Goal: Entertainment & Leisure: Browse casually

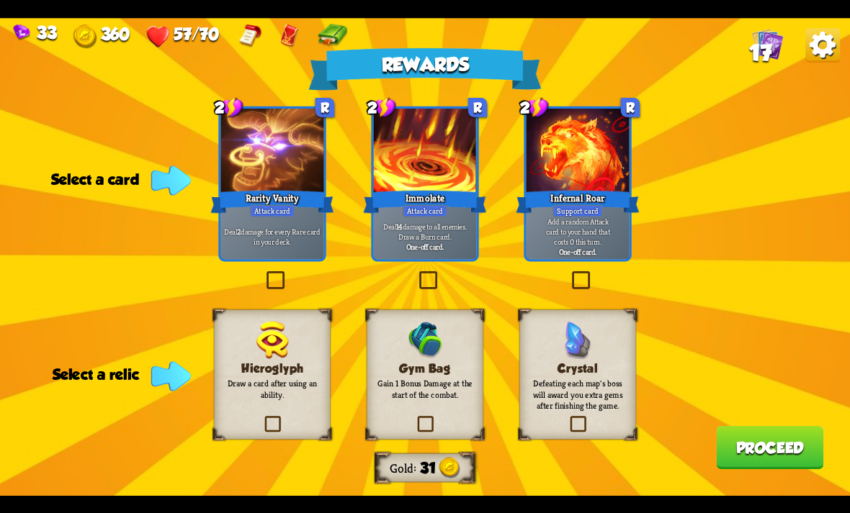
click at [567, 418] on label at bounding box center [567, 418] width 0 height 0
click at [0, 0] on input "checkbox" at bounding box center [0, 0] width 0 height 0
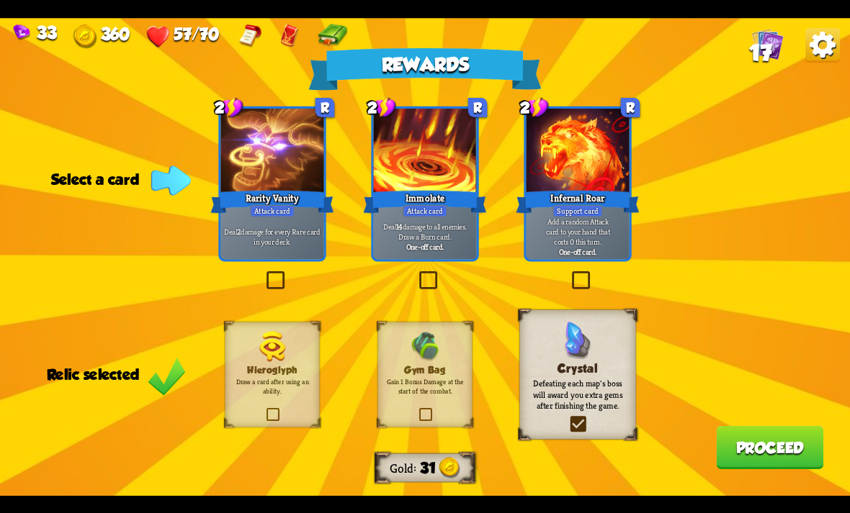
click at [581, 400] on p "Defeating each map's boss will award you extra gems after finishing the game." at bounding box center [577, 394] width 94 height 33
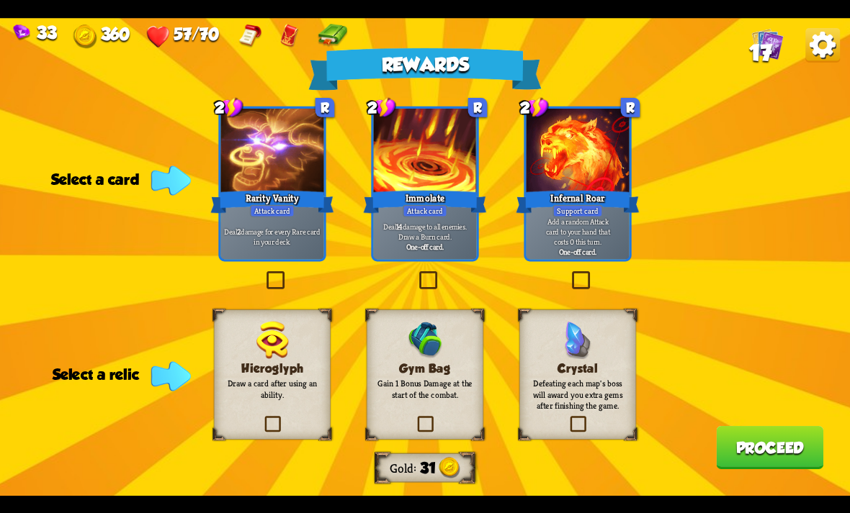
click at [387, 408] on div "Gym Bag Gain 1 Bonus Damage at the start of the combat." at bounding box center [425, 375] width 117 height 130
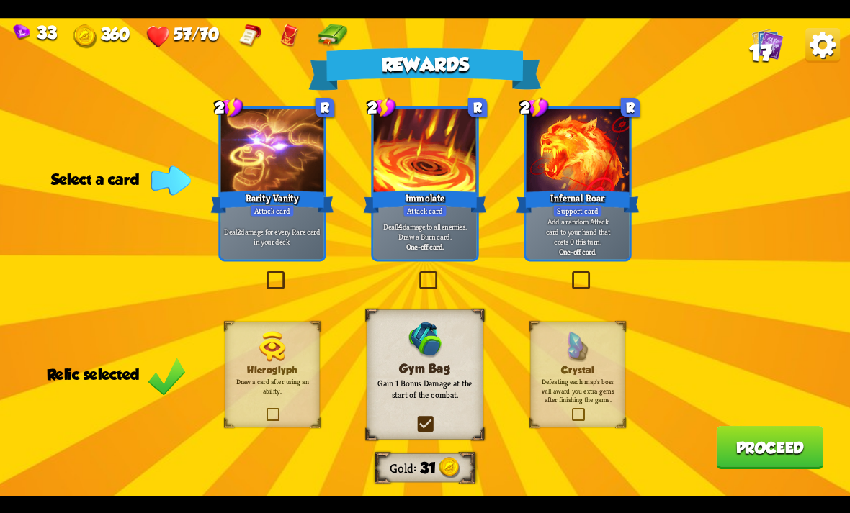
click at [597, 138] on div at bounding box center [577, 152] width 103 height 86
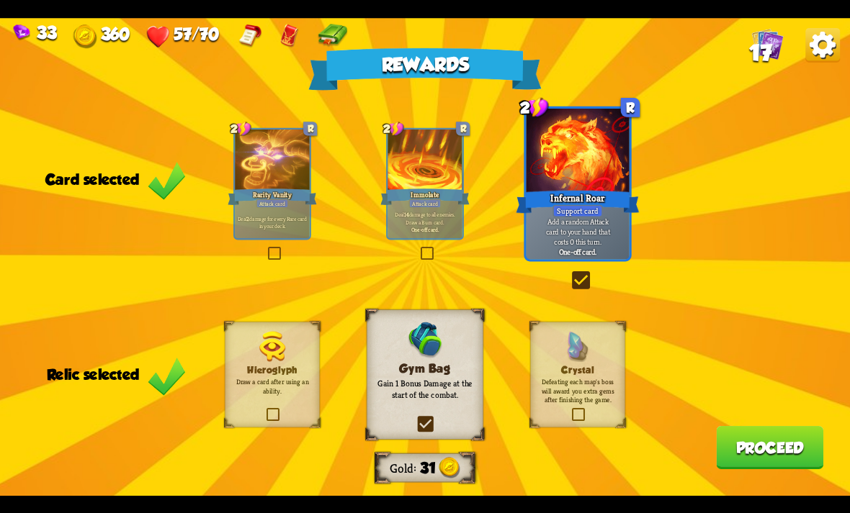
click at [770, 446] on button "Proceed" at bounding box center [769, 447] width 107 height 43
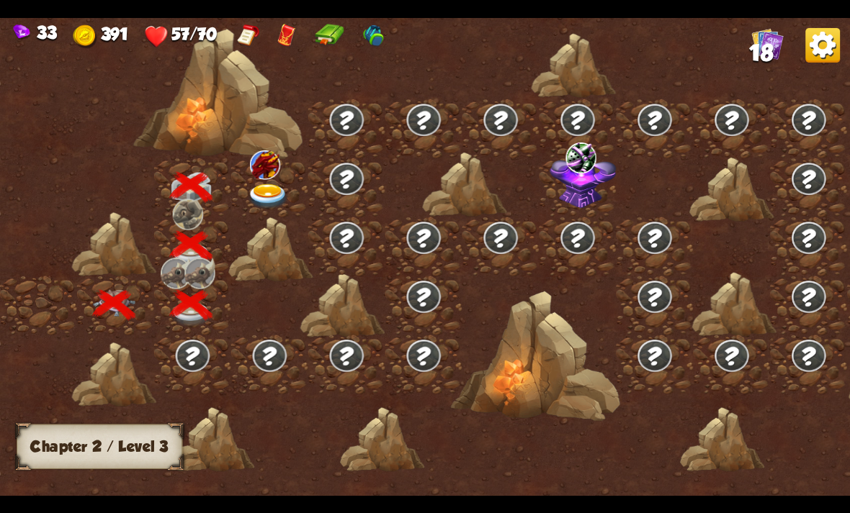
click at [278, 185] on img at bounding box center [268, 196] width 42 height 25
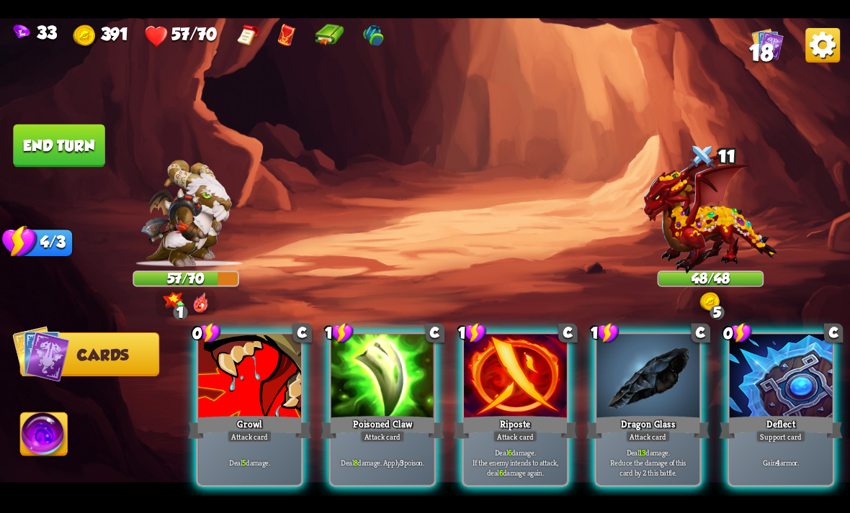
click at [822, 413] on div "Deflect" at bounding box center [780, 426] width 123 height 27
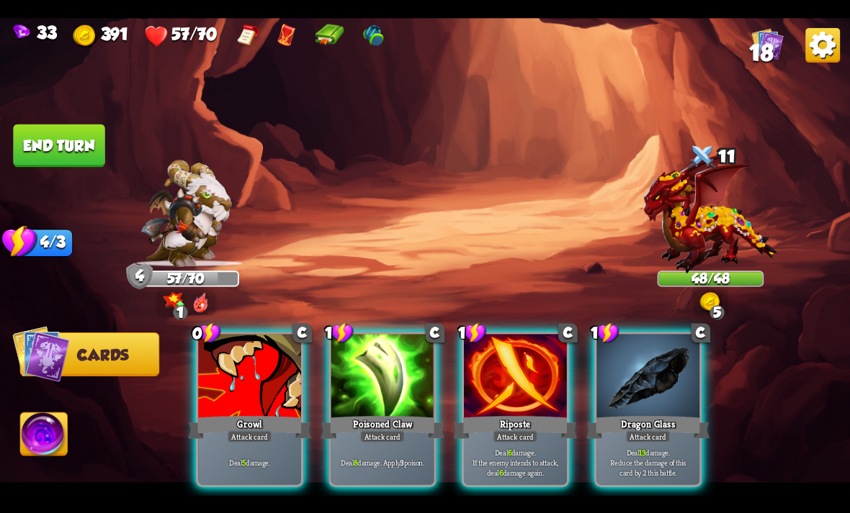
click at [269, 387] on div at bounding box center [249, 377] width 103 height 86
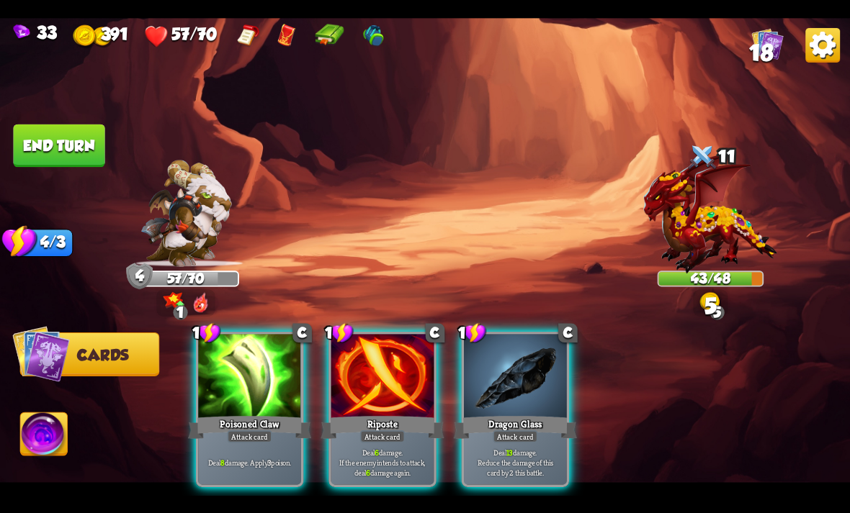
click at [390, 413] on div "Riposte" at bounding box center [381, 426] width 123 height 27
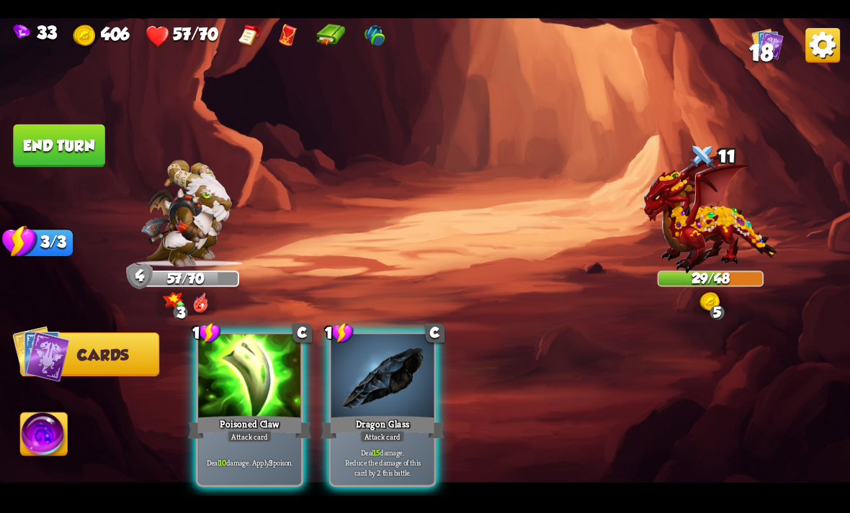
click at [282, 372] on div at bounding box center [249, 377] width 103 height 86
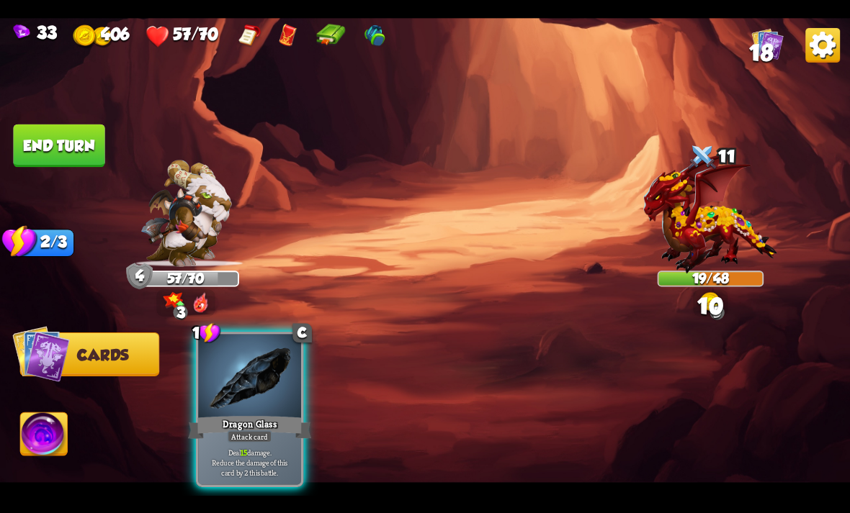
click at [261, 413] on div "Dragon Glass" at bounding box center [249, 426] width 123 height 27
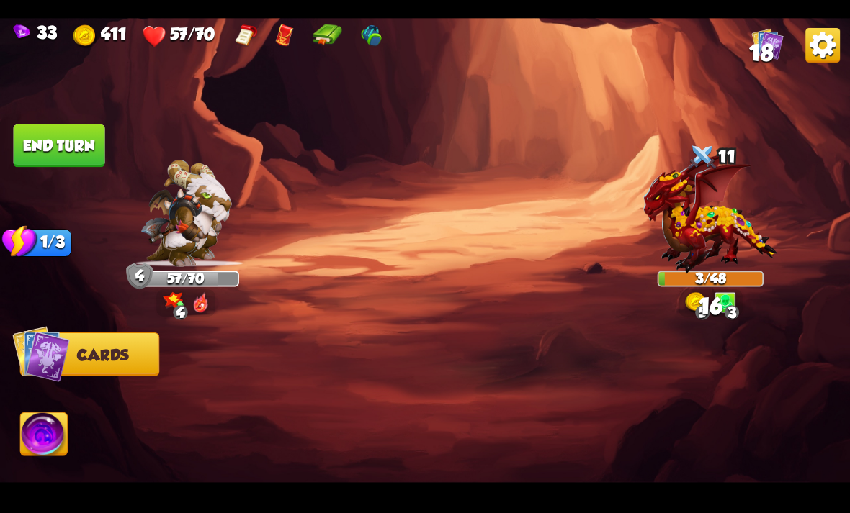
click at [32, 430] on img at bounding box center [44, 437] width 47 height 48
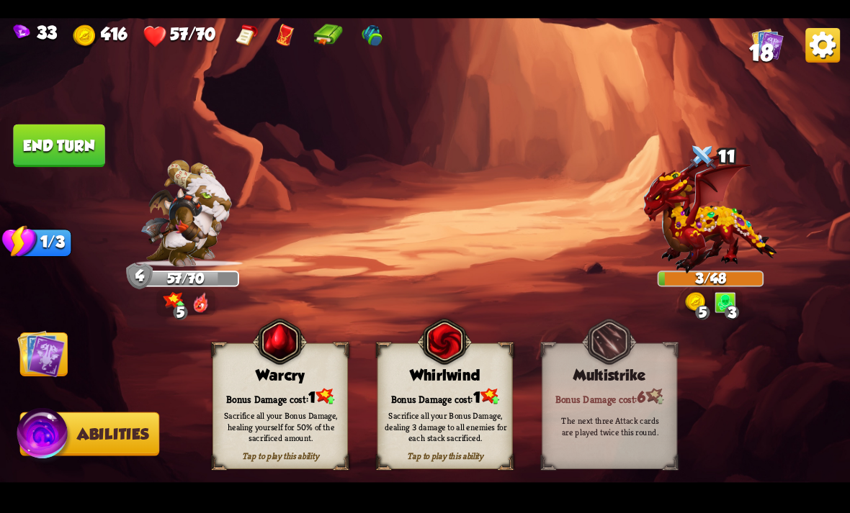
click at [312, 396] on div "Bonus Damage cost: 1" at bounding box center [280, 396] width 134 height 19
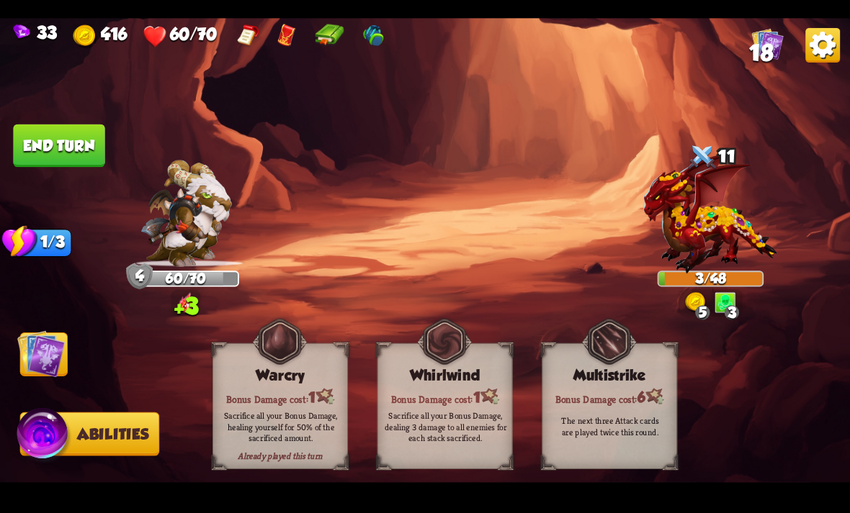
click at [42, 161] on button "End turn" at bounding box center [58, 145] width 91 height 43
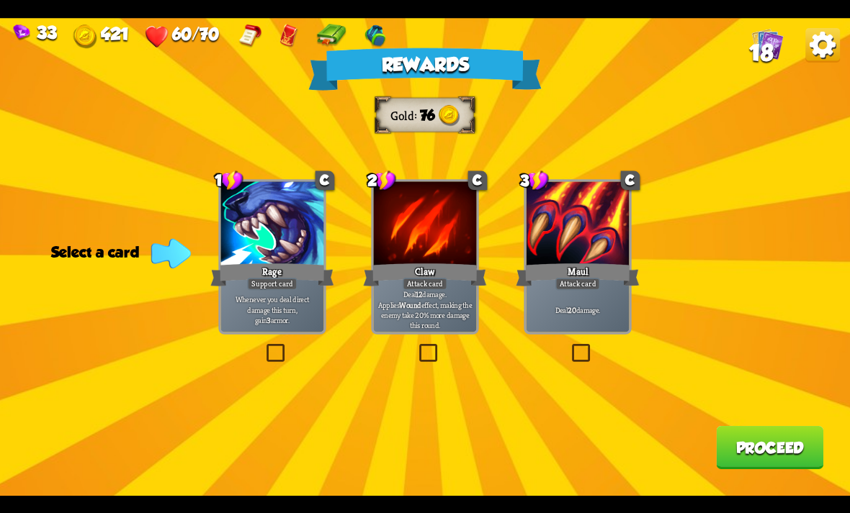
click at [422, 212] on div at bounding box center [425, 224] width 103 height 86
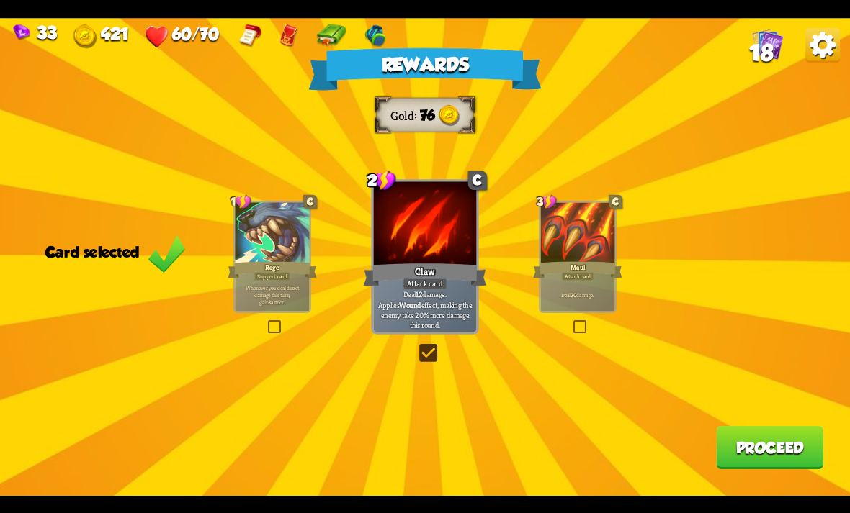
click at [767, 465] on button "Proceed" at bounding box center [769, 447] width 107 height 43
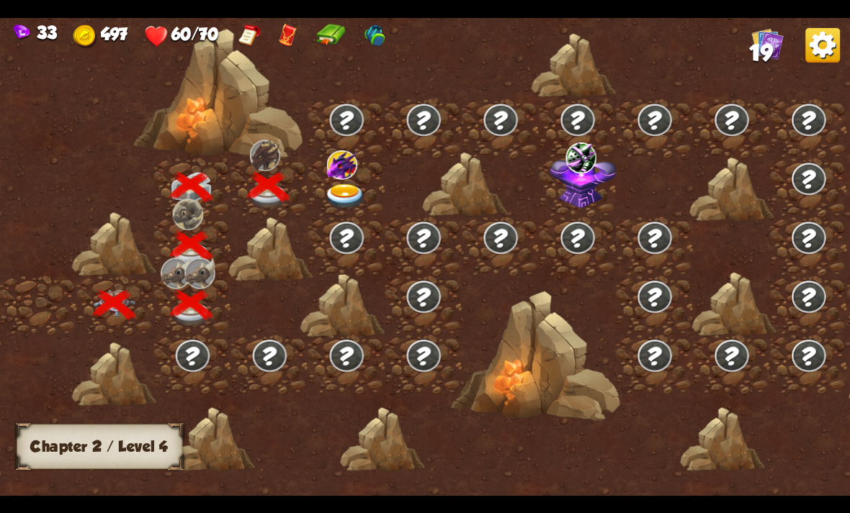
click at [326, 186] on img at bounding box center [345, 196] width 42 height 25
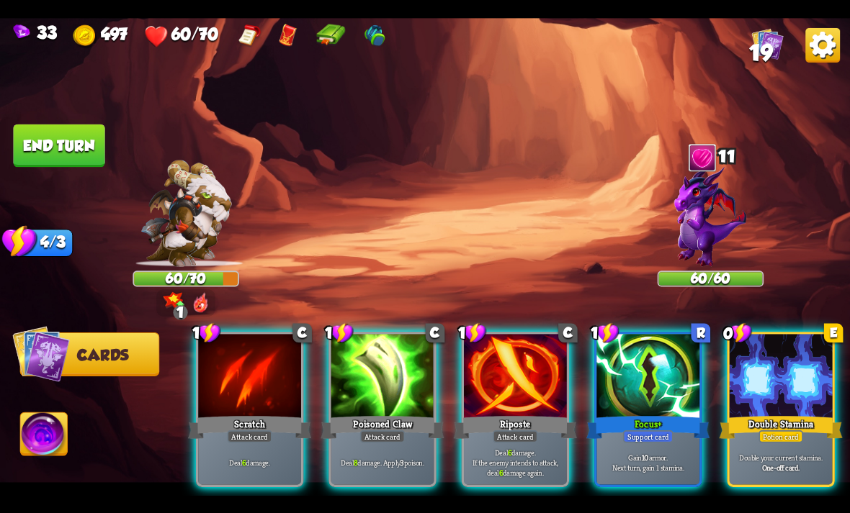
click at [536, 360] on div at bounding box center [515, 377] width 103 height 86
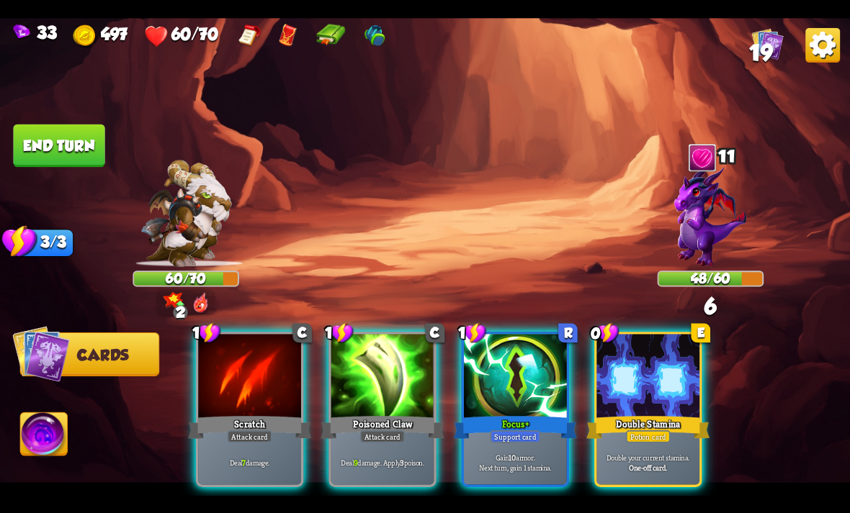
click at [412, 413] on div "Poisoned Claw" at bounding box center [381, 426] width 123 height 27
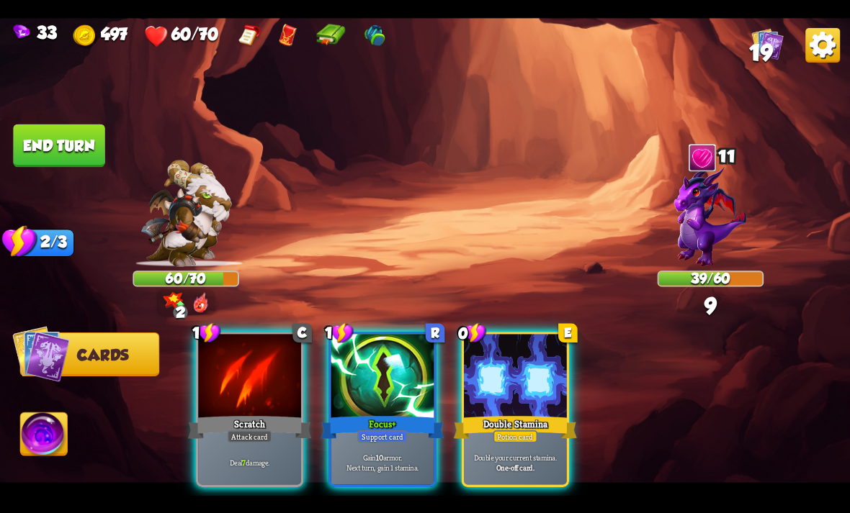
click at [395, 390] on div at bounding box center [382, 377] width 103 height 86
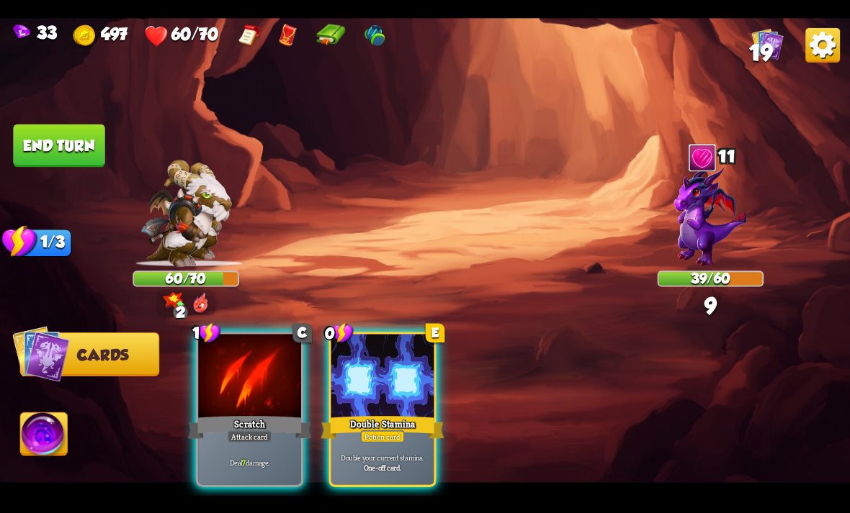
click at [253, 354] on div at bounding box center [249, 377] width 103 height 86
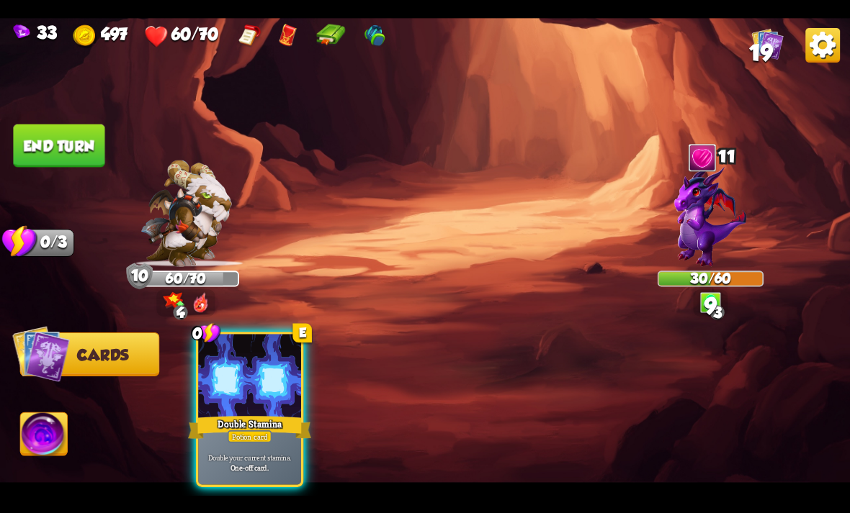
click at [58, 163] on button "End turn" at bounding box center [58, 145] width 91 height 43
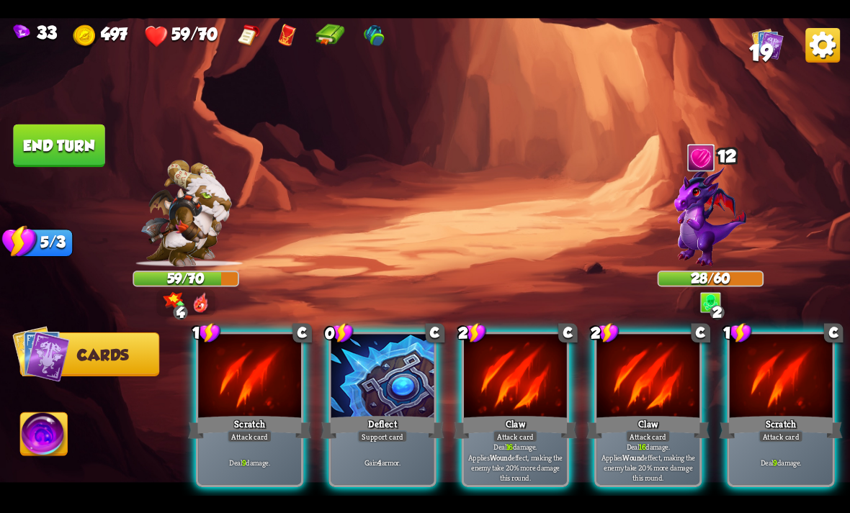
click at [645, 344] on div at bounding box center [647, 377] width 103 height 86
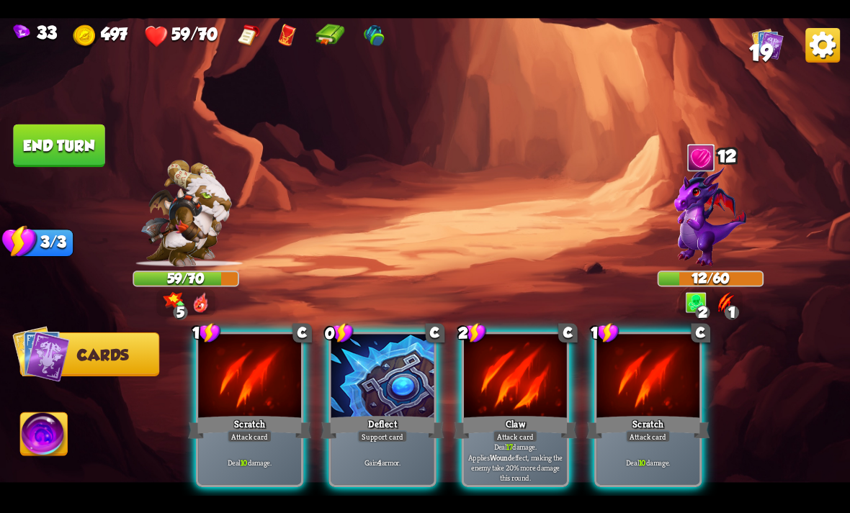
click at [678, 361] on div at bounding box center [647, 377] width 103 height 86
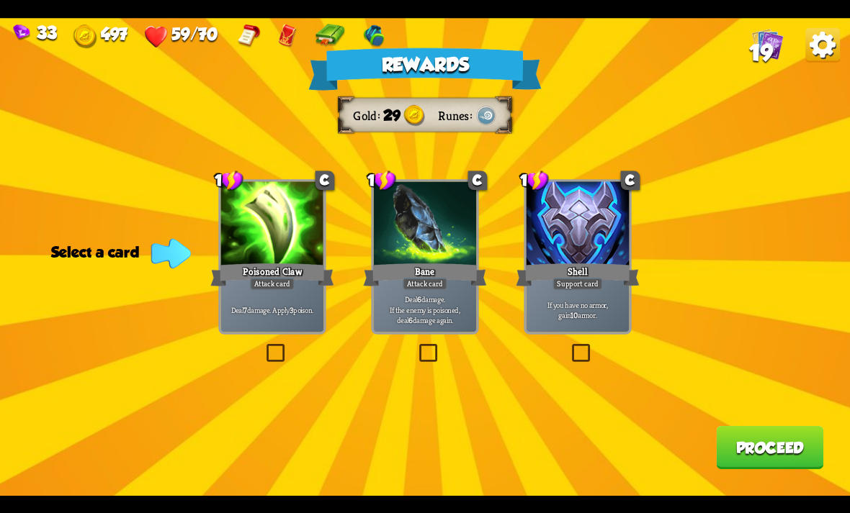
click at [298, 279] on div "Poisoned Claw" at bounding box center [271, 274] width 123 height 27
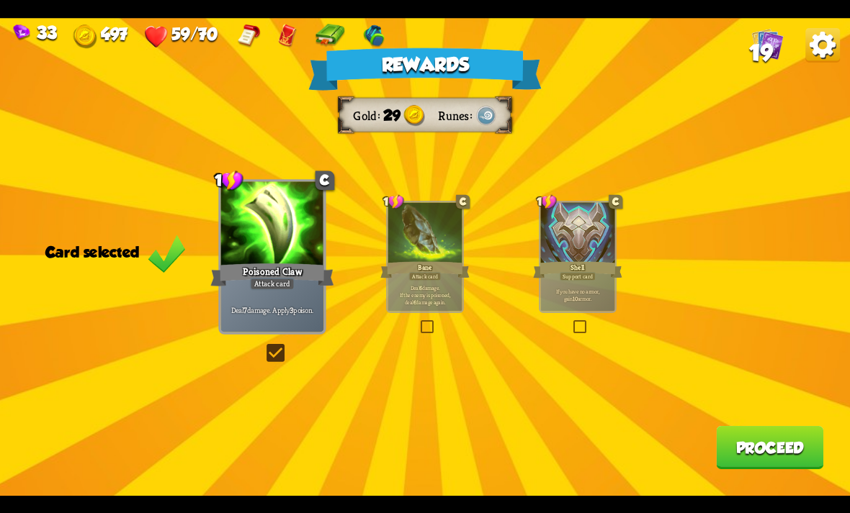
click at [760, 467] on button "Proceed" at bounding box center [769, 447] width 107 height 43
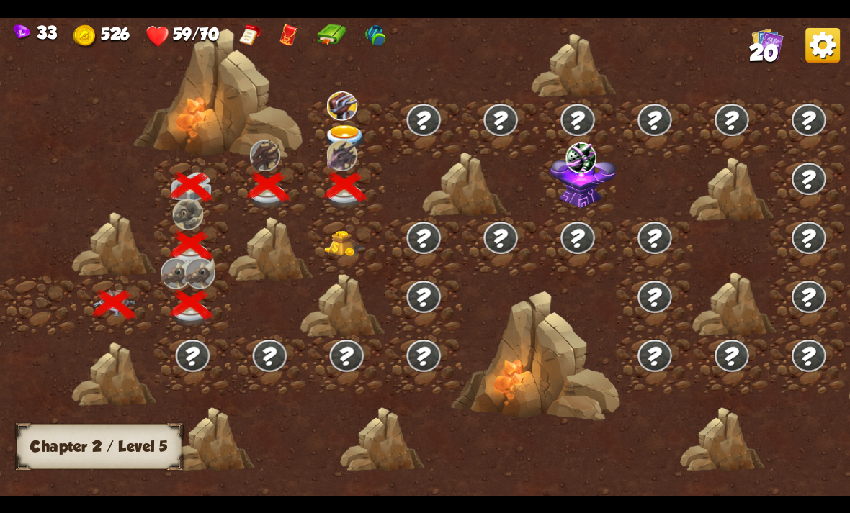
click at [348, 129] on img at bounding box center [345, 137] width 42 height 25
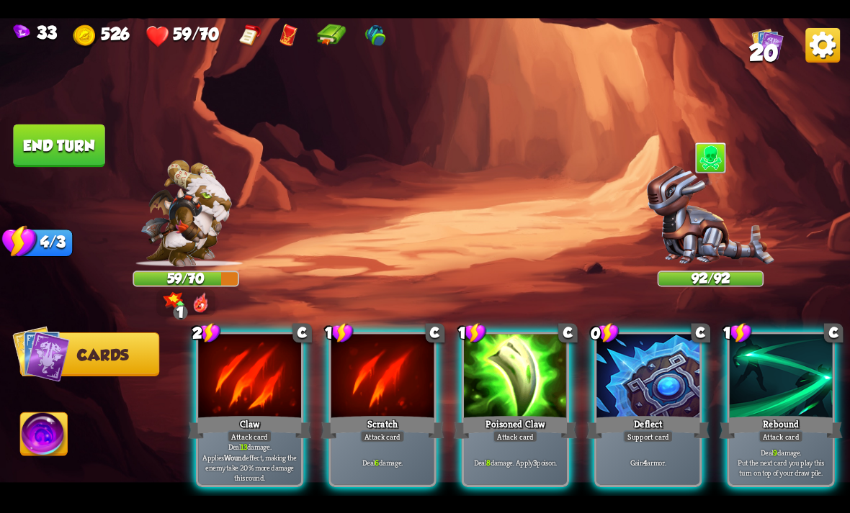
click at [264, 387] on div at bounding box center [249, 377] width 103 height 86
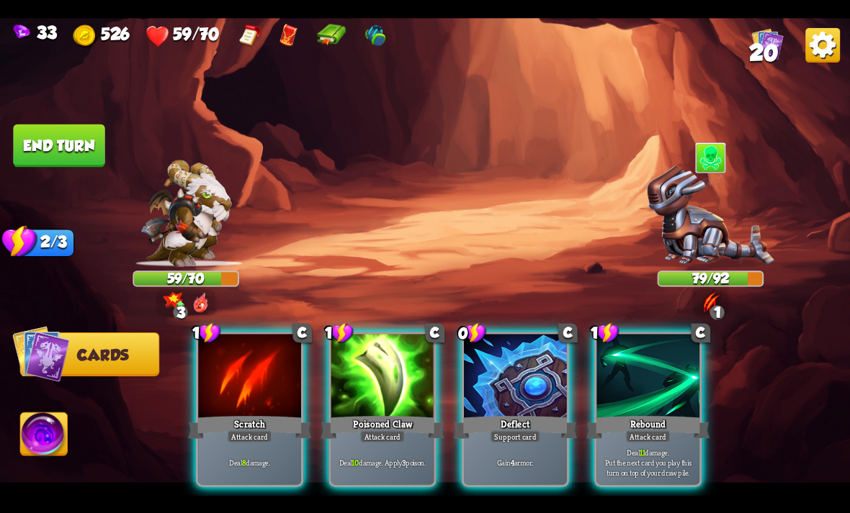
click at [382, 358] on div at bounding box center [382, 377] width 103 height 86
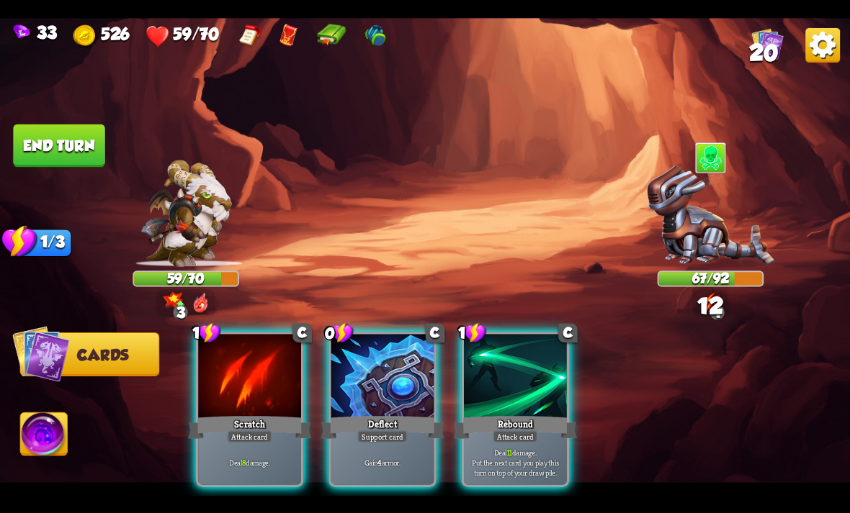
click at [366, 364] on div at bounding box center [382, 377] width 103 height 86
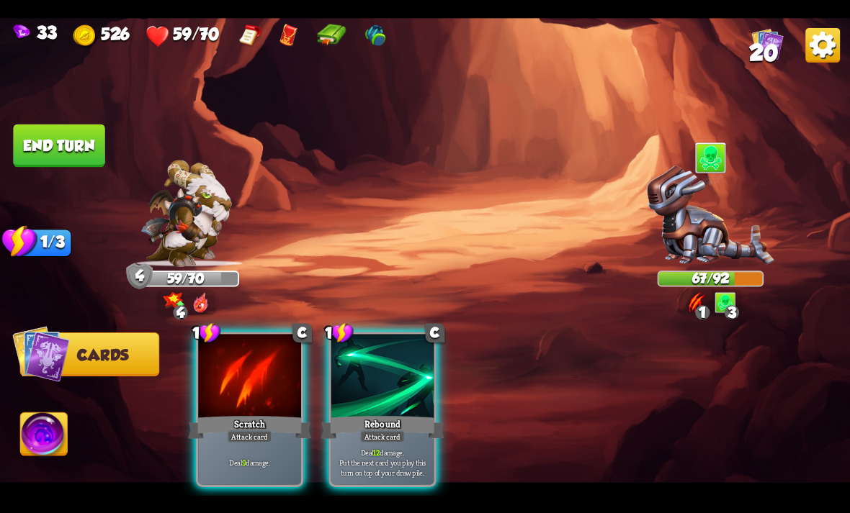
click at [392, 346] on div at bounding box center [382, 377] width 103 height 86
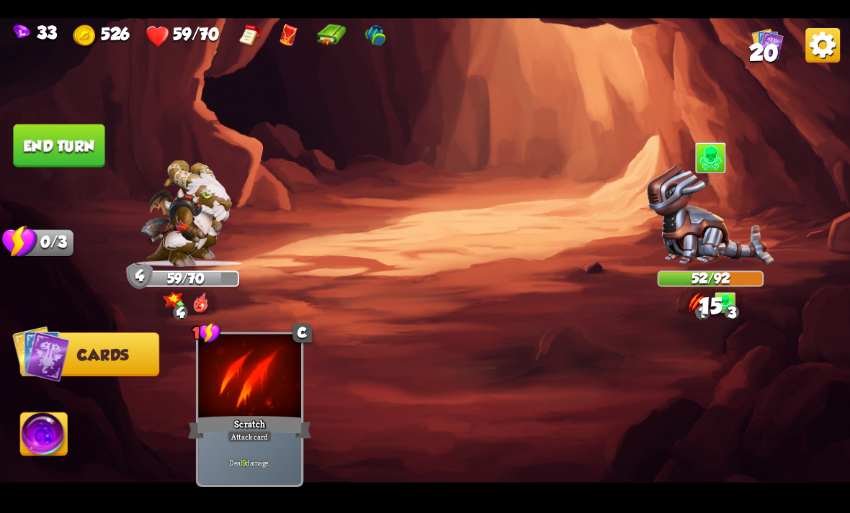
click at [88, 141] on button "End turn" at bounding box center [58, 145] width 91 height 43
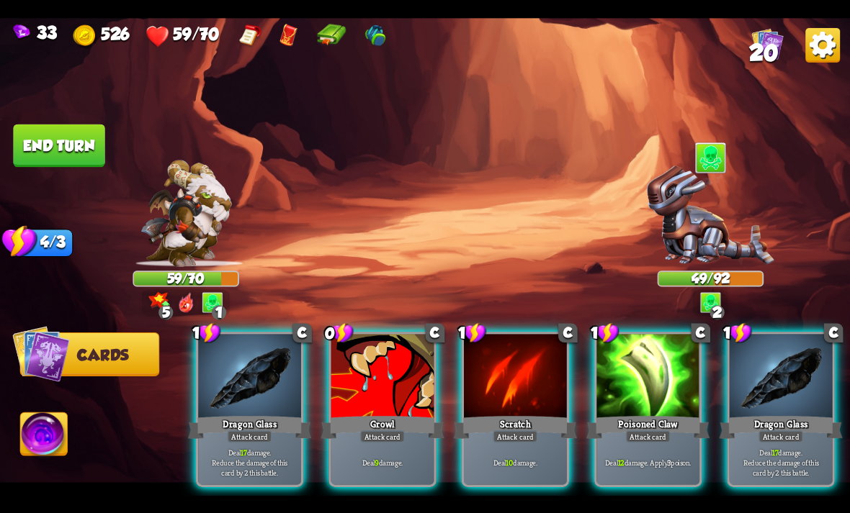
click at [406, 355] on div at bounding box center [382, 377] width 103 height 86
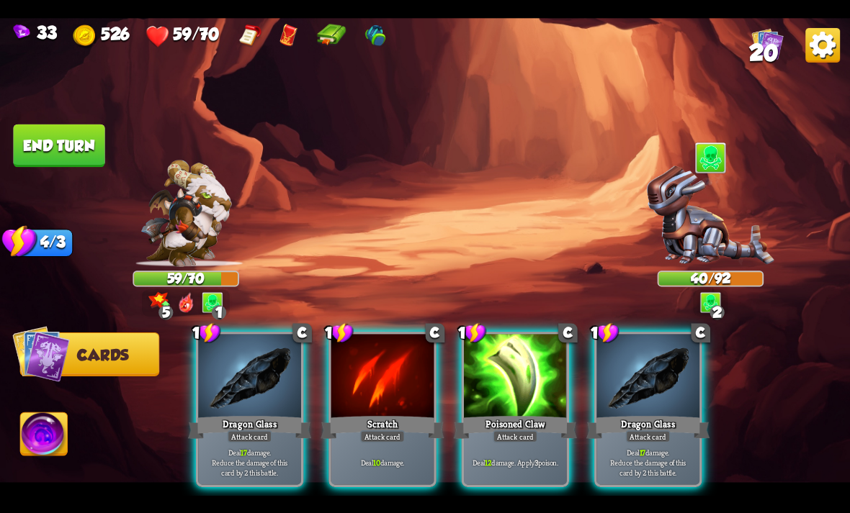
click at [627, 347] on div at bounding box center [647, 377] width 103 height 86
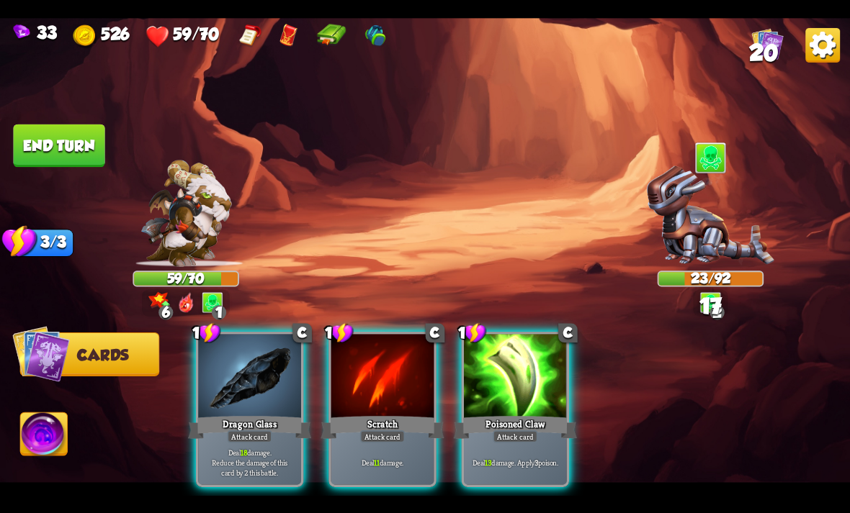
click at [534, 360] on div at bounding box center [515, 377] width 103 height 86
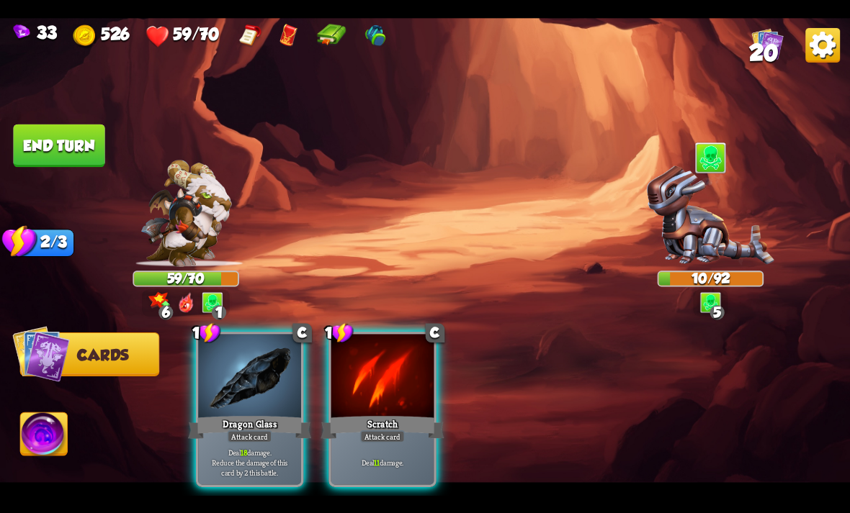
click at [43, 454] on img at bounding box center [44, 437] width 47 height 48
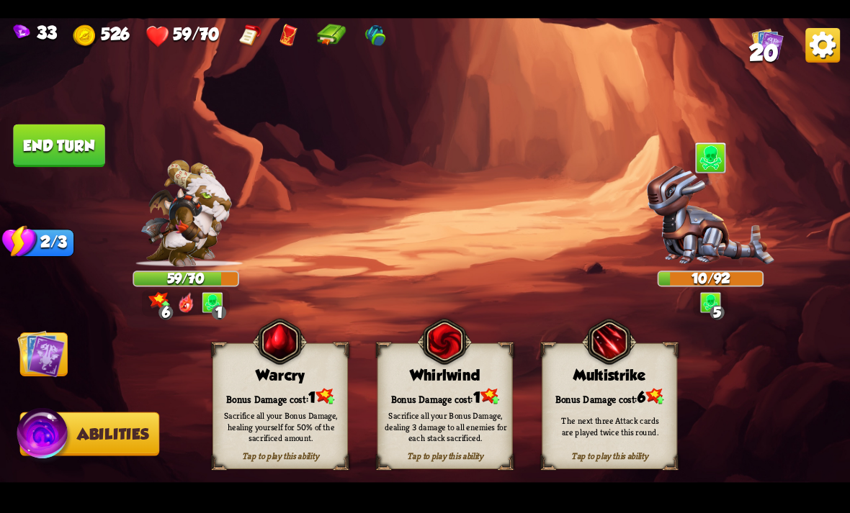
click at [287, 424] on div "Sacrifice all your Bonus Damage, healing yourself for 50% of the sacrificed amo…" at bounding box center [281, 427] width 122 height 34
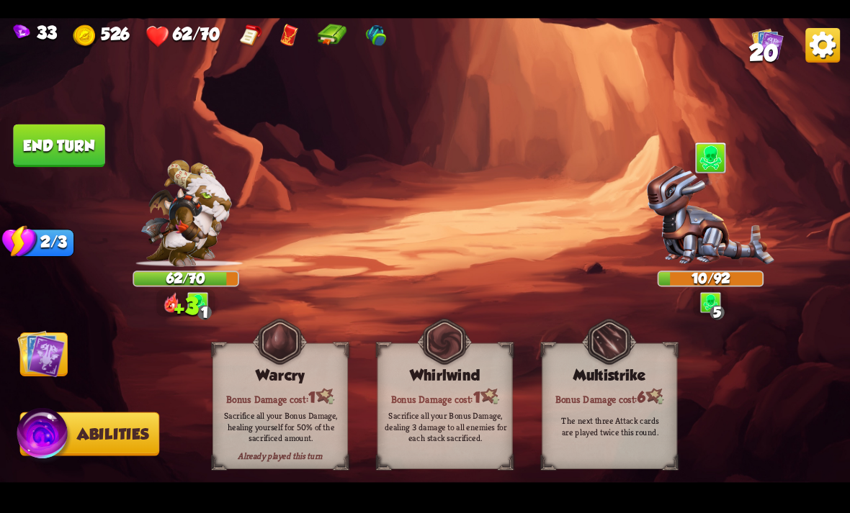
click at [53, 369] on img at bounding box center [41, 354] width 48 height 48
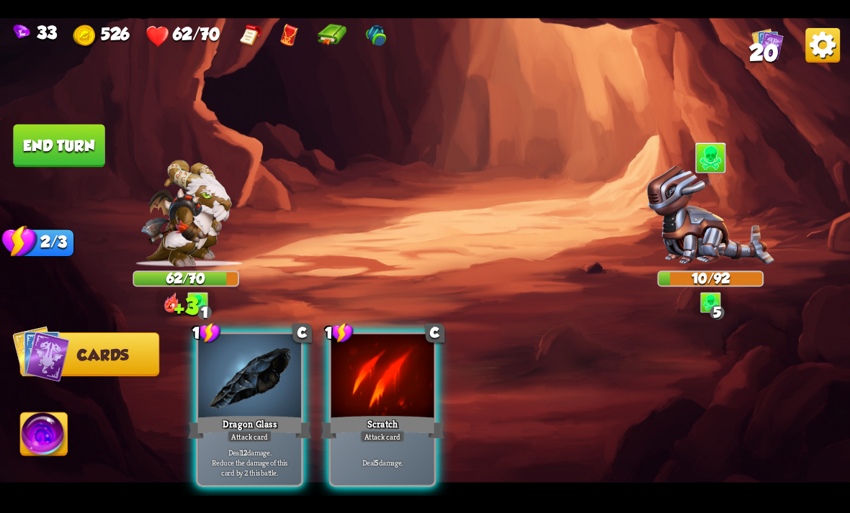
click at [284, 364] on div at bounding box center [249, 377] width 103 height 86
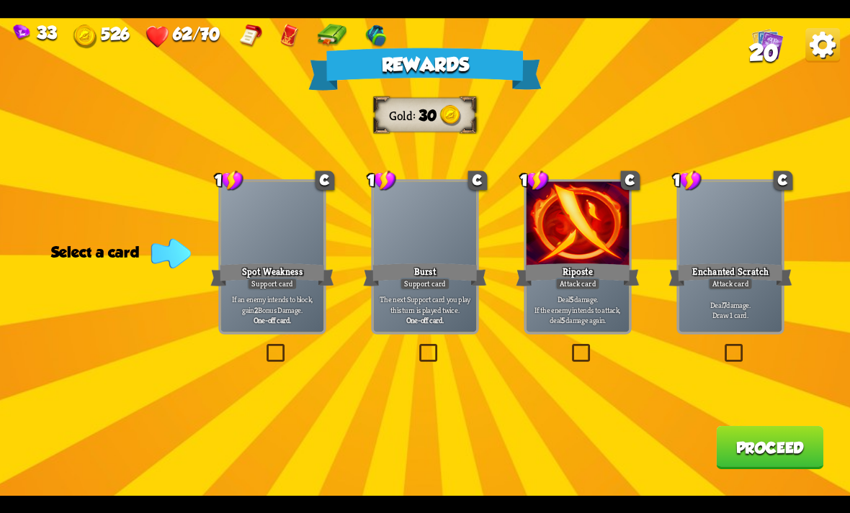
click at [768, 305] on p "Deal 7 damage. Draw 1 card." at bounding box center [730, 310] width 98 height 20
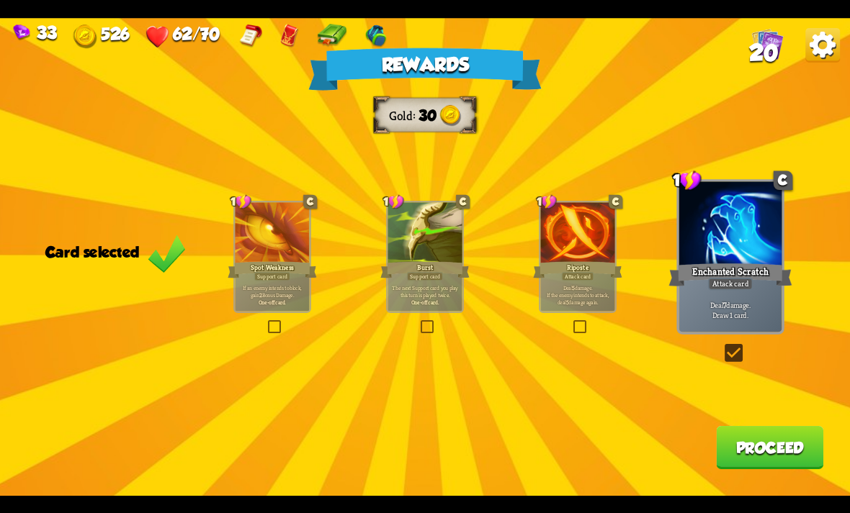
click at [615, 286] on div "1 C Riposte Attack card Deal 5 damage. If the enemy intends to attack, deal 5 d…" at bounding box center [578, 257] width 78 height 112
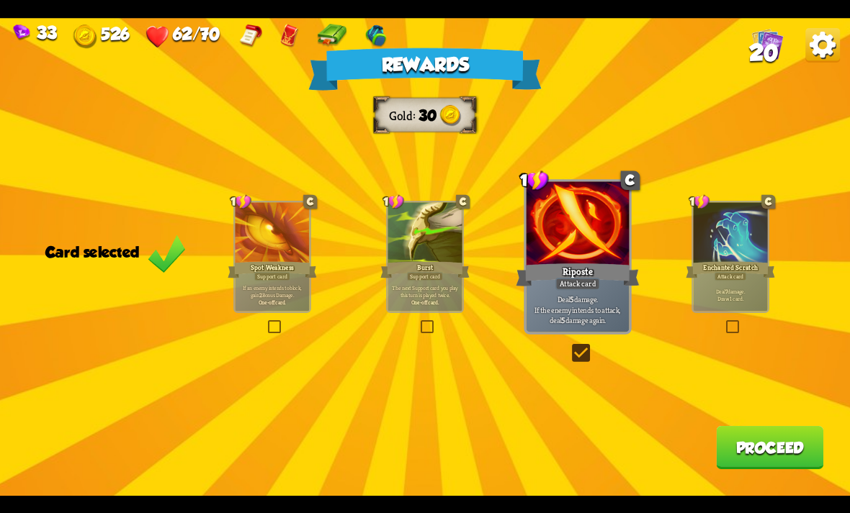
click at [759, 454] on button "Proceed" at bounding box center [769, 447] width 107 height 43
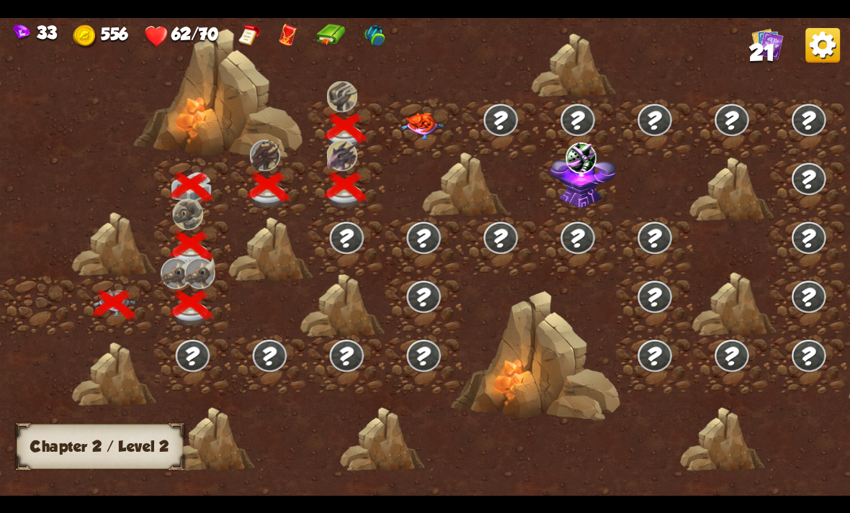
click at [413, 132] on img at bounding box center [422, 125] width 42 height 27
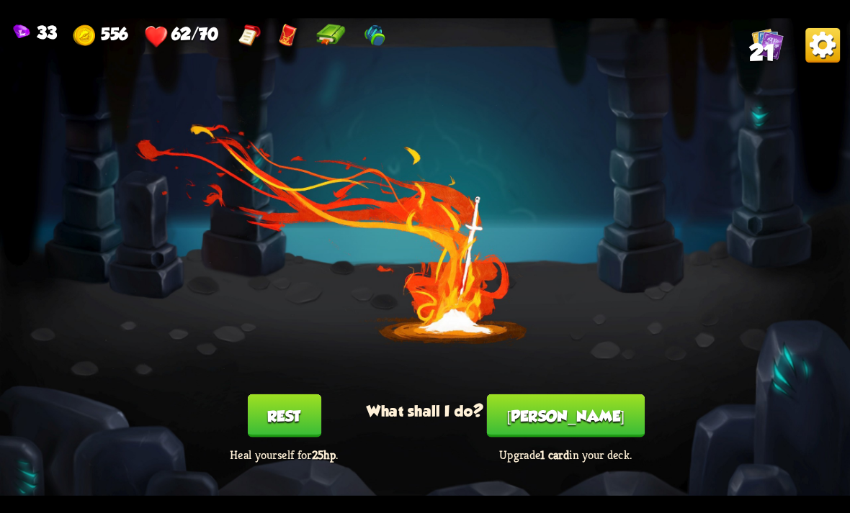
click at [562, 428] on button "[PERSON_NAME]" at bounding box center [566, 415] width 158 height 43
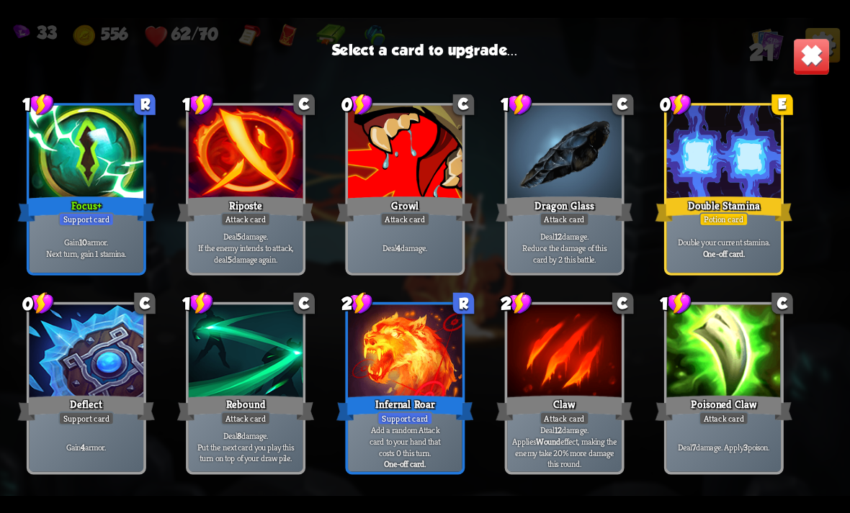
scroll to position [467, 0]
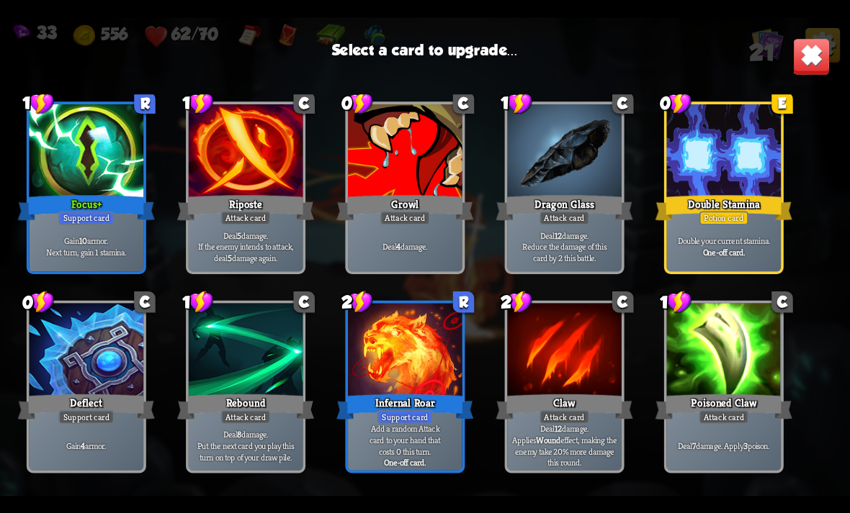
click at [714, 176] on div at bounding box center [724, 152] width 114 height 96
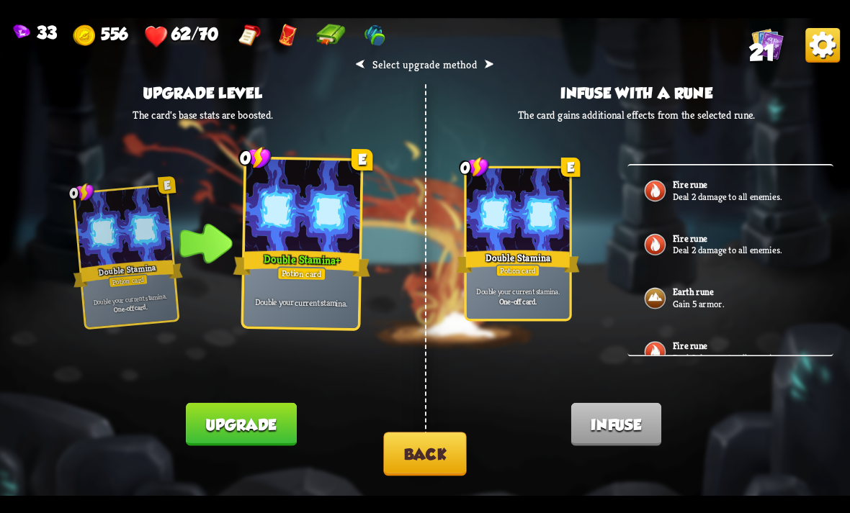
click at [454, 461] on button "Back" at bounding box center [424, 454] width 83 height 44
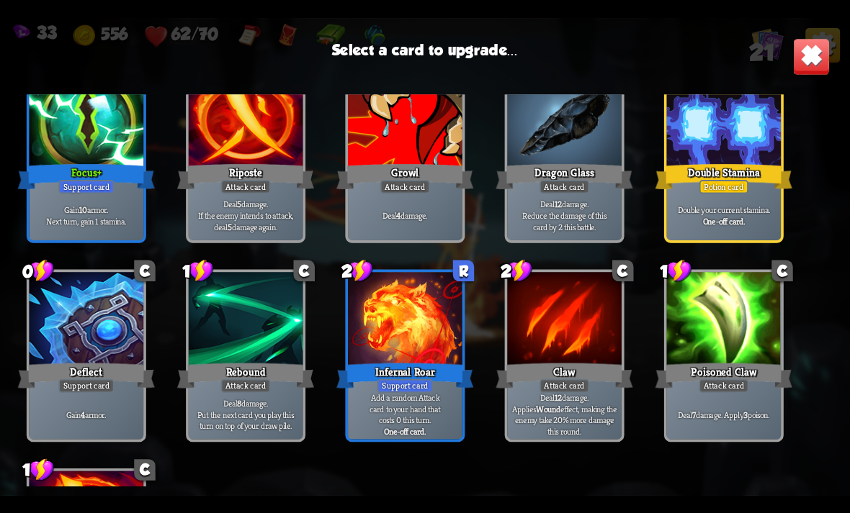
scroll to position [498, 0]
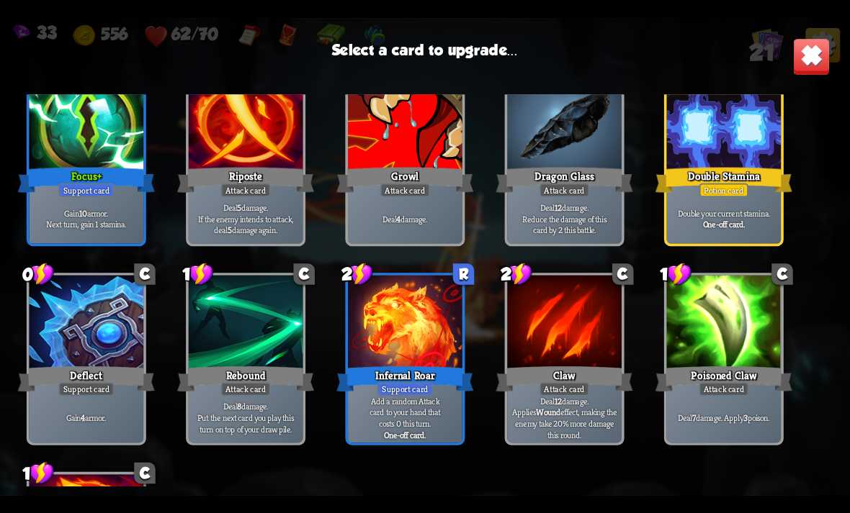
click at [405, 369] on div "Infernal Roar" at bounding box center [404, 379] width 137 height 30
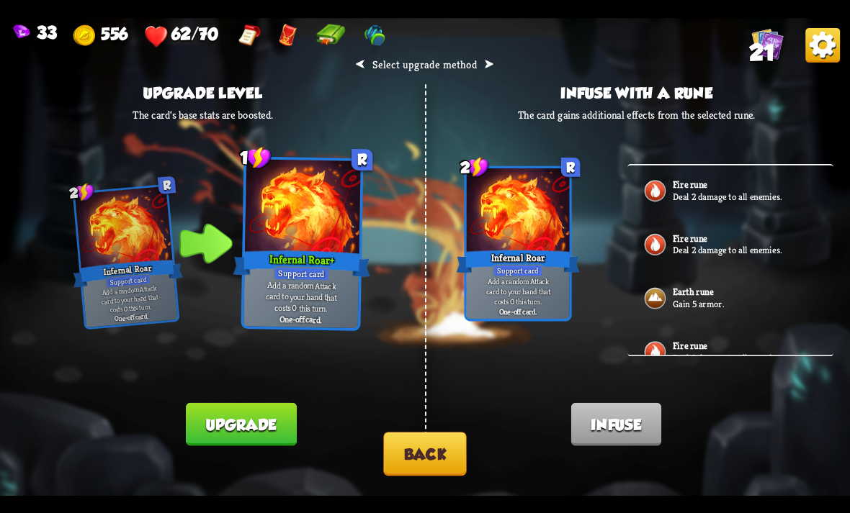
click at [425, 462] on button "Back" at bounding box center [424, 454] width 83 height 44
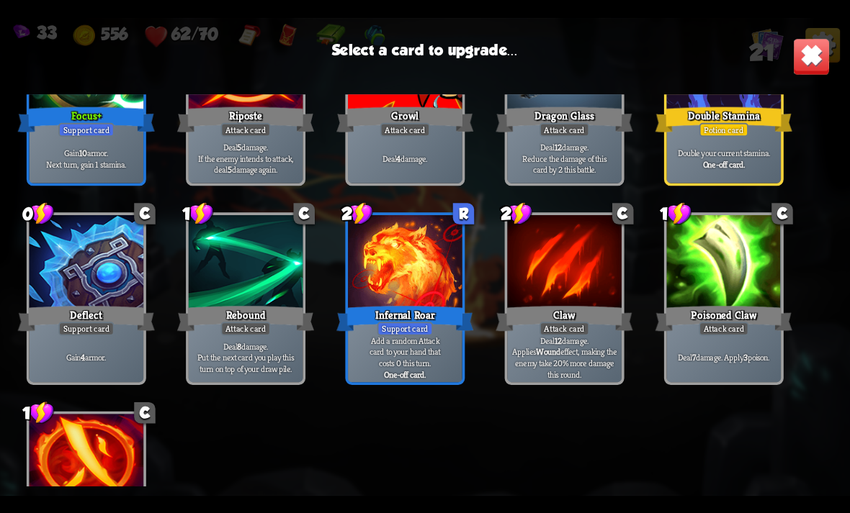
scroll to position [561, 0]
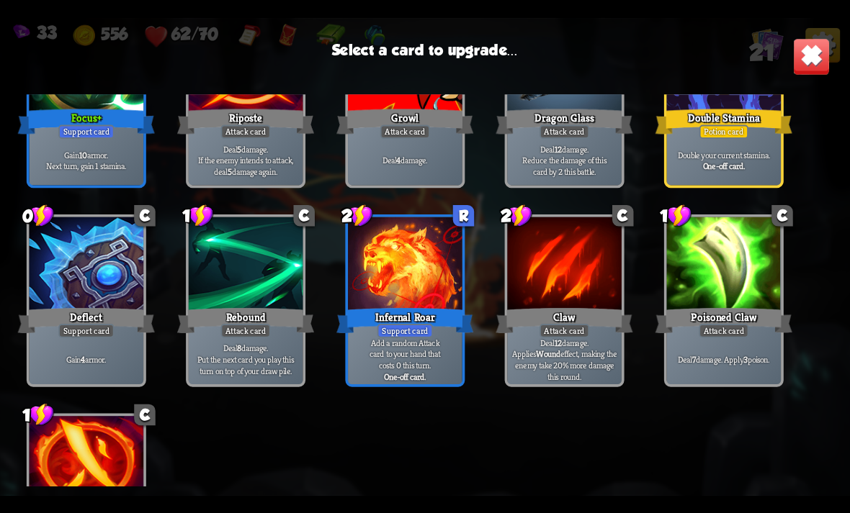
click at [125, 163] on p "Gain 10 armor. Next turn, gain 1 stamina." at bounding box center [86, 160] width 109 height 22
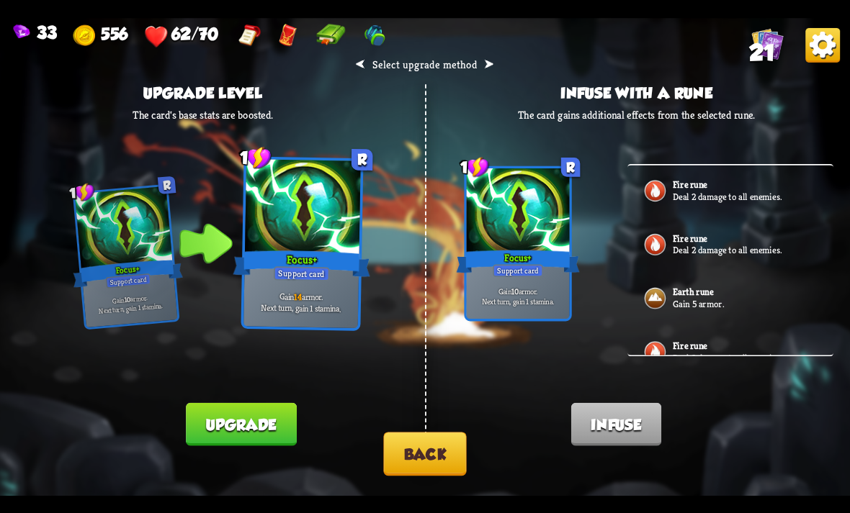
click at [439, 467] on button "Back" at bounding box center [424, 454] width 83 height 44
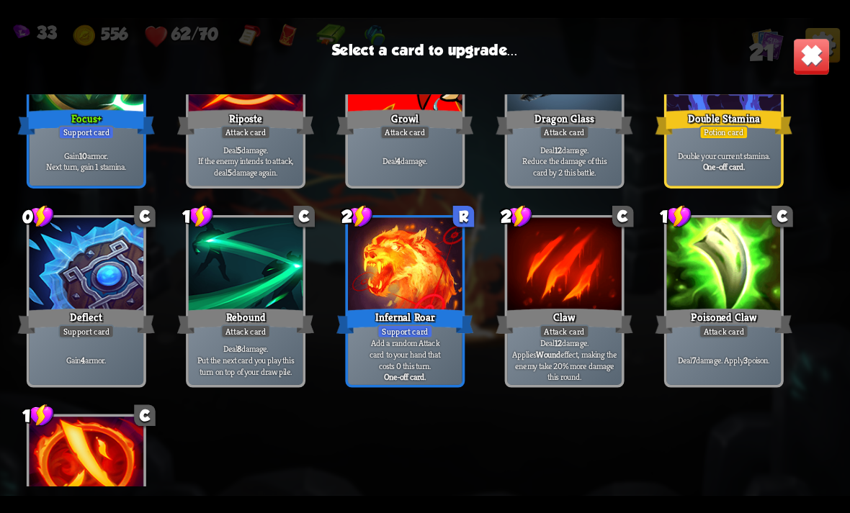
scroll to position [557, 0]
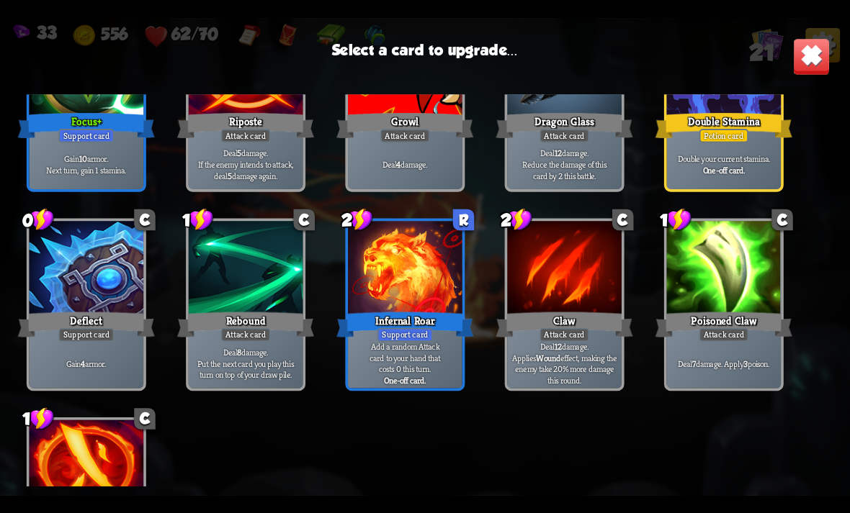
click at [412, 310] on div "Infernal Roar" at bounding box center [404, 325] width 137 height 30
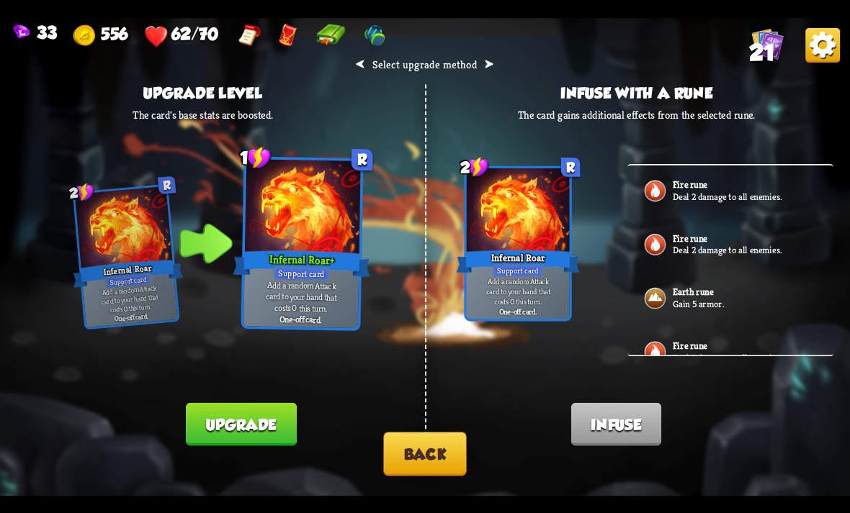
click at [240, 413] on button "Upgrade" at bounding box center [241, 424] width 110 height 43
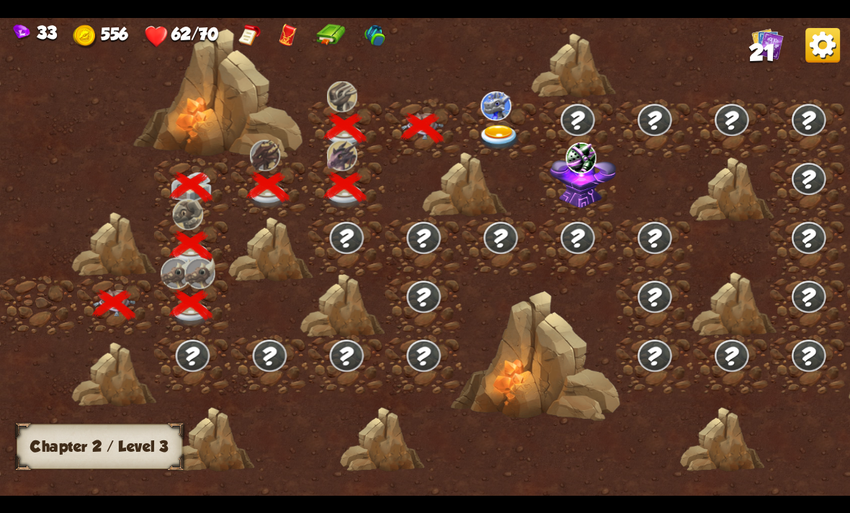
click at [513, 134] on img at bounding box center [499, 137] width 42 height 25
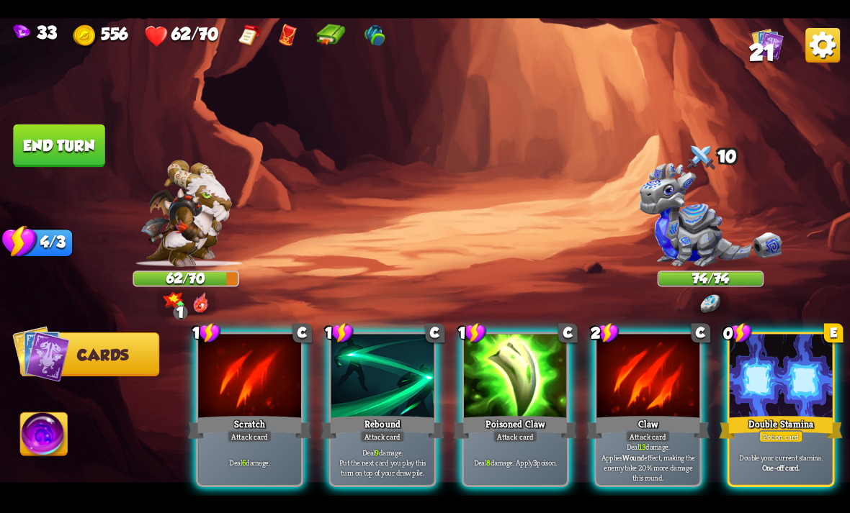
click at [685, 342] on div at bounding box center [647, 377] width 103 height 86
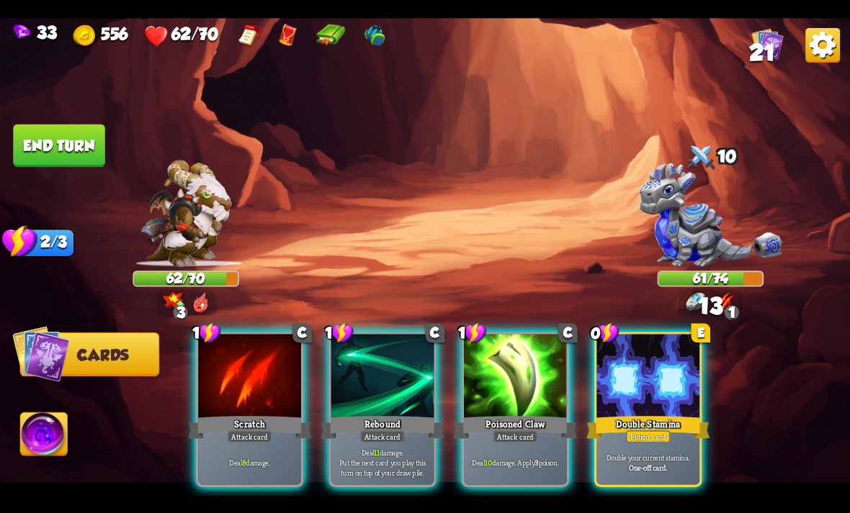
click at [686, 356] on div at bounding box center [647, 377] width 103 height 86
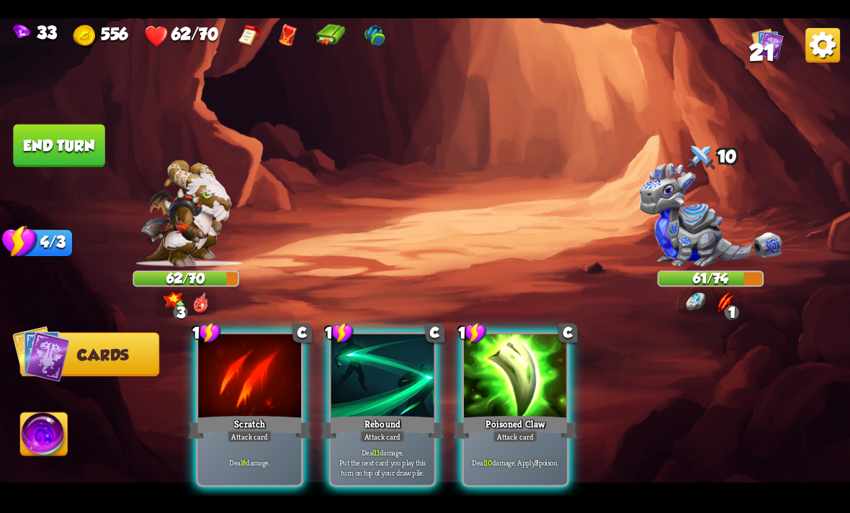
click at [537, 339] on div at bounding box center [515, 377] width 103 height 86
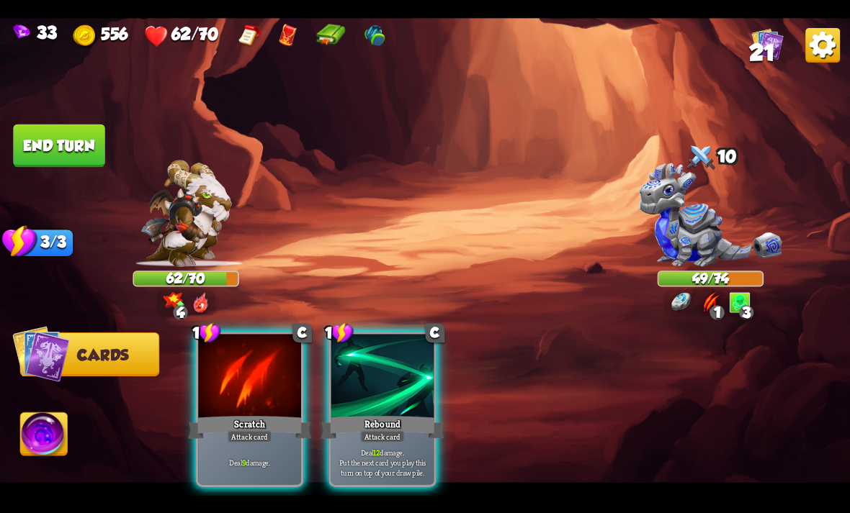
click at [411, 348] on div at bounding box center [382, 377] width 103 height 86
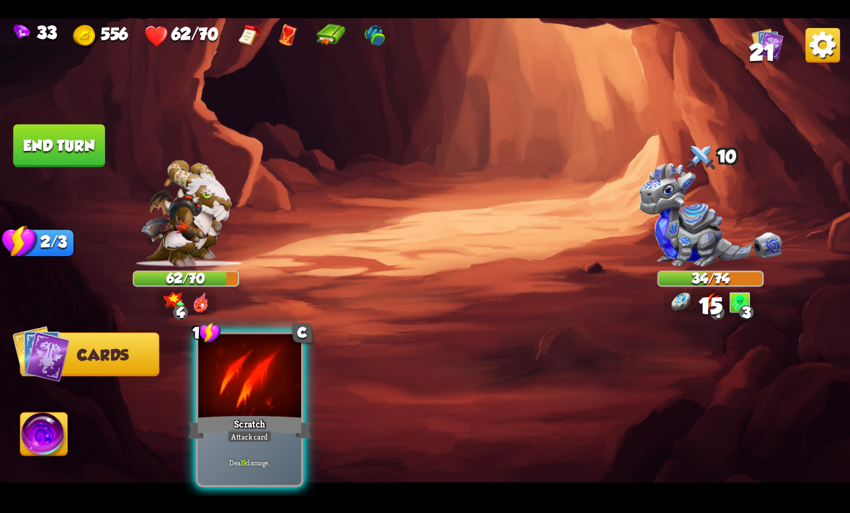
click at [258, 413] on div "Scratch" at bounding box center [249, 426] width 123 height 27
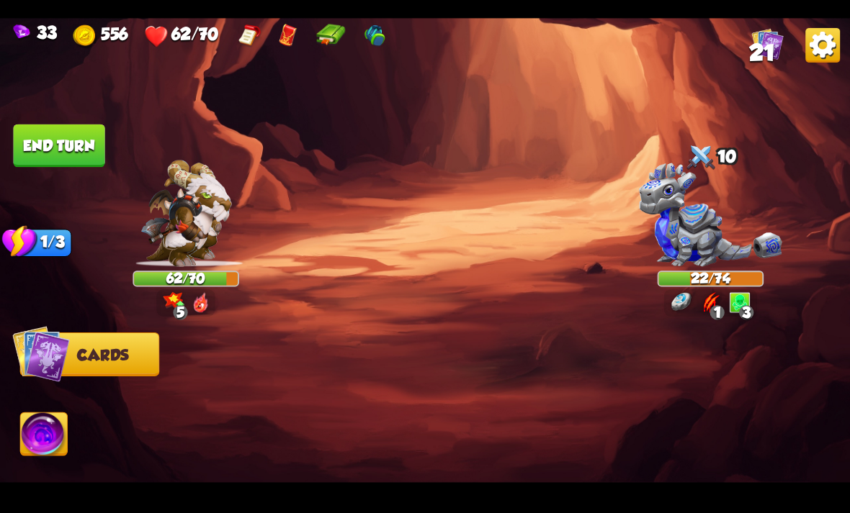
click at [68, 142] on button "End turn" at bounding box center [58, 145] width 91 height 43
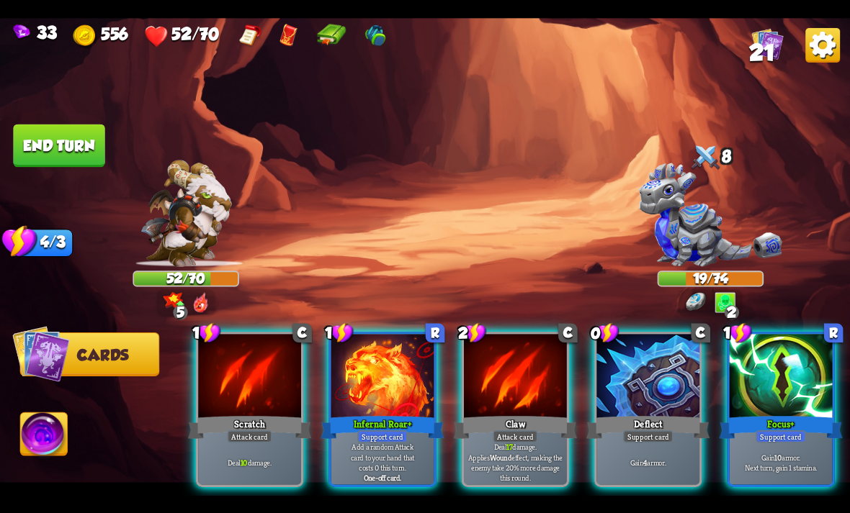
click at [395, 431] on div "Support card" at bounding box center [382, 437] width 50 height 12
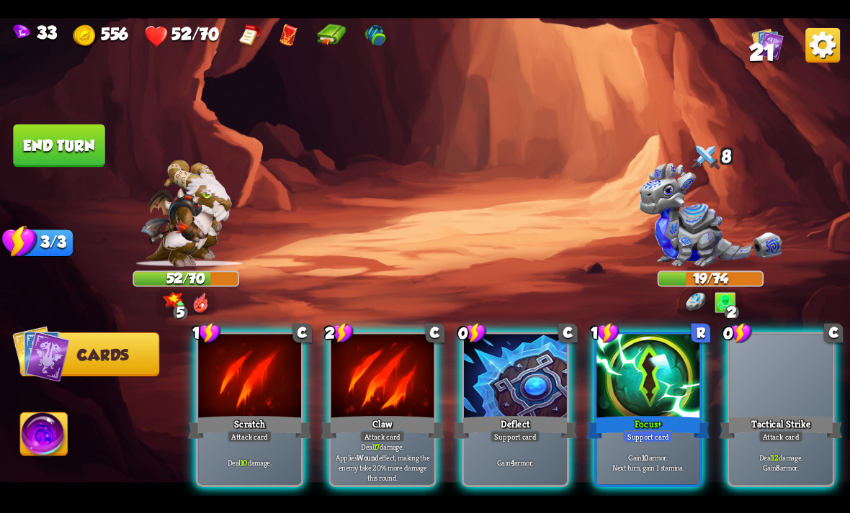
click at [257, 413] on div "Scratch" at bounding box center [249, 426] width 123 height 27
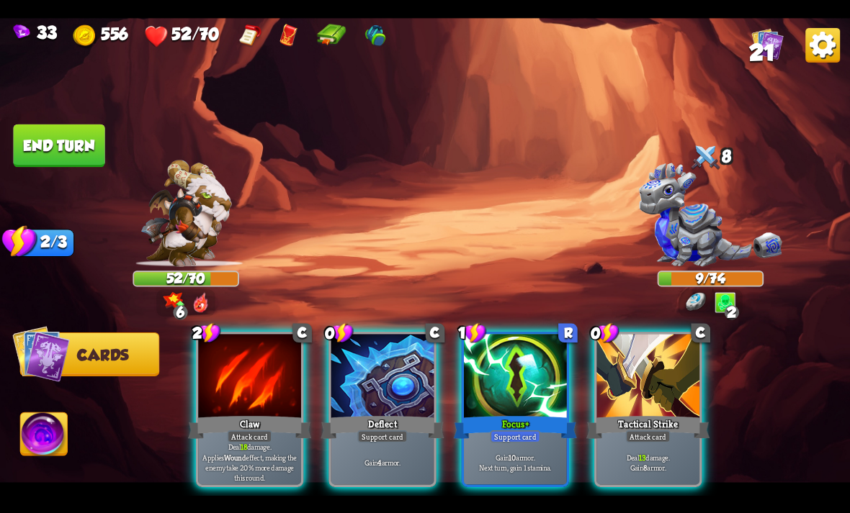
click at [62, 460] on img at bounding box center [44, 437] width 47 height 48
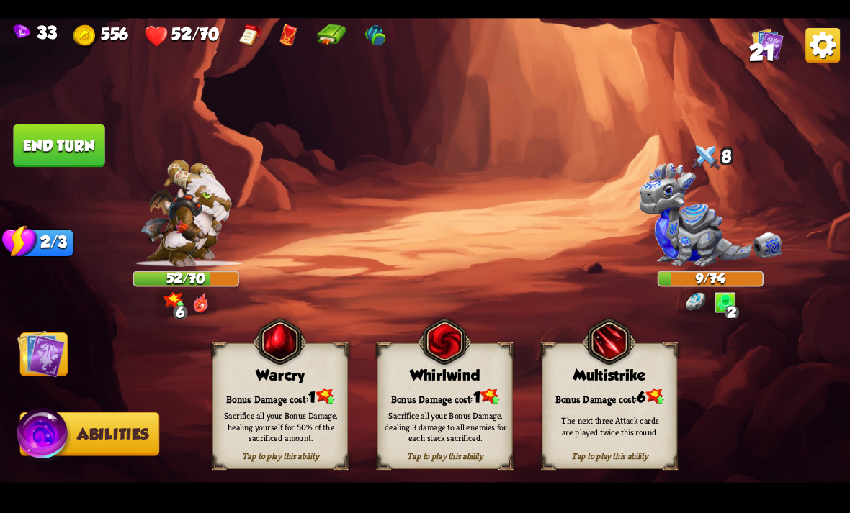
click at [260, 388] on div "Bonus Damage cost: 1" at bounding box center [280, 396] width 134 height 19
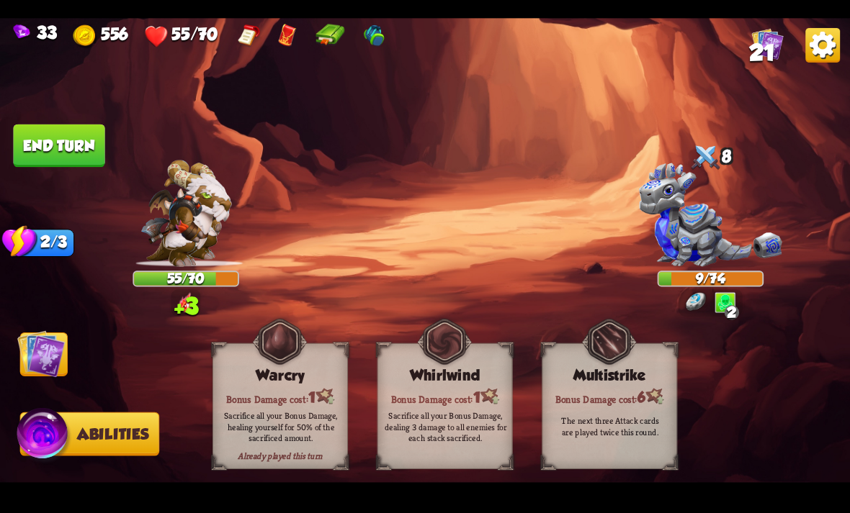
click at [45, 370] on img at bounding box center [41, 354] width 48 height 48
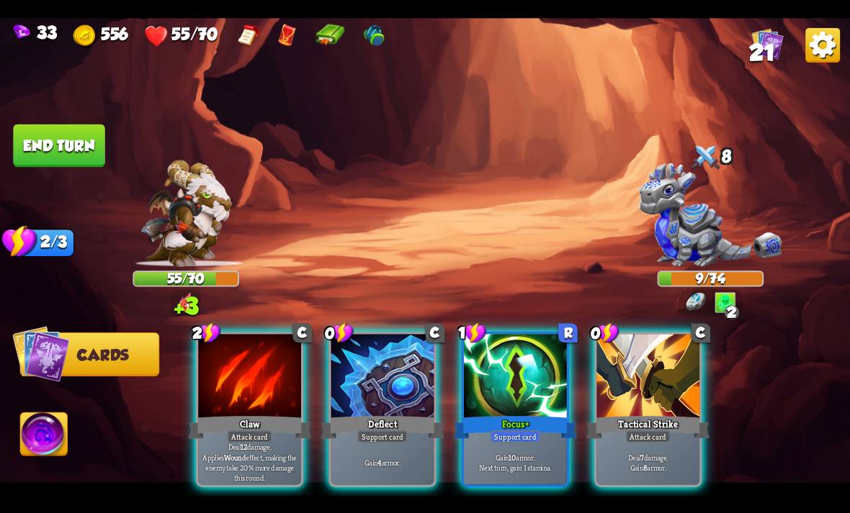
click at [254, 373] on div at bounding box center [249, 377] width 103 height 86
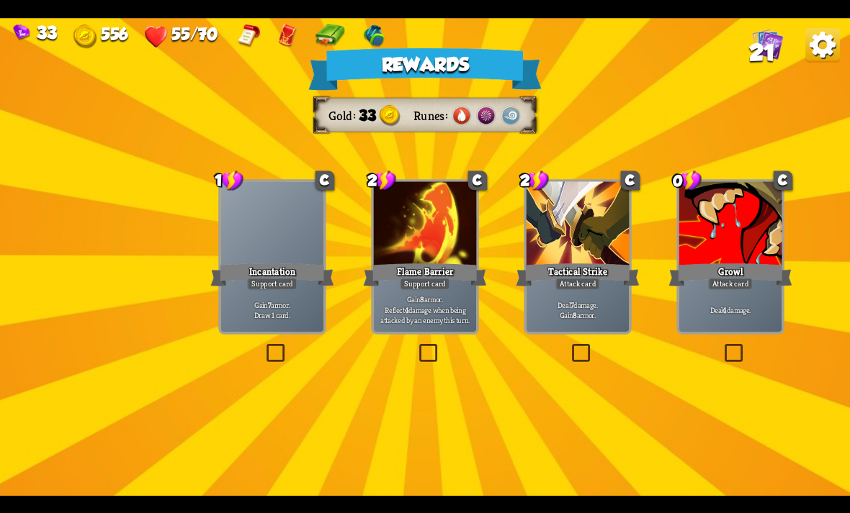
click at [290, 243] on div at bounding box center [272, 224] width 103 height 86
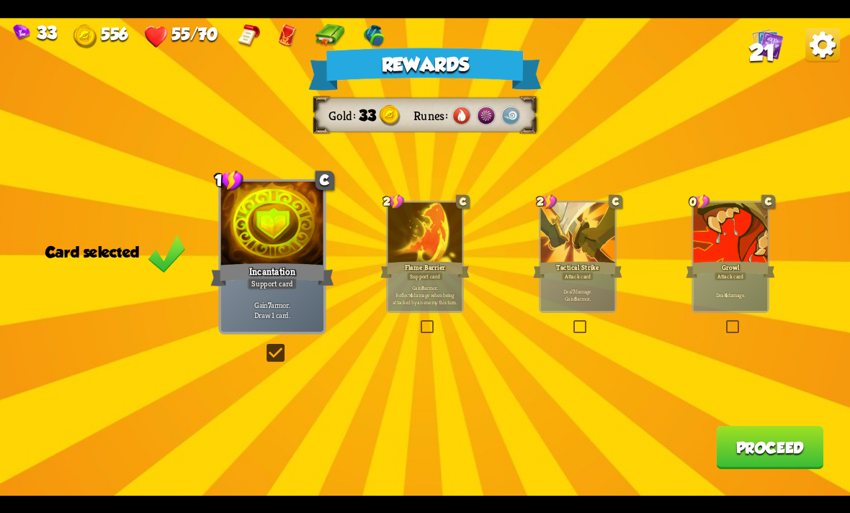
click at [752, 459] on button "Proceed" at bounding box center [769, 447] width 107 height 43
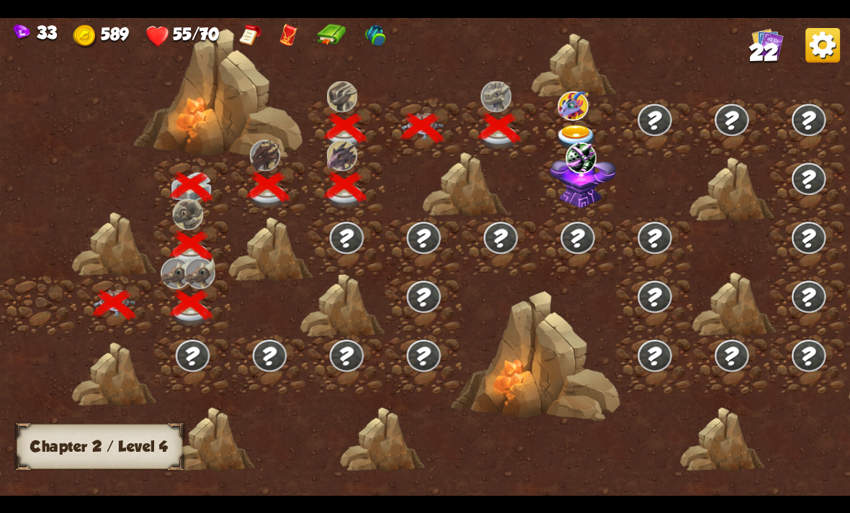
click at [583, 120] on img at bounding box center [572, 105] width 30 height 29
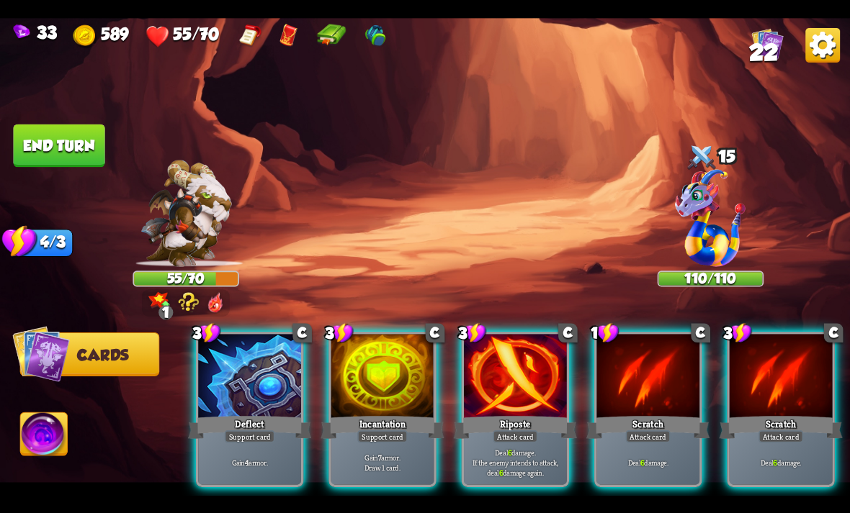
click at [242, 367] on div at bounding box center [249, 377] width 103 height 86
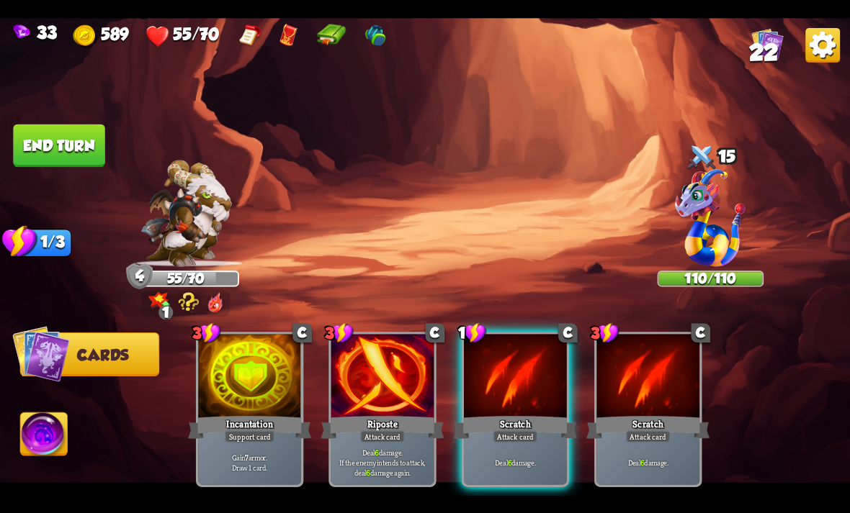
click at [508, 366] on div at bounding box center [515, 377] width 103 height 86
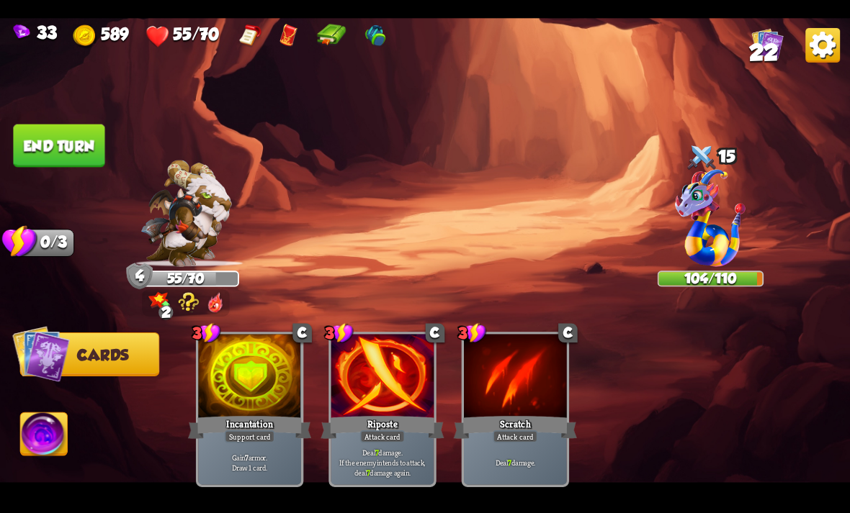
click at [66, 127] on button "End turn" at bounding box center [58, 145] width 91 height 43
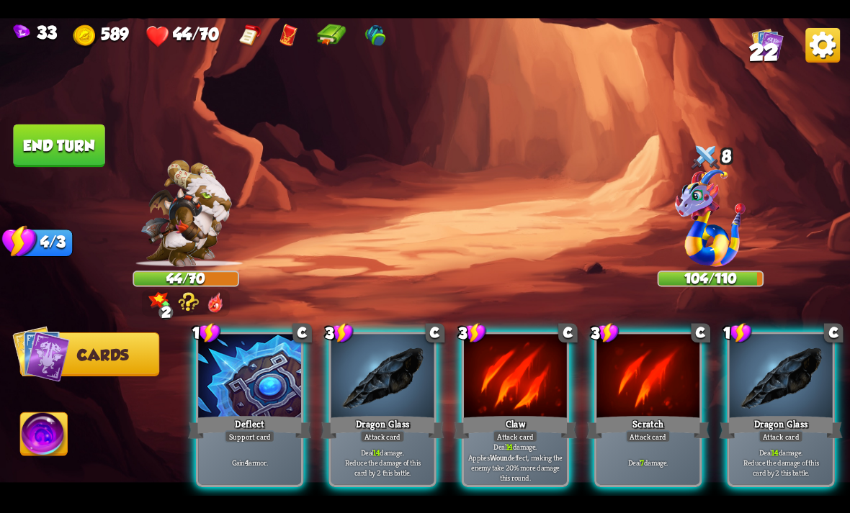
click at [257, 343] on div at bounding box center [249, 377] width 103 height 86
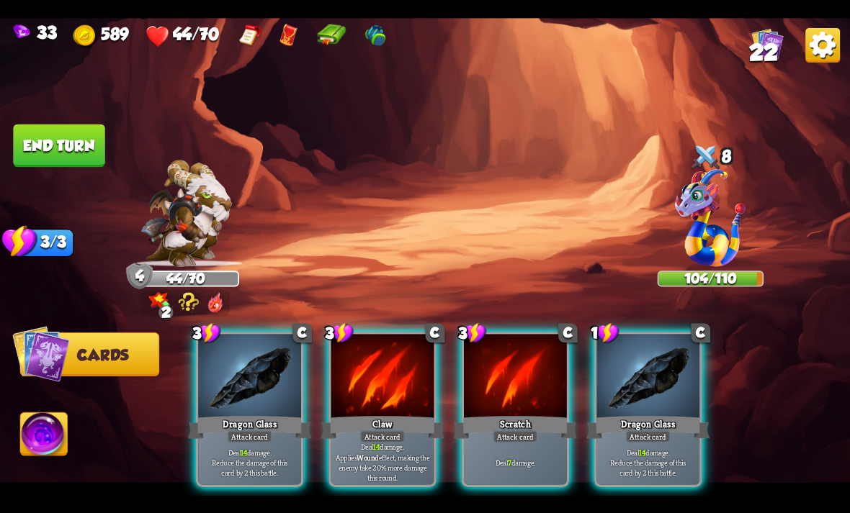
click at [658, 349] on div at bounding box center [647, 377] width 103 height 86
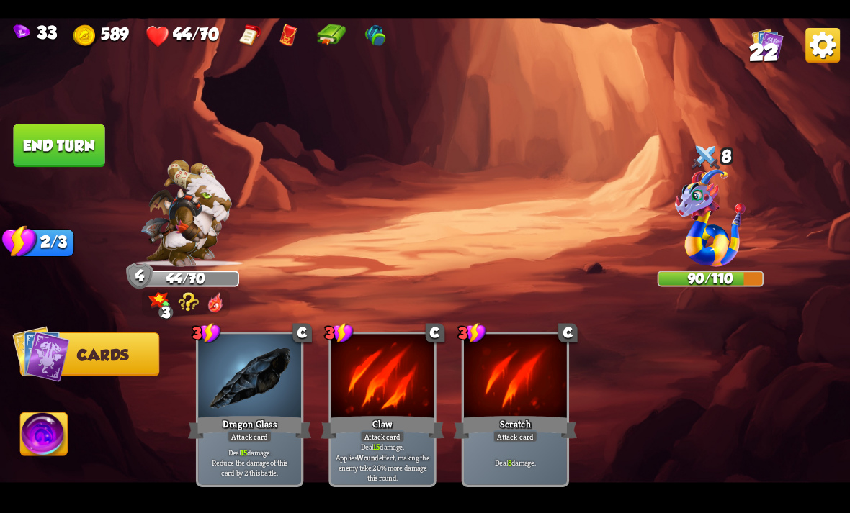
click at [94, 127] on button "End turn" at bounding box center [58, 145] width 91 height 43
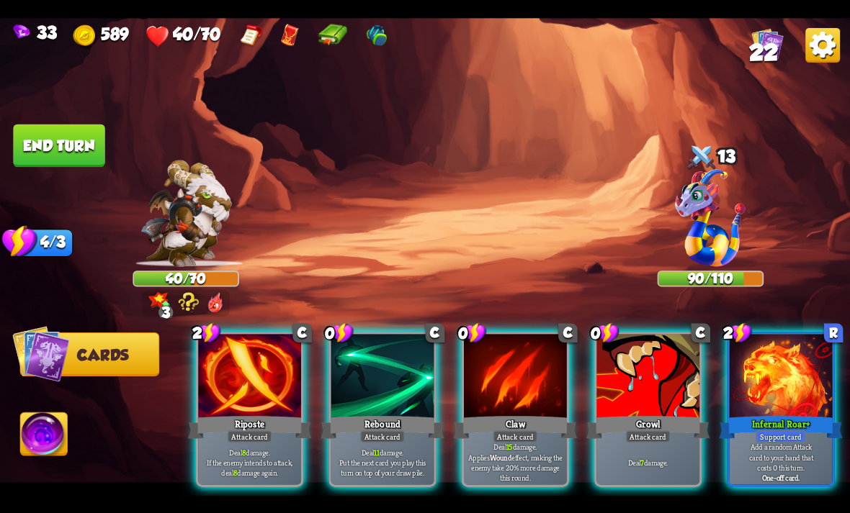
click at [534, 413] on div "Claw" at bounding box center [515, 426] width 123 height 27
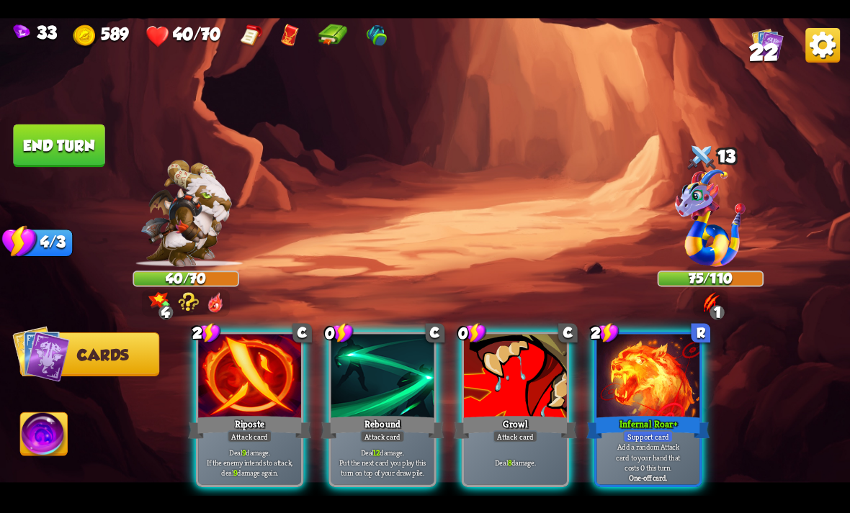
click at [382, 376] on div at bounding box center [382, 377] width 103 height 86
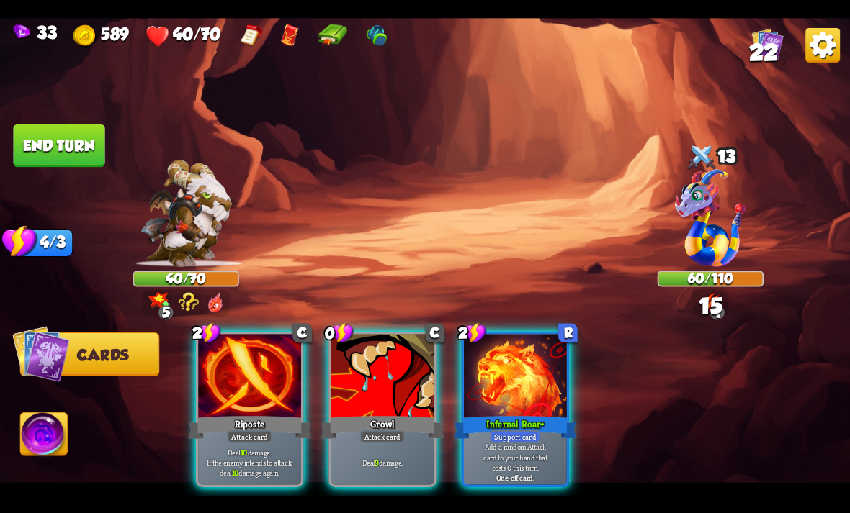
click at [521, 355] on div at bounding box center [515, 377] width 103 height 86
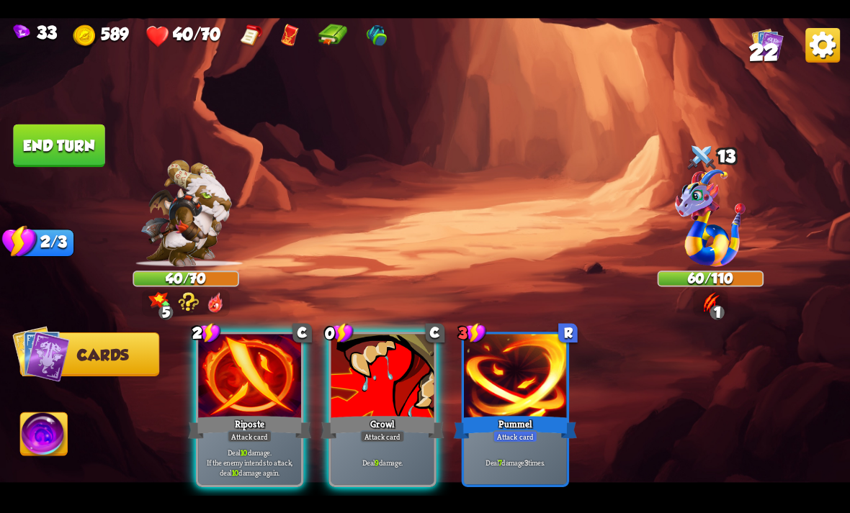
click at [287, 346] on div at bounding box center [249, 377] width 103 height 86
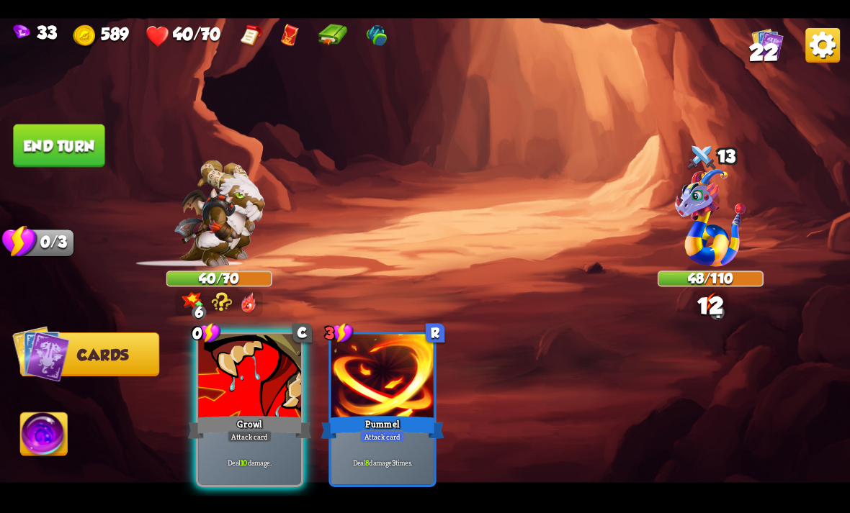
click at [228, 372] on div at bounding box center [249, 377] width 103 height 86
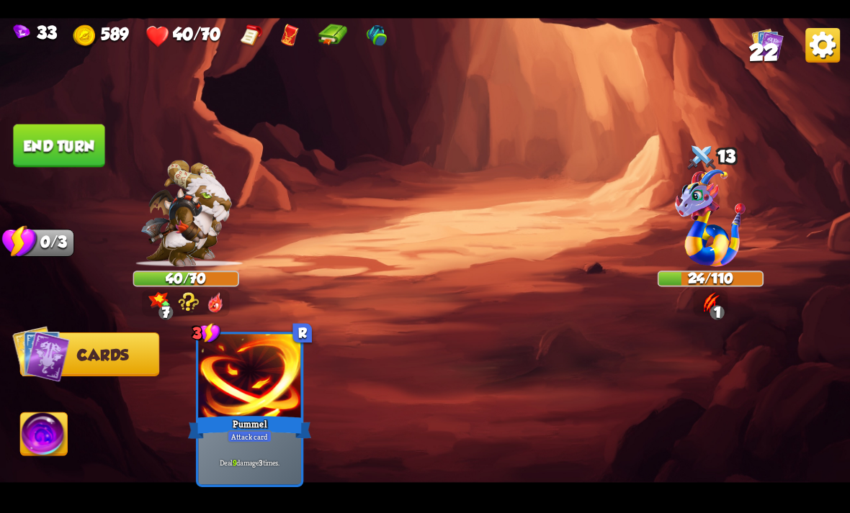
click at [59, 452] on img at bounding box center [44, 437] width 47 height 48
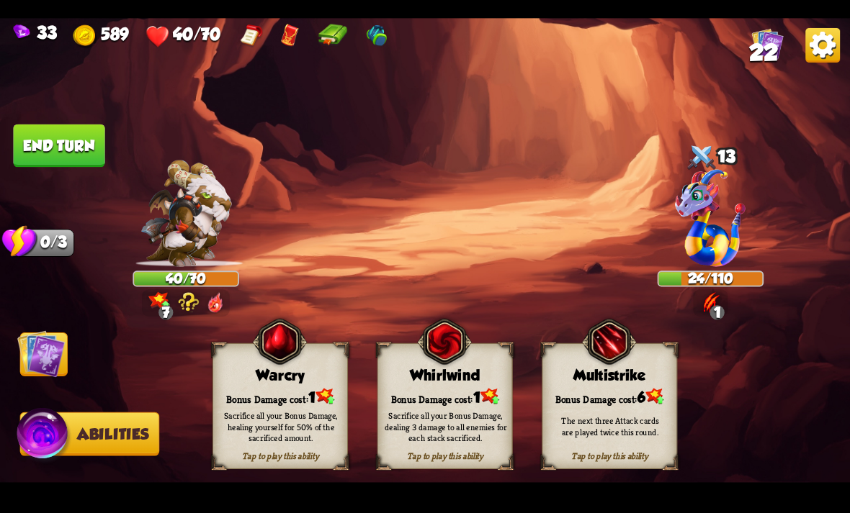
click at [463, 366] on img at bounding box center [444, 341] width 55 height 55
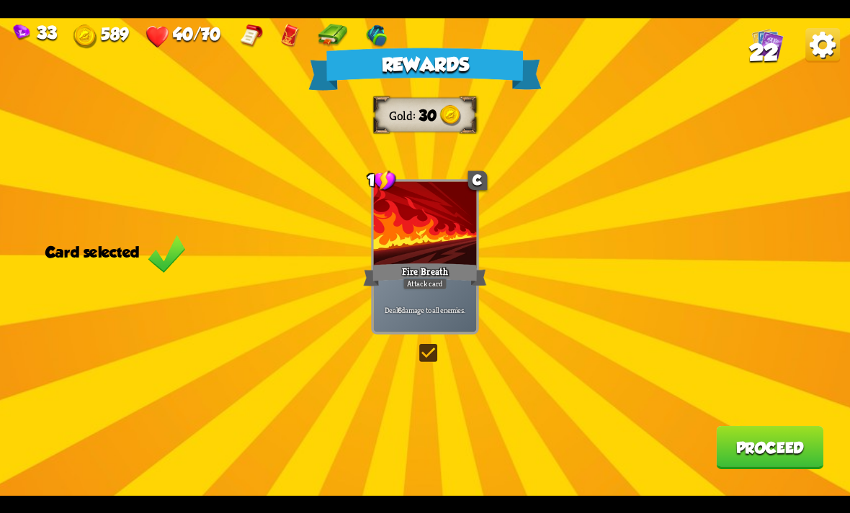
click at [439, 269] on div "Fire Breath" at bounding box center [424, 274] width 123 height 27
click at [720, 446] on button "Proceed" at bounding box center [769, 447] width 107 height 43
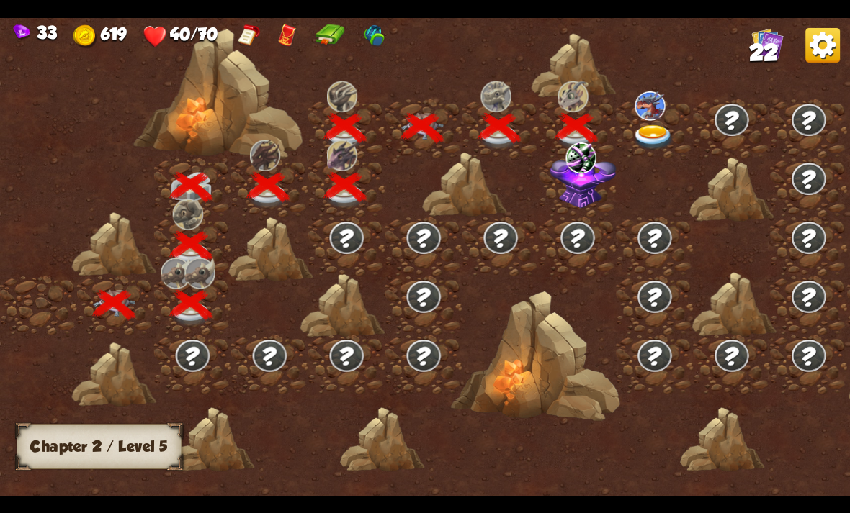
click at [653, 120] on img at bounding box center [649, 105] width 30 height 29
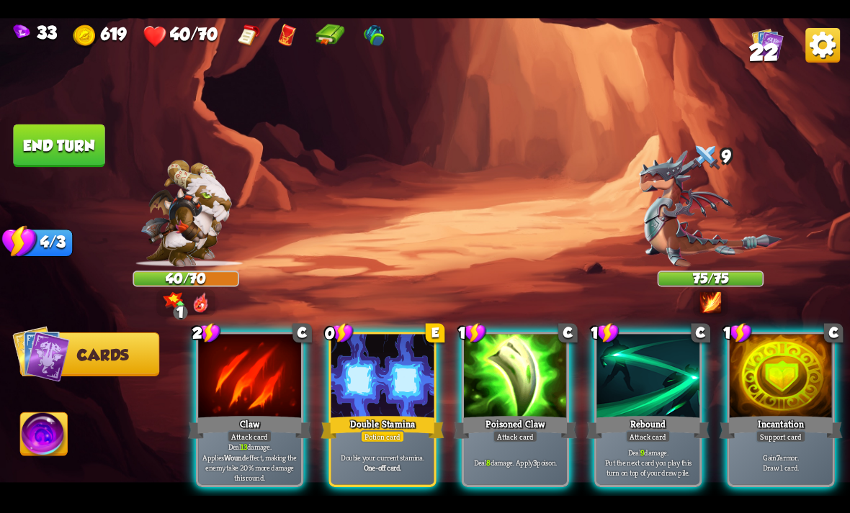
click at [791, 359] on div at bounding box center [780, 377] width 103 height 86
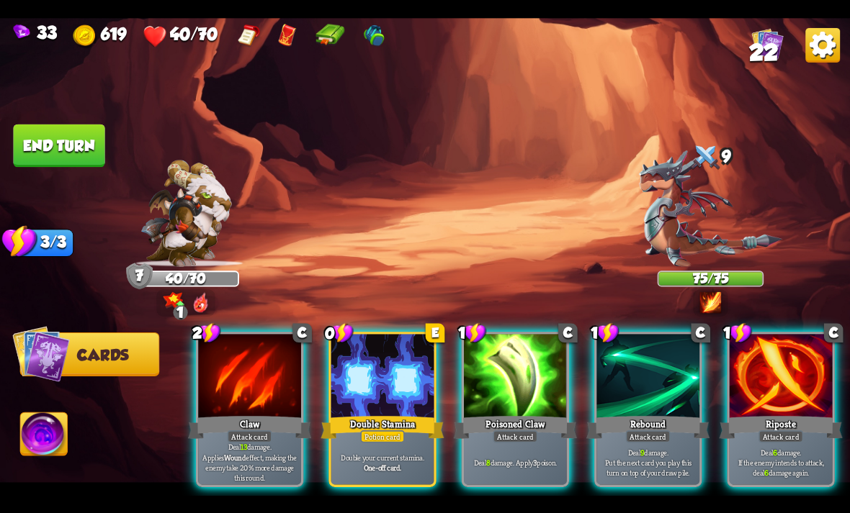
click at [781, 354] on div at bounding box center [780, 377] width 103 height 86
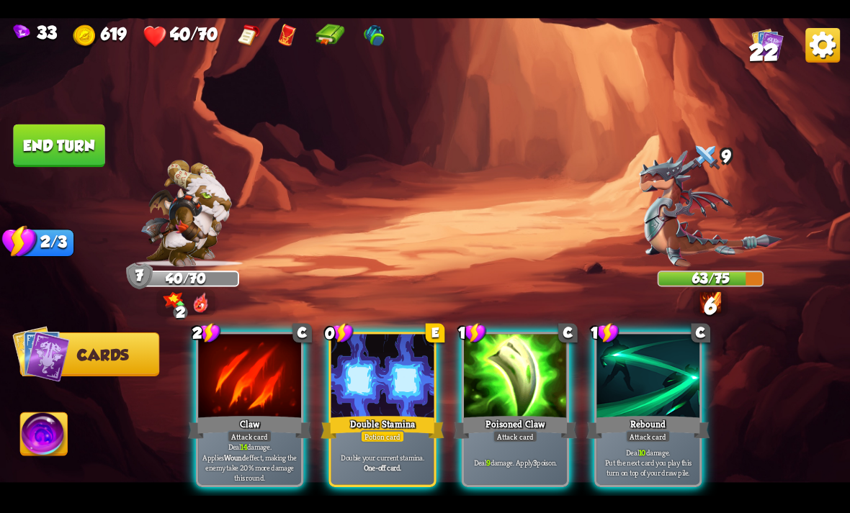
click at [647, 338] on div at bounding box center [647, 377] width 103 height 86
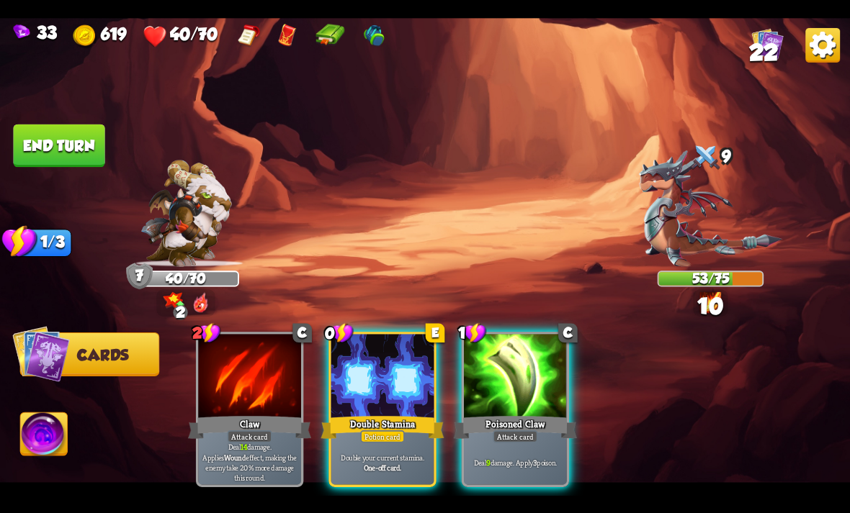
click at [539, 368] on div at bounding box center [515, 377] width 103 height 86
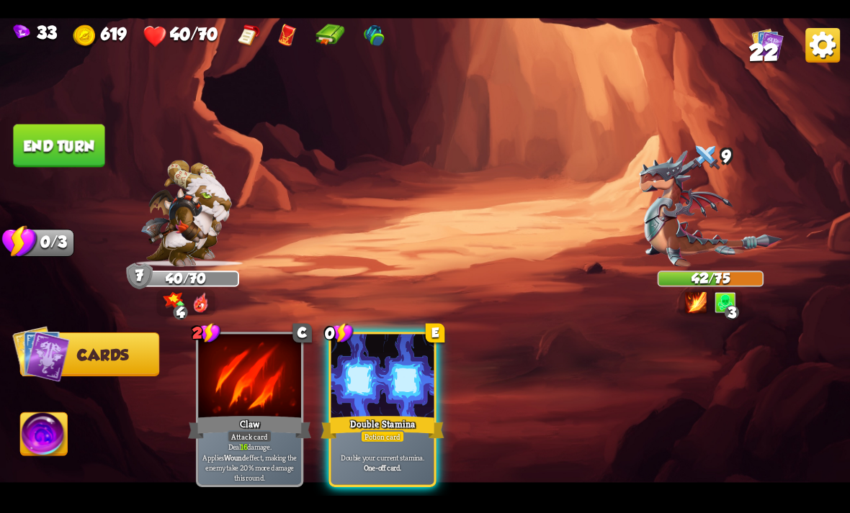
click at [66, 134] on button "End turn" at bounding box center [58, 145] width 91 height 43
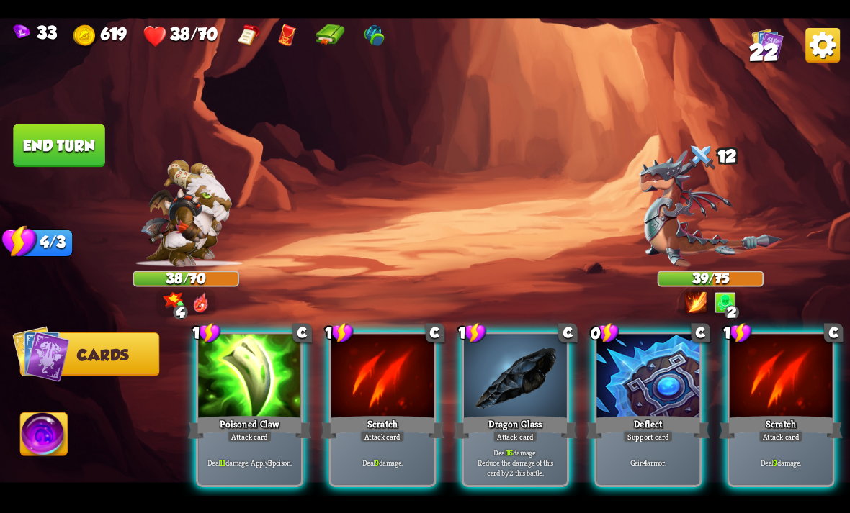
click at [518, 379] on div at bounding box center [515, 377] width 103 height 86
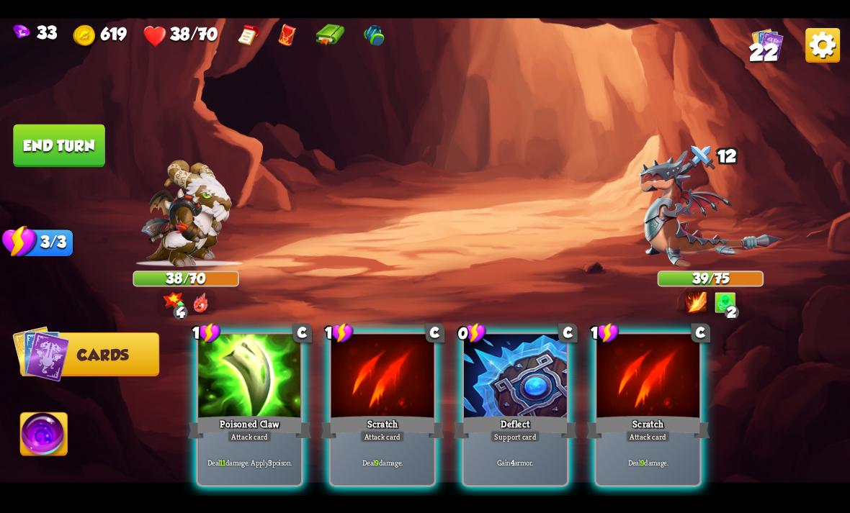
click at [390, 390] on div at bounding box center [382, 377] width 103 height 86
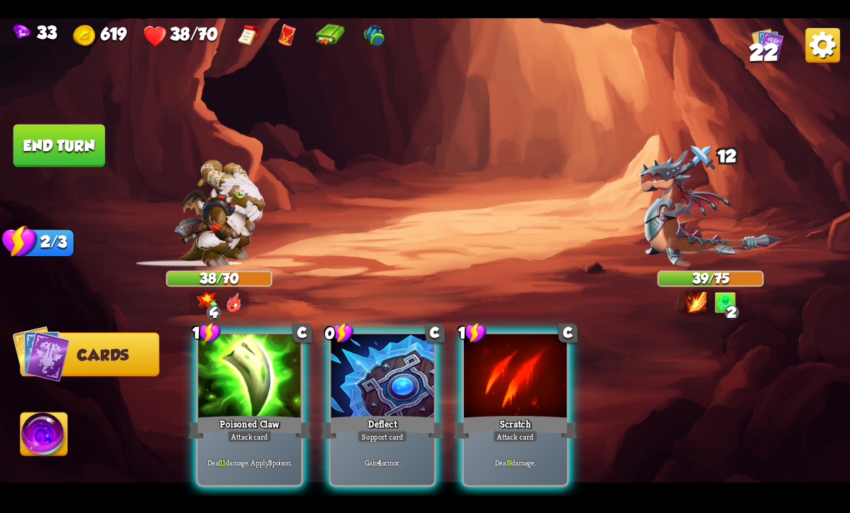
click at [271, 431] on div "Attack card" at bounding box center [250, 437] width 45 height 12
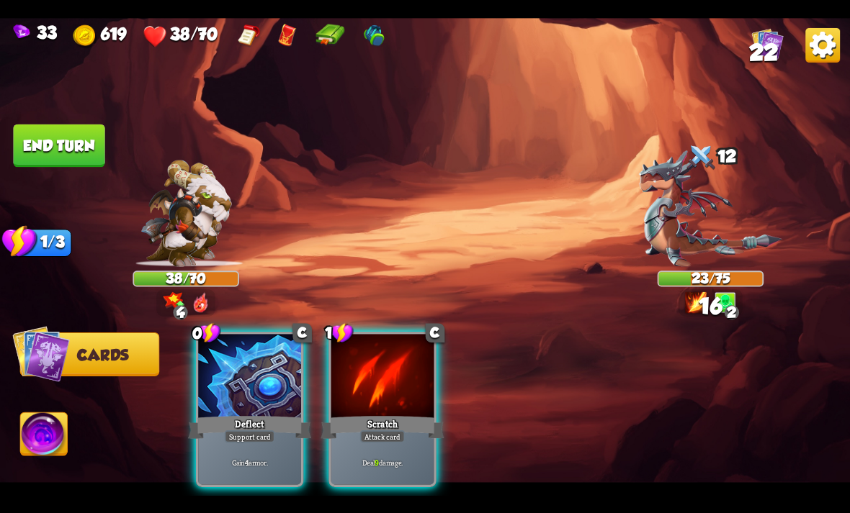
click at [379, 431] on div "Attack card" at bounding box center [382, 437] width 45 height 12
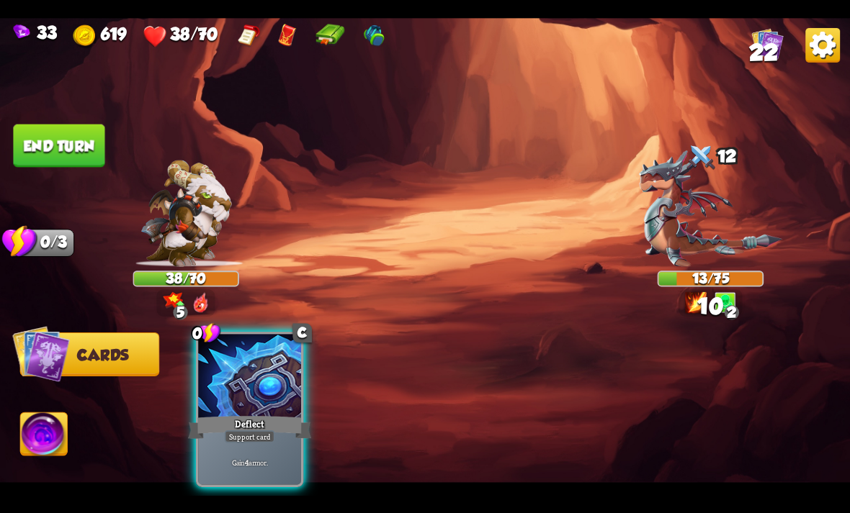
click at [46, 431] on img at bounding box center [44, 437] width 47 height 48
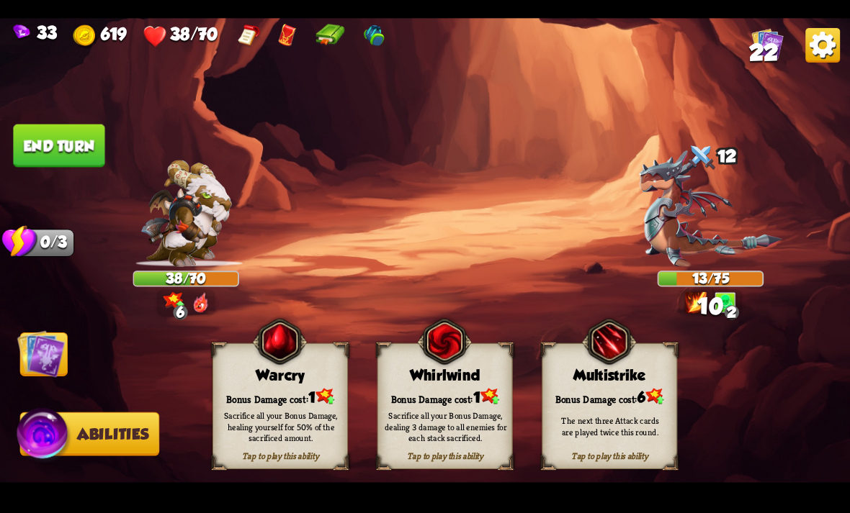
click at [289, 384] on div "Tap to play this ability Warcry Bonus Damage cost: 1 Sacrifice all your Bonus D…" at bounding box center [279, 406] width 135 height 126
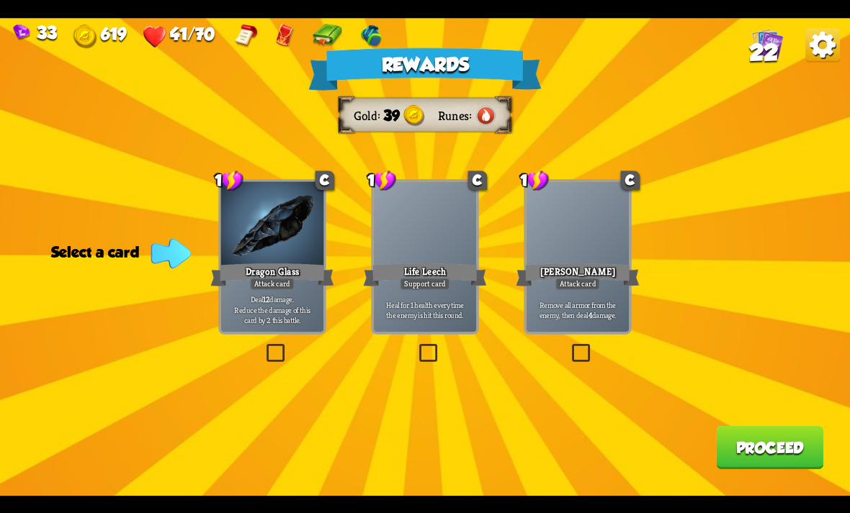
click at [305, 272] on div "Dragon Glass" at bounding box center [271, 274] width 123 height 27
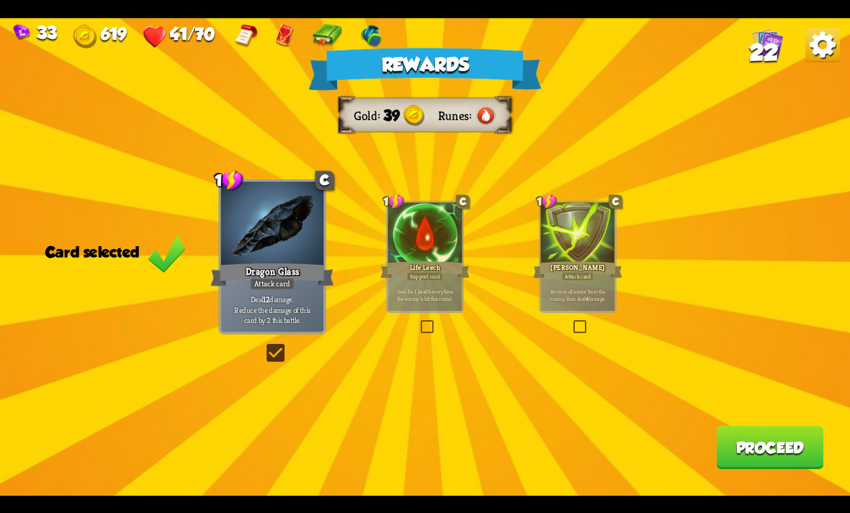
click at [735, 468] on button "Proceed" at bounding box center [769, 447] width 107 height 43
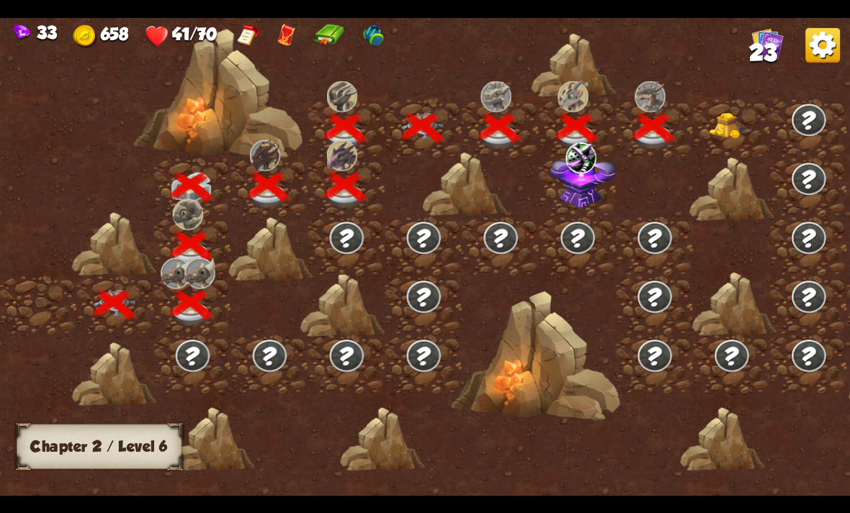
click at [593, 174] on img at bounding box center [582, 179] width 66 height 57
click at [728, 119] on img at bounding box center [730, 125] width 42 height 27
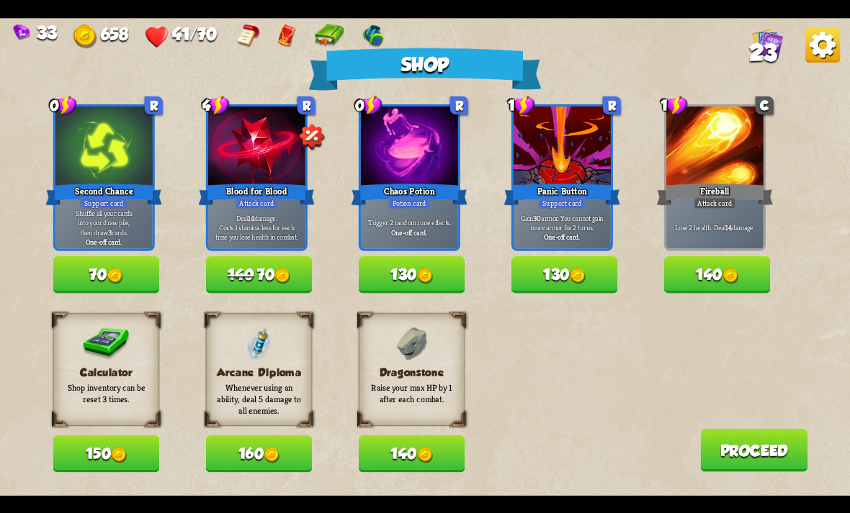
click at [408, 457] on button "140" at bounding box center [412, 454] width 107 height 37
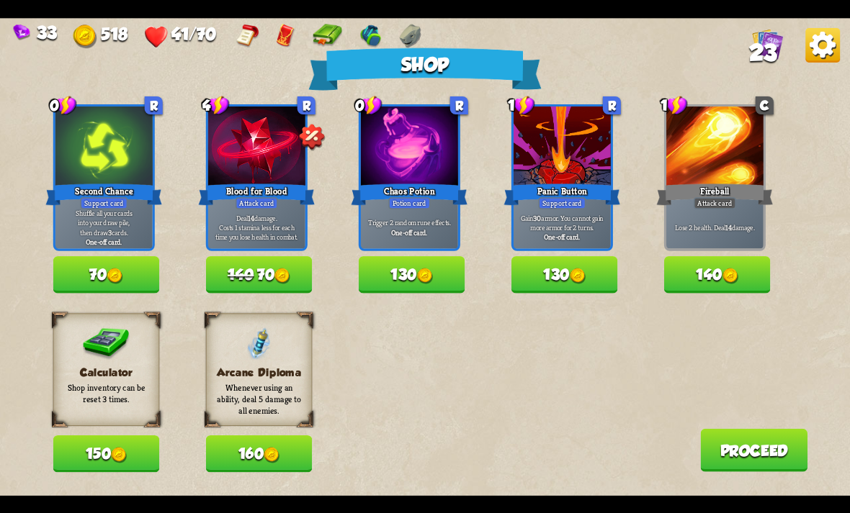
click at [428, 282] on img at bounding box center [425, 276] width 16 height 16
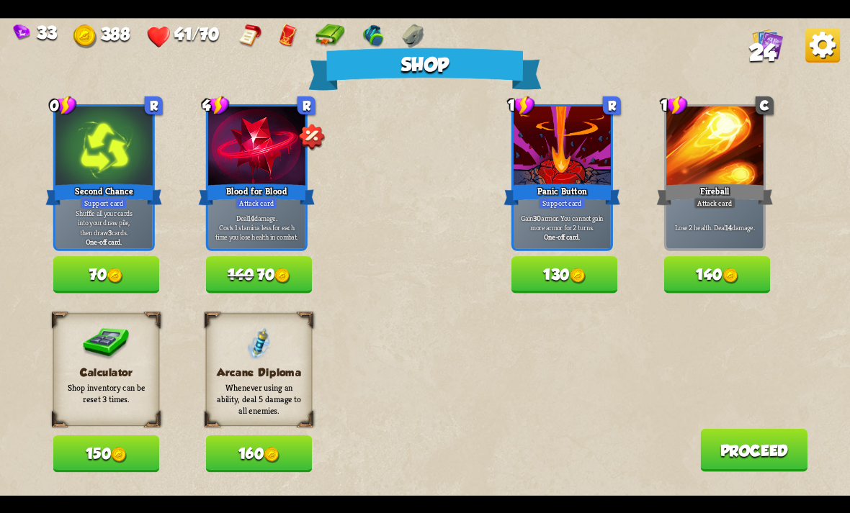
click at [143, 279] on button "70" at bounding box center [106, 274] width 107 height 37
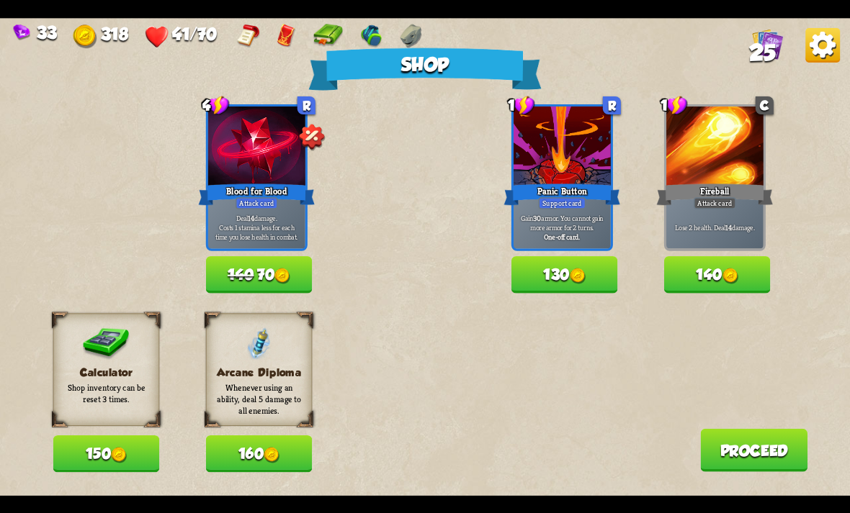
click at [122, 462] on img at bounding box center [119, 455] width 16 height 16
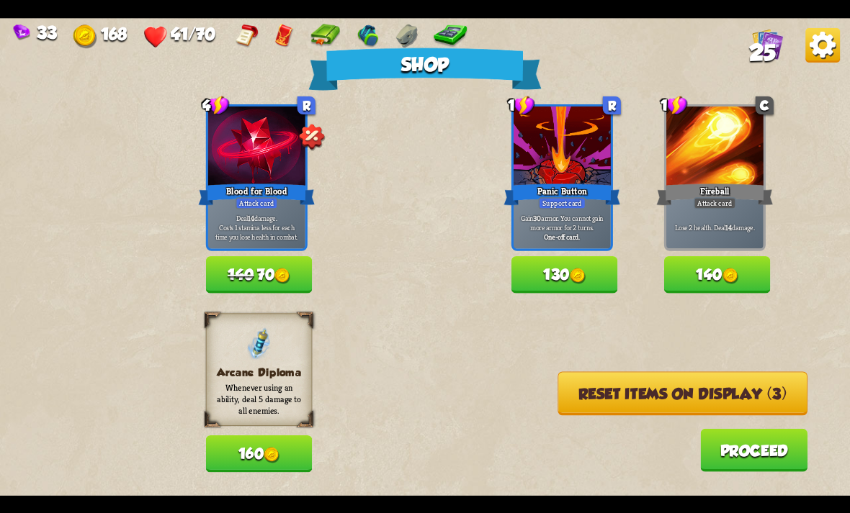
click at [619, 407] on button "Reset items on display (3)" at bounding box center [682, 394] width 250 height 44
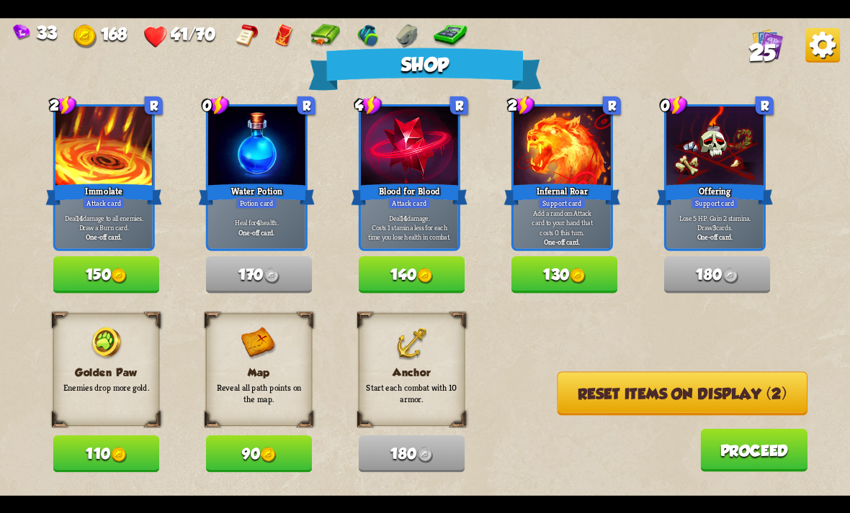
click at [268, 459] on img at bounding box center [268, 455] width 16 height 16
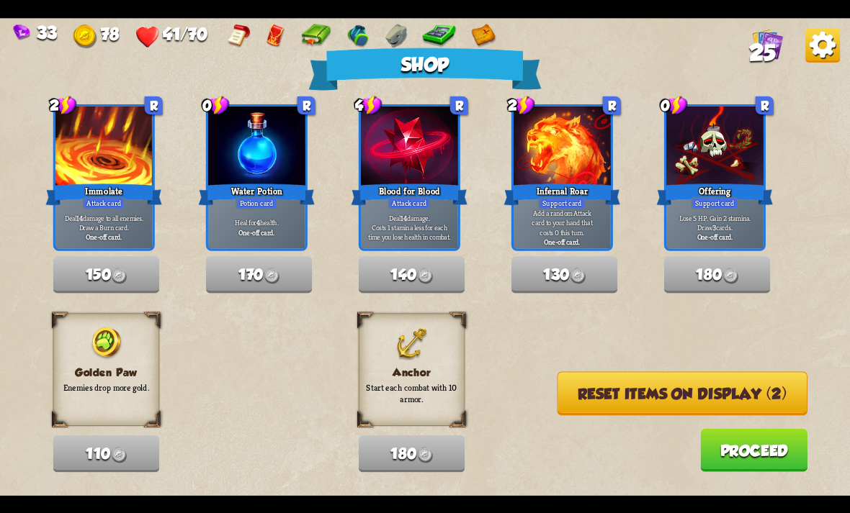
click at [639, 413] on button "Reset items on display (2)" at bounding box center [682, 394] width 251 height 44
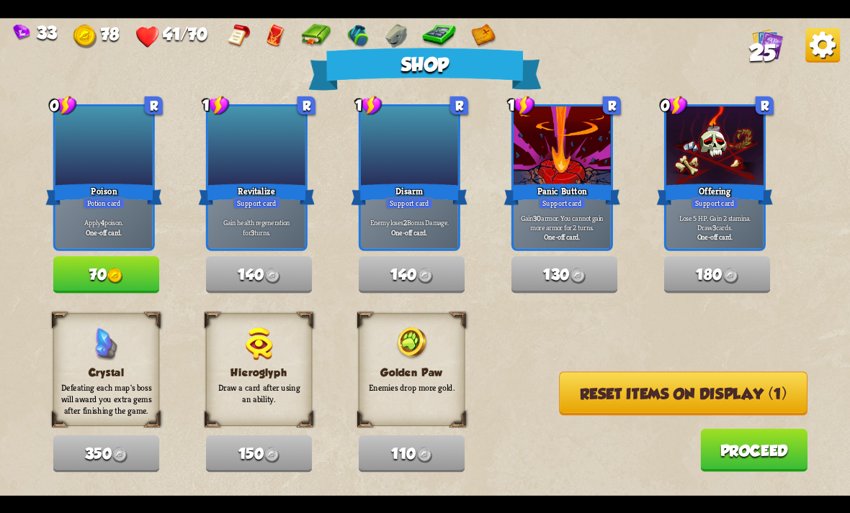
click at [122, 271] on img at bounding box center [115, 276] width 16 height 16
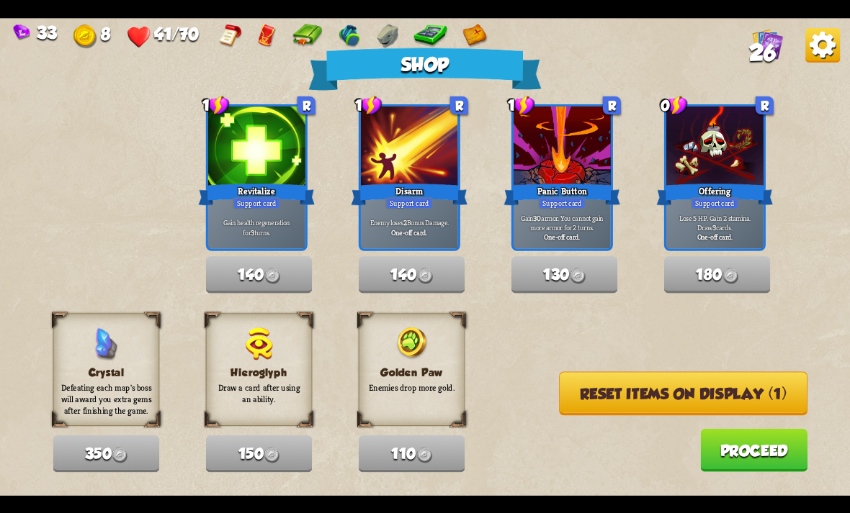
click at [616, 404] on button "Reset items on display (1)" at bounding box center [683, 394] width 248 height 44
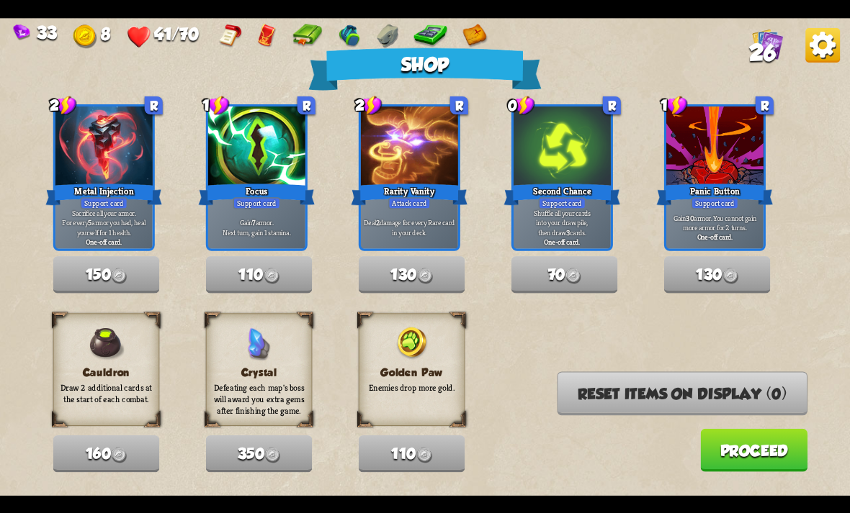
click at [752, 449] on button "Proceed" at bounding box center [753, 449] width 107 height 43
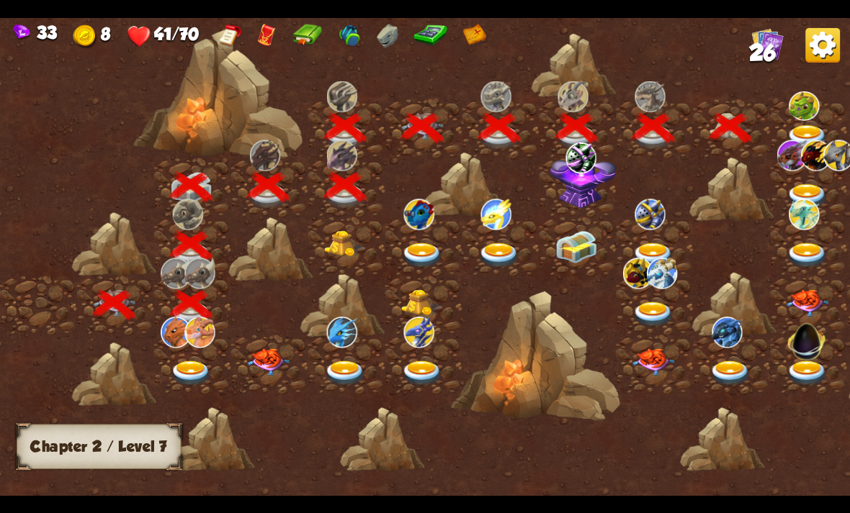
click at [817, 119] on img at bounding box center [803, 105] width 30 height 29
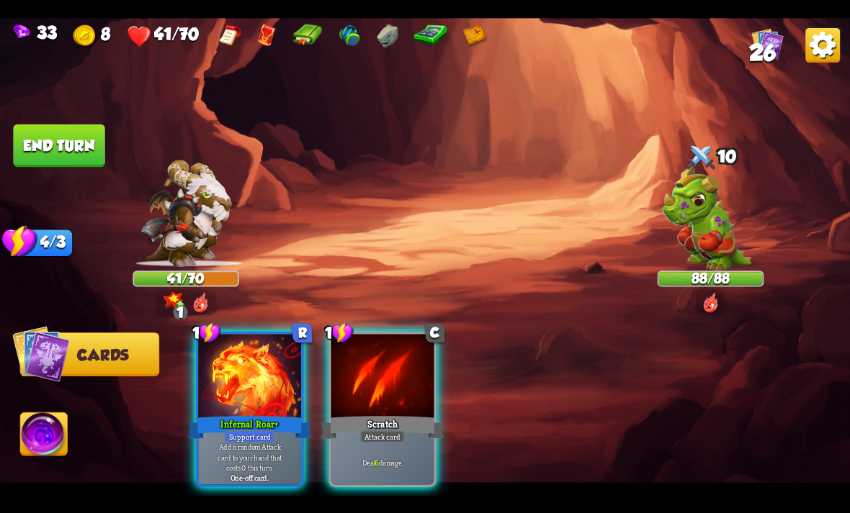
click at [712, 293] on div "Player turn" at bounding box center [425, 257] width 850 height 131
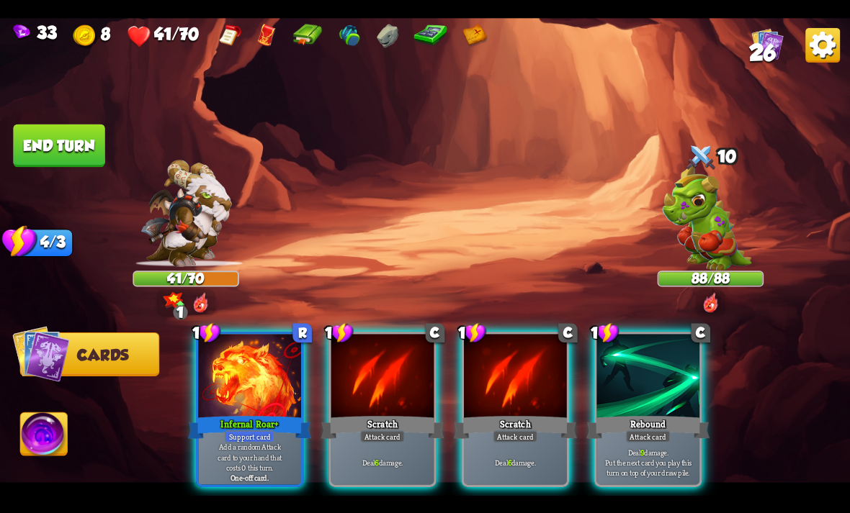
click at [718, 302] on img at bounding box center [710, 303] width 17 height 22
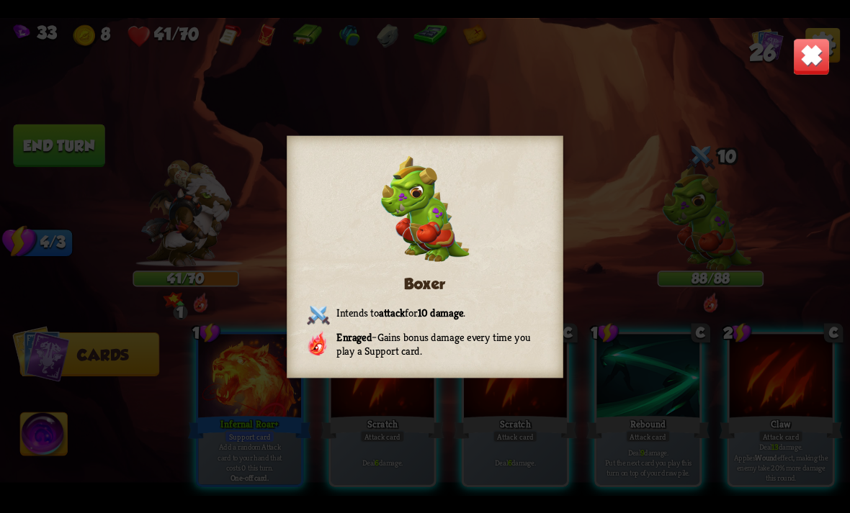
click at [807, 32] on div "Boxer Intends to attack for 10 damage . Enraged – Gains bonus damage every time…" at bounding box center [425, 257] width 850 height 478
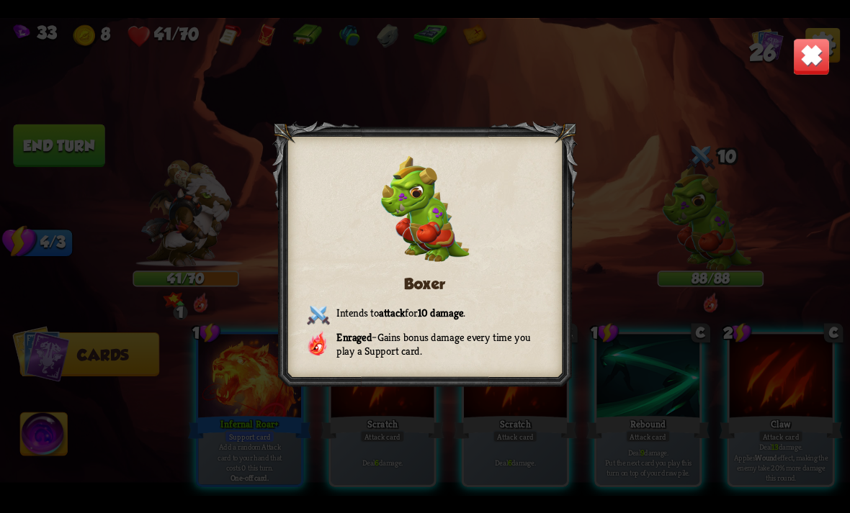
click at [809, 31] on div "Boxer Intends to attack for 10 damage . Enraged – Gains bonus damage every time…" at bounding box center [425, 257] width 850 height 478
click at [800, 43] on img at bounding box center [811, 55] width 37 height 37
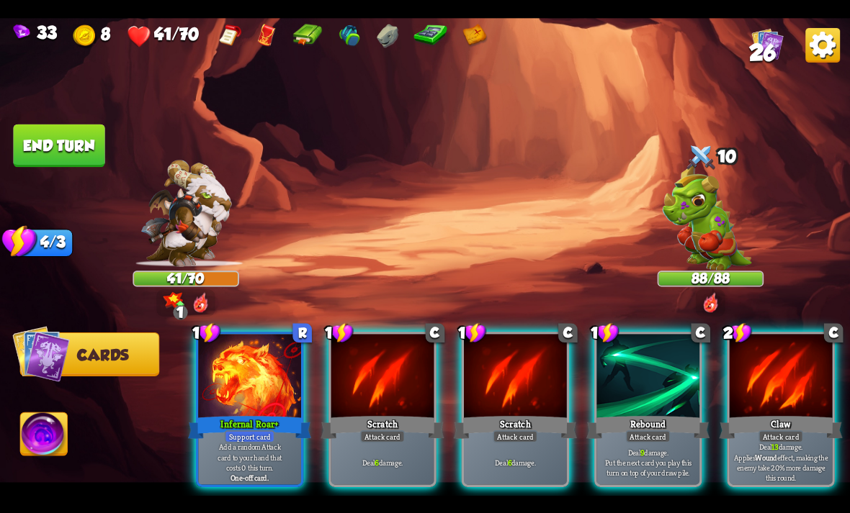
click at [773, 349] on div at bounding box center [780, 377] width 103 height 86
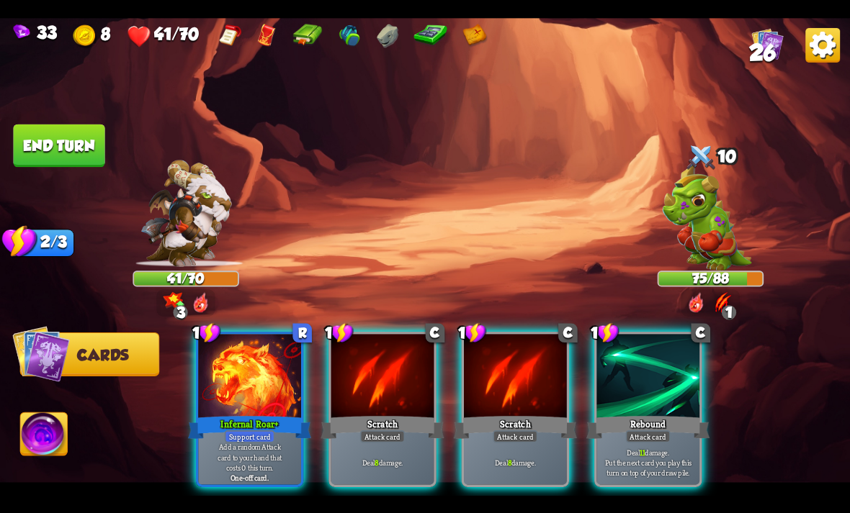
click at [590, 368] on div "1 R Infernal Roar+ Support card Add a random Attack card to your hand that cost…" at bounding box center [510, 389] width 680 height 212
click at [665, 334] on div at bounding box center [647, 377] width 103 height 86
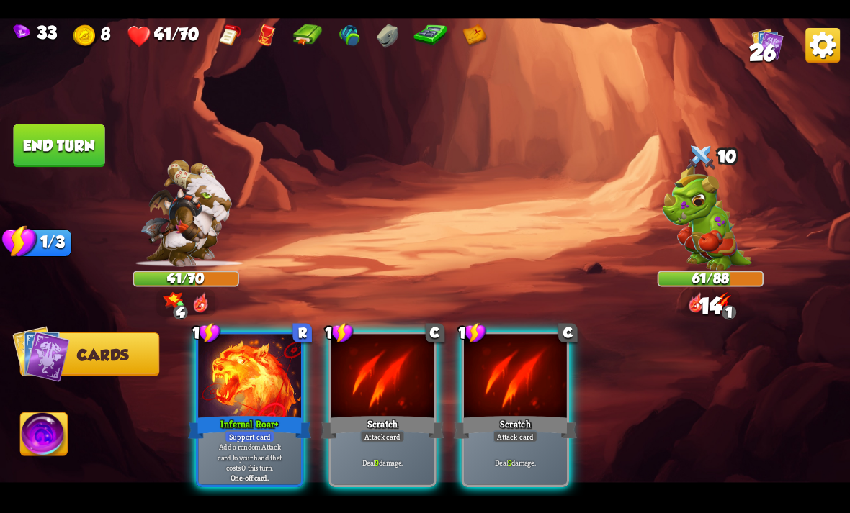
click at [257, 372] on div at bounding box center [249, 377] width 103 height 86
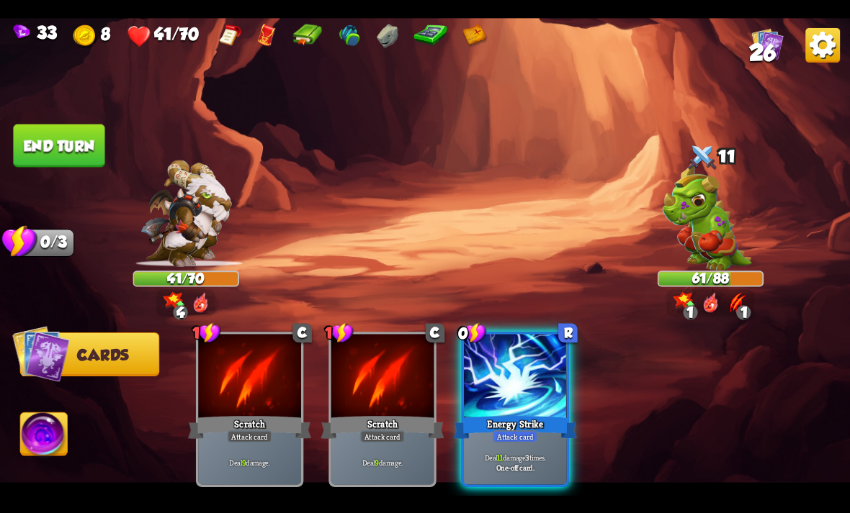
click at [516, 364] on div at bounding box center [515, 377] width 103 height 86
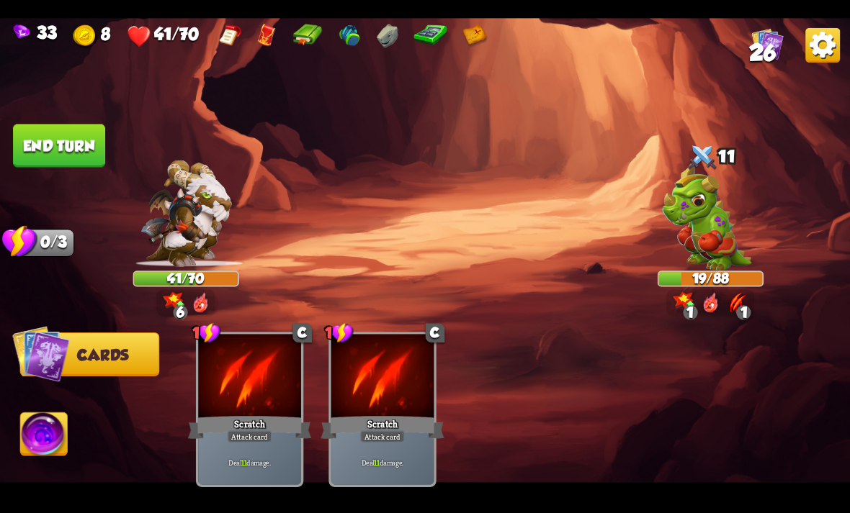
click at [29, 459] on img at bounding box center [44, 437] width 47 height 48
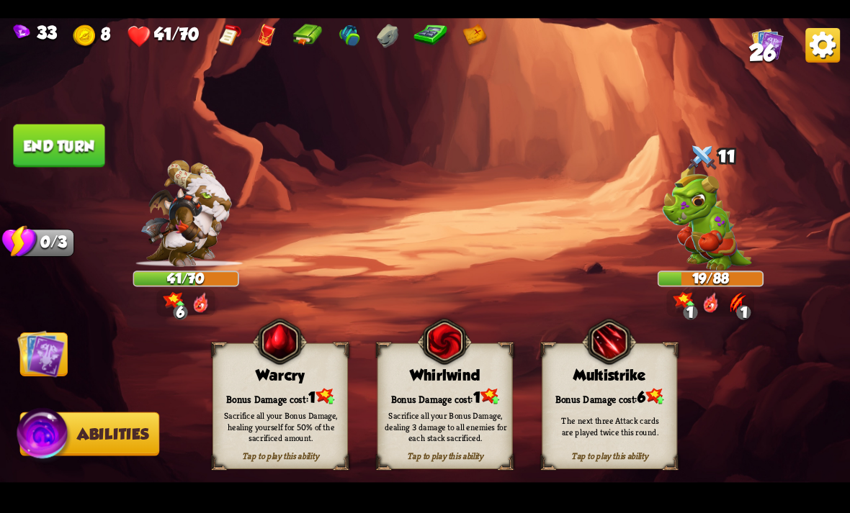
click at [468, 361] on img at bounding box center [444, 341] width 55 height 55
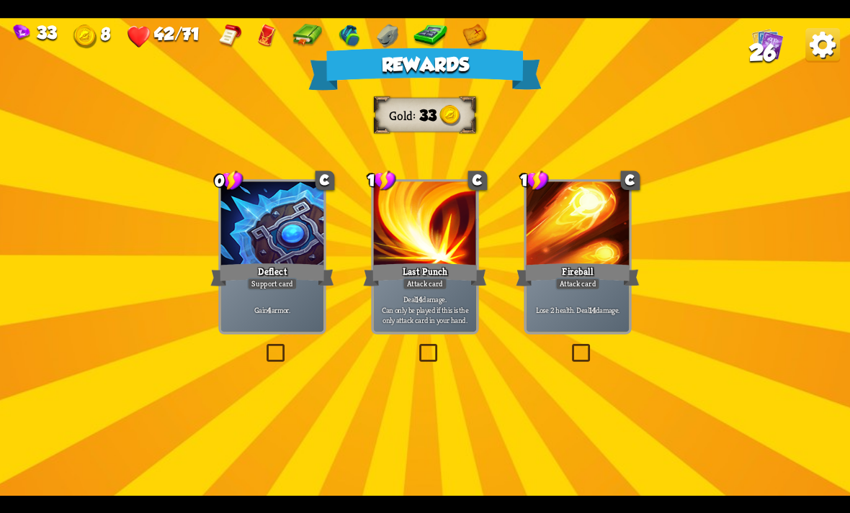
click at [250, 248] on div at bounding box center [272, 224] width 103 height 86
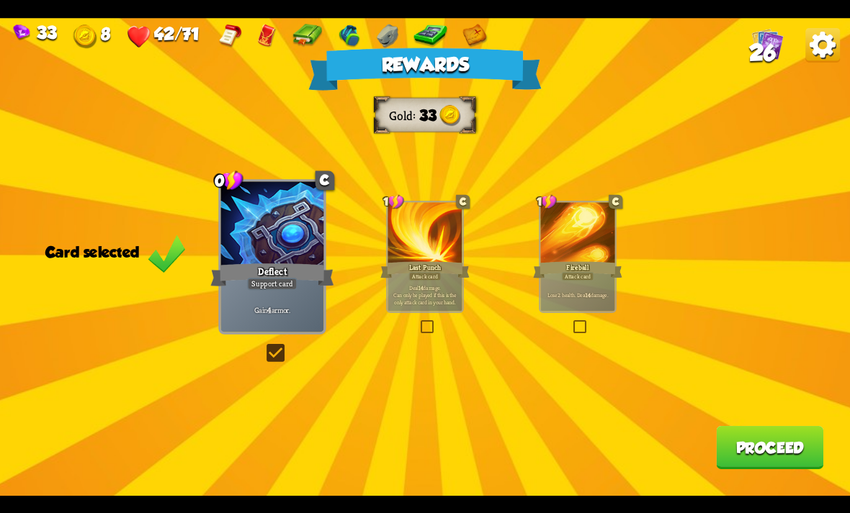
click at [755, 454] on button "Proceed" at bounding box center [769, 447] width 107 height 43
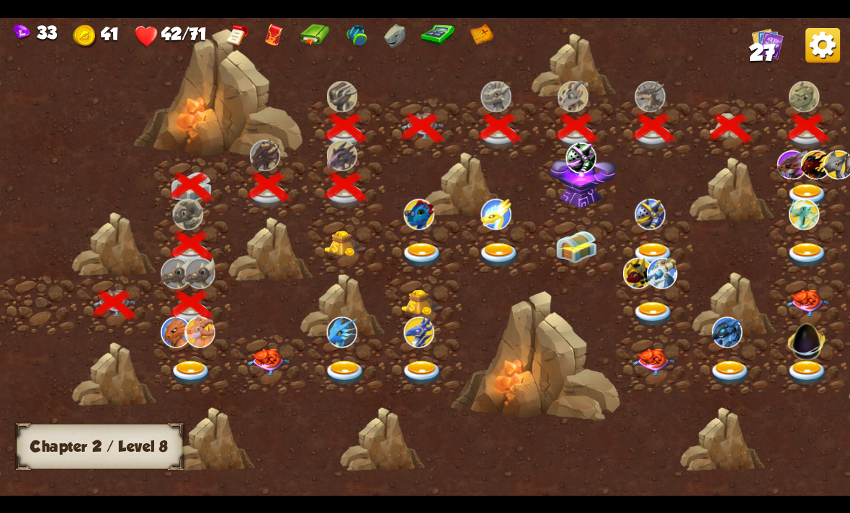
click at [808, 191] on img at bounding box center [807, 196] width 42 height 25
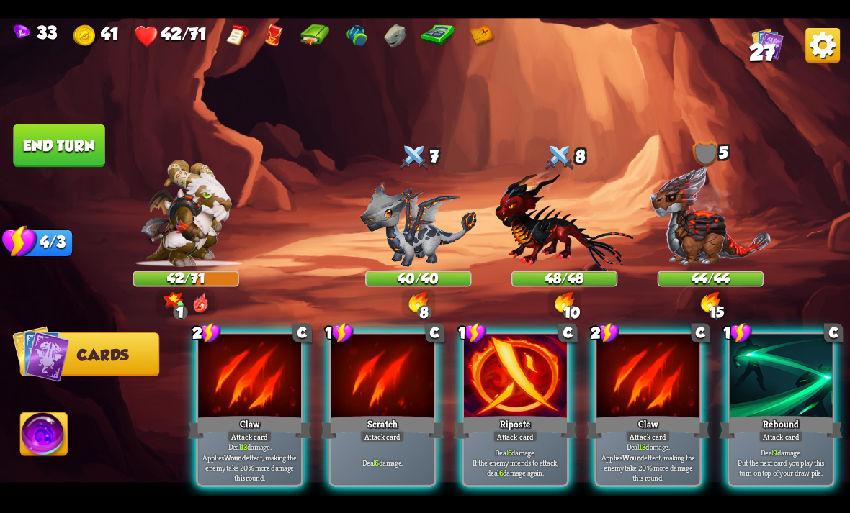
click at [652, 344] on div at bounding box center [647, 377] width 103 height 86
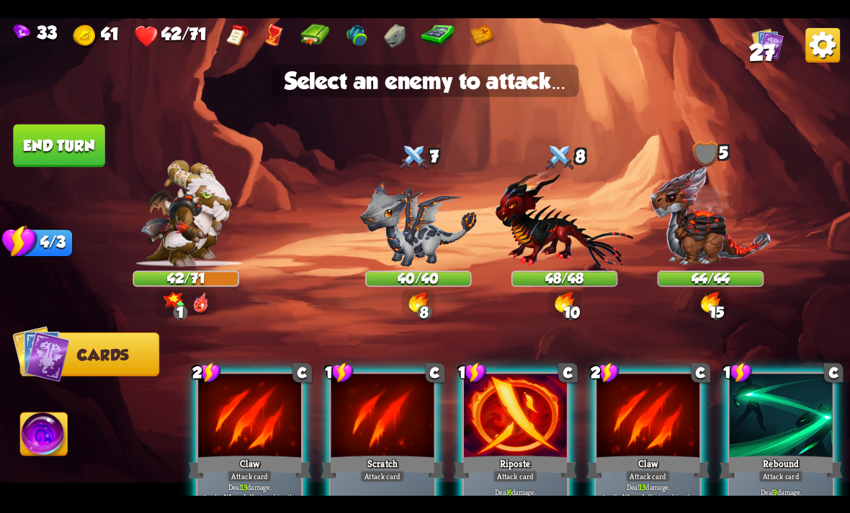
click at [416, 222] on img at bounding box center [418, 224] width 117 height 86
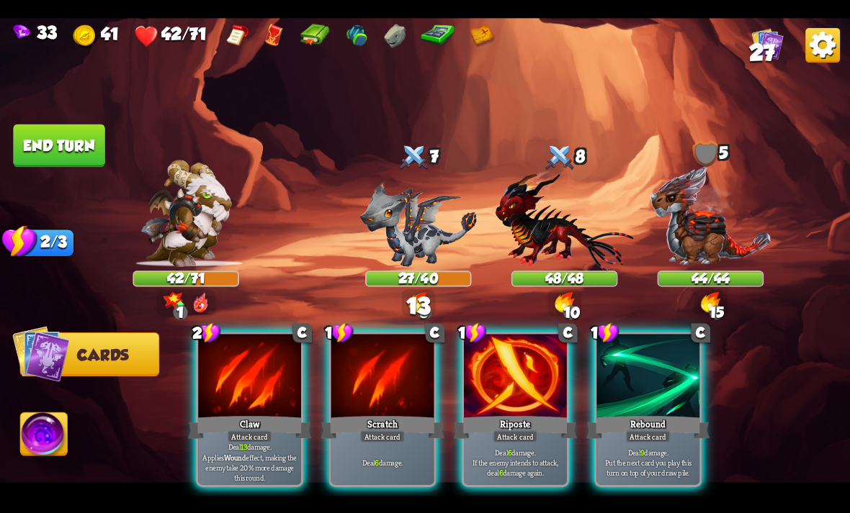
click at [648, 349] on div at bounding box center [647, 377] width 103 height 86
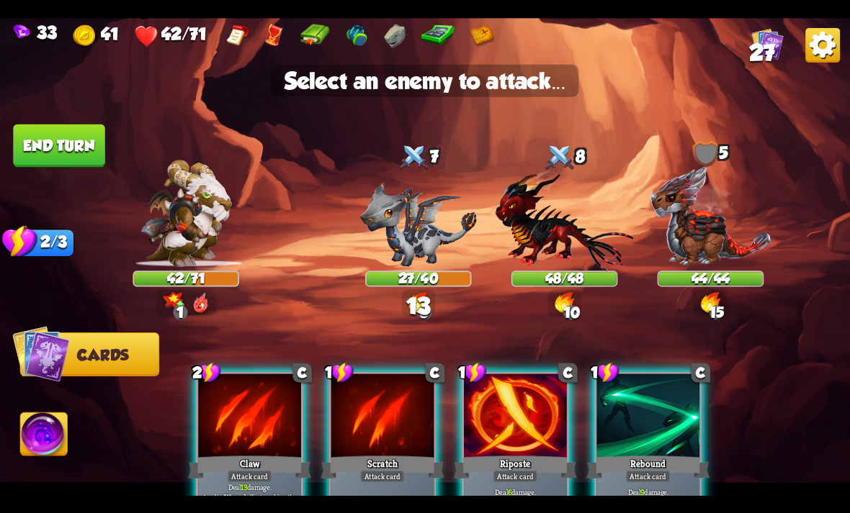
click at [412, 222] on img at bounding box center [418, 224] width 117 height 86
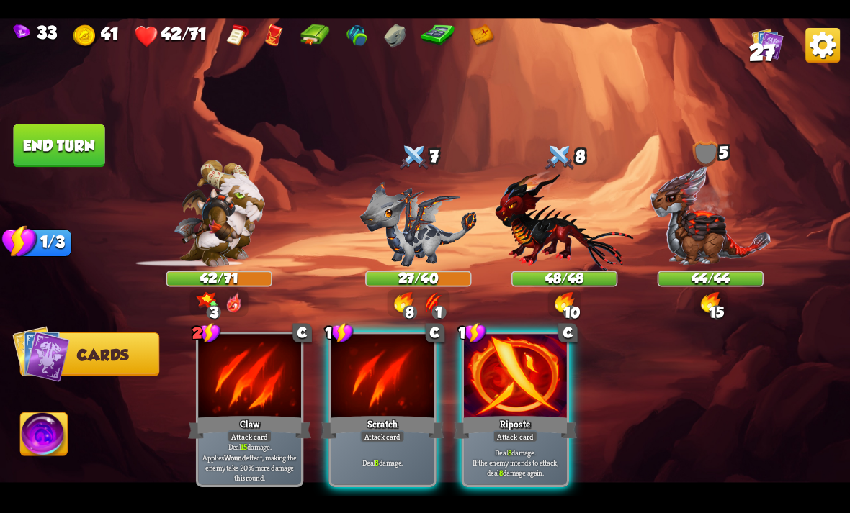
click at [530, 413] on div "Riposte" at bounding box center [515, 426] width 123 height 27
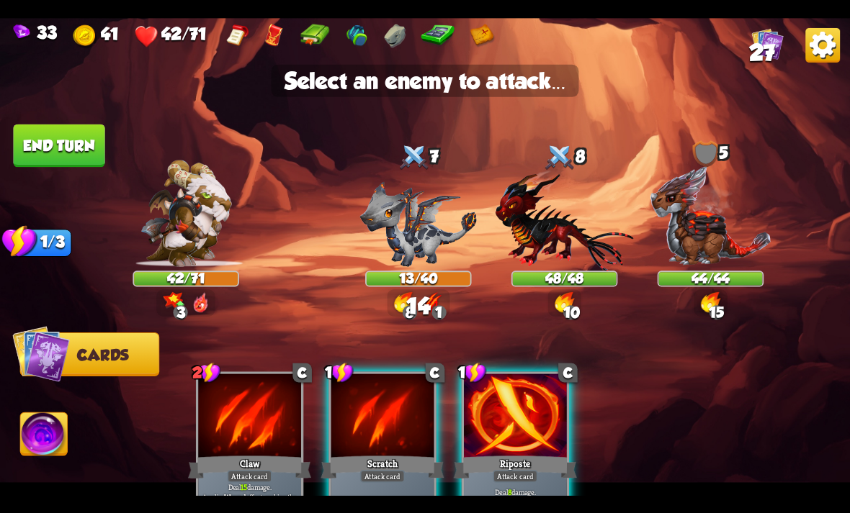
click at [426, 234] on img at bounding box center [418, 224] width 117 height 86
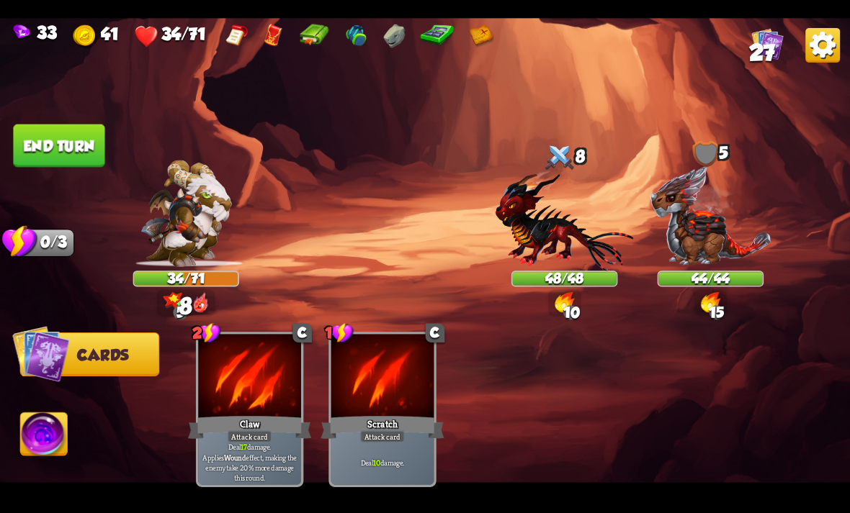
click at [73, 135] on button "End turn" at bounding box center [58, 145] width 91 height 43
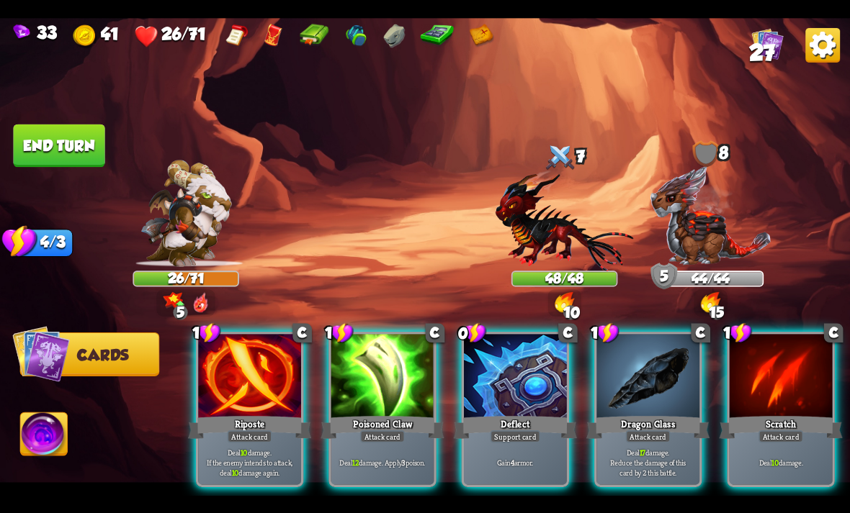
click at [497, 387] on div at bounding box center [515, 377] width 103 height 86
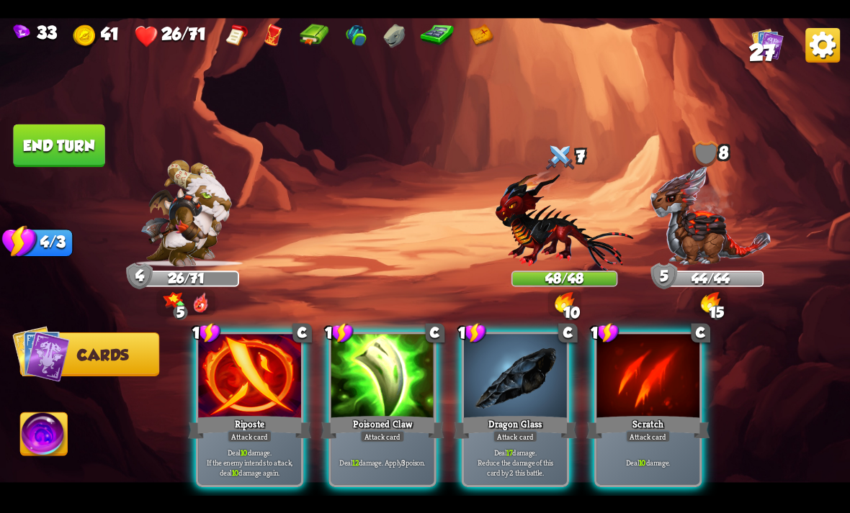
click at [522, 360] on div at bounding box center [515, 377] width 103 height 86
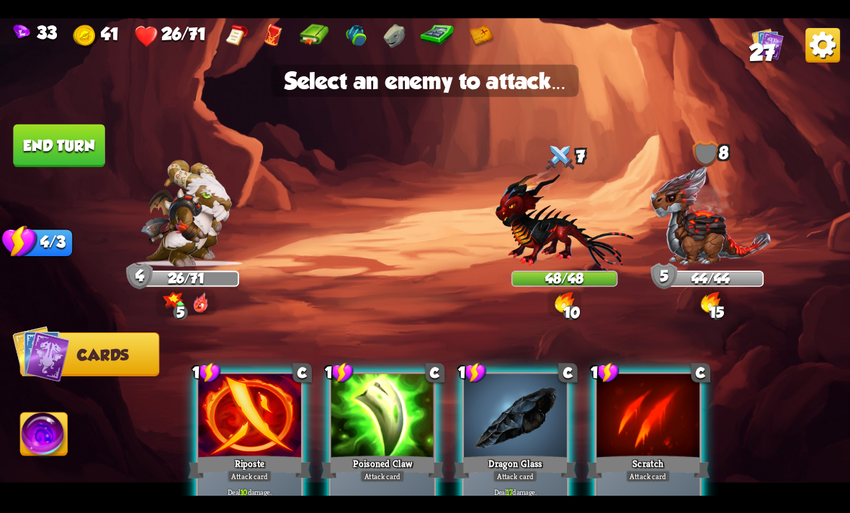
click at [578, 220] on img at bounding box center [564, 220] width 138 height 102
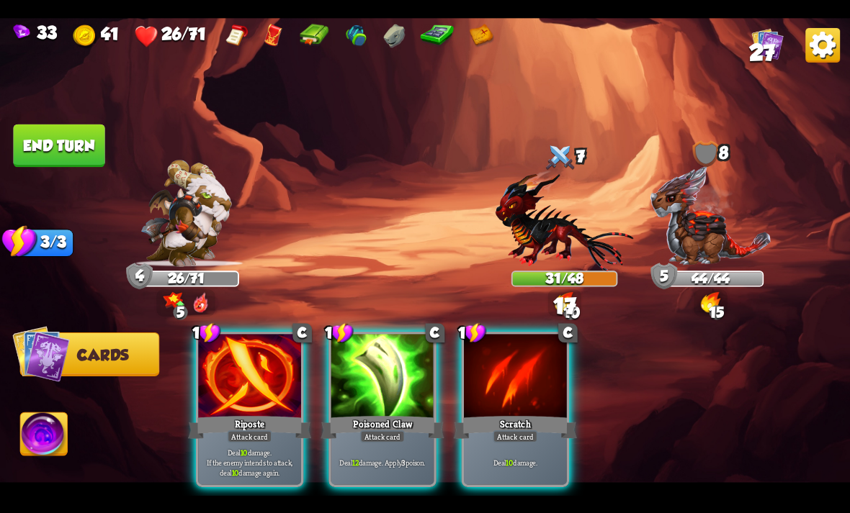
click at [536, 353] on div at bounding box center [515, 377] width 103 height 86
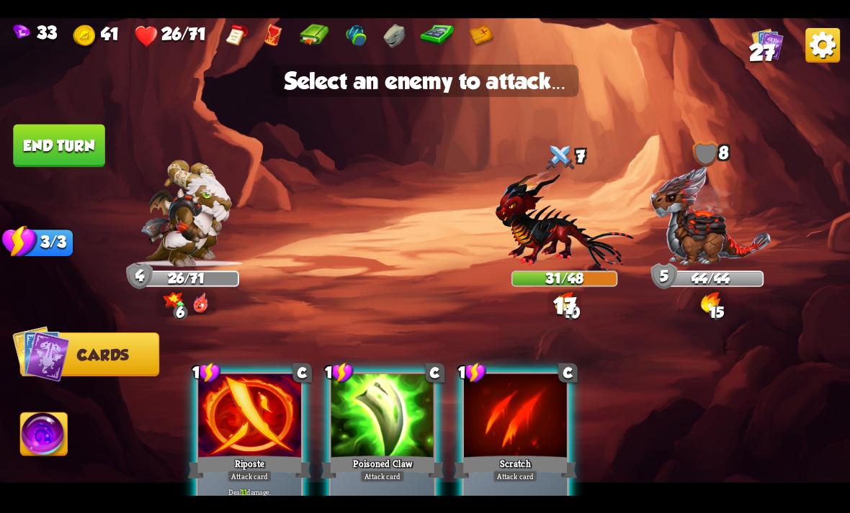
click at [569, 220] on img at bounding box center [564, 220] width 138 height 102
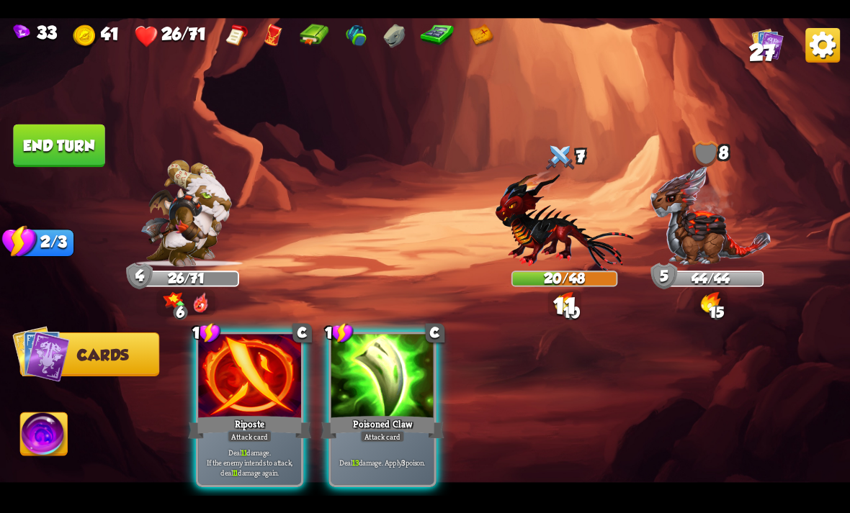
click at [389, 357] on div at bounding box center [382, 377] width 103 height 86
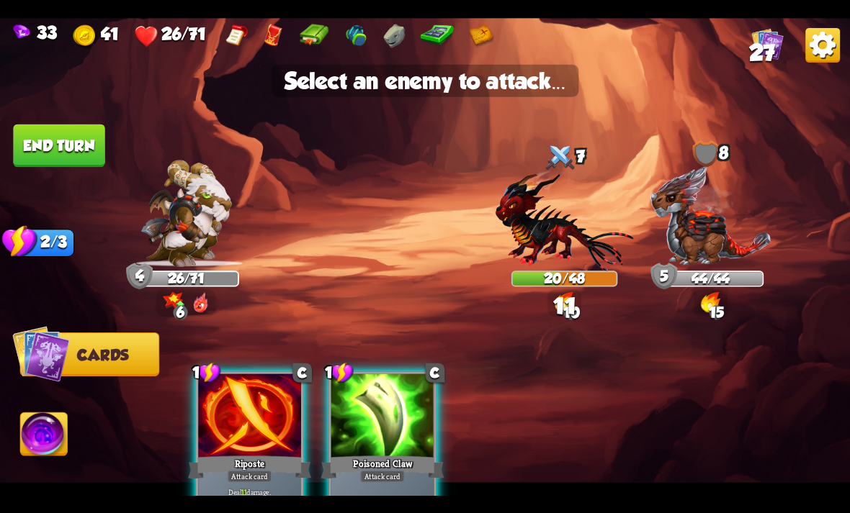
click at [578, 202] on img at bounding box center [564, 220] width 138 height 102
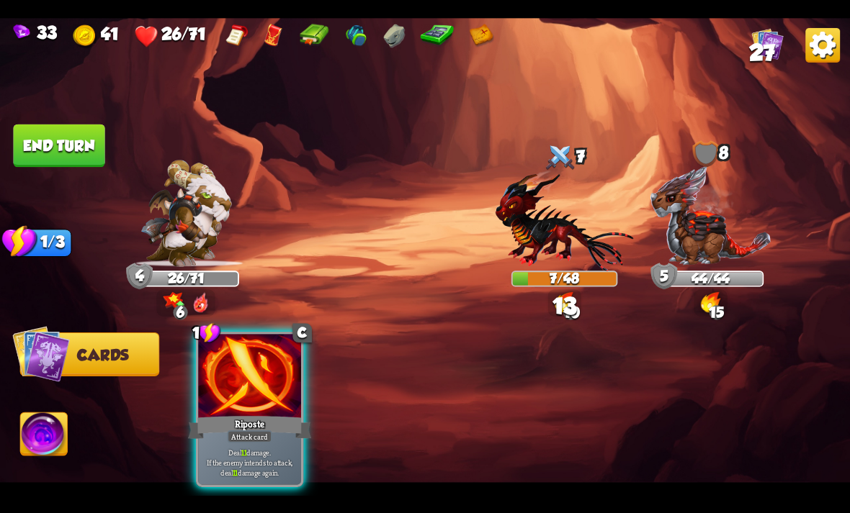
click at [250, 361] on div at bounding box center [249, 377] width 103 height 86
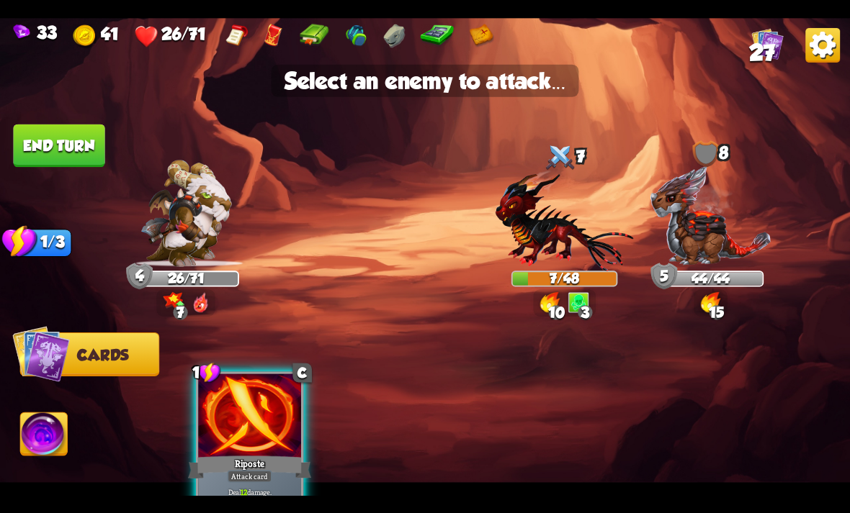
click at [551, 202] on img at bounding box center [564, 220] width 138 height 102
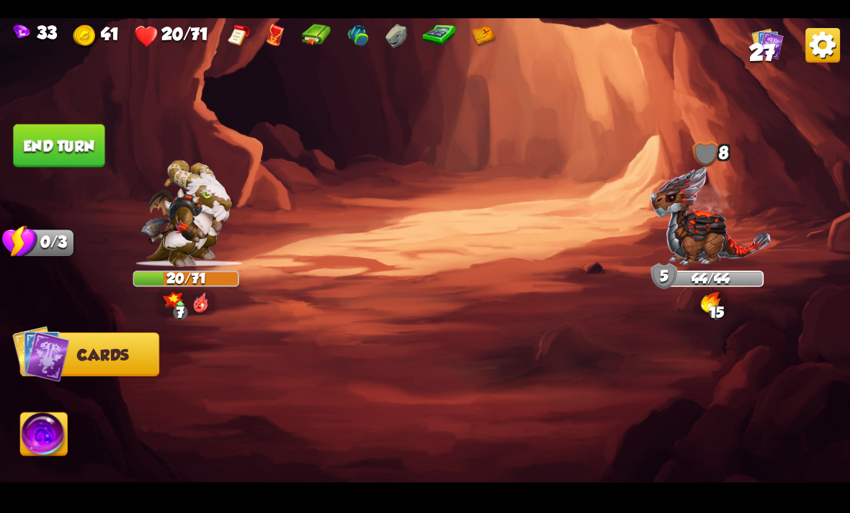
click at [62, 454] on img at bounding box center [44, 437] width 47 height 48
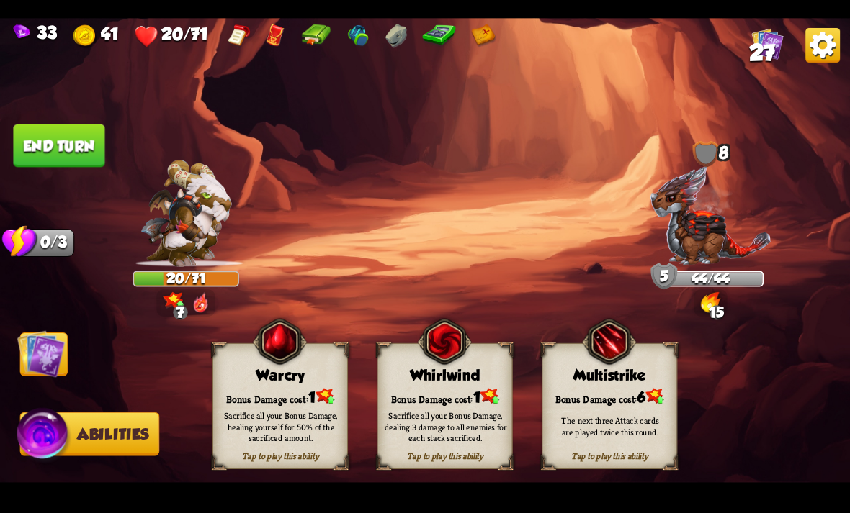
click at [305, 364] on img at bounding box center [279, 341] width 55 height 55
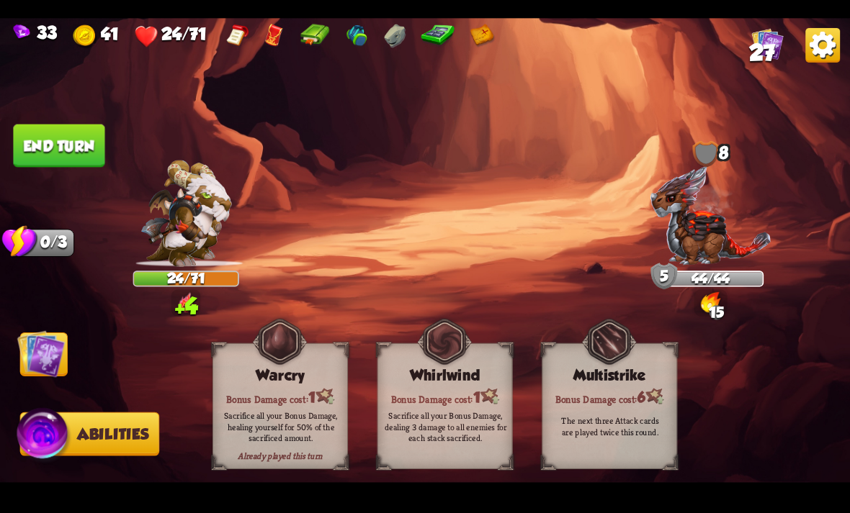
click at [84, 145] on button "End turn" at bounding box center [58, 145] width 91 height 43
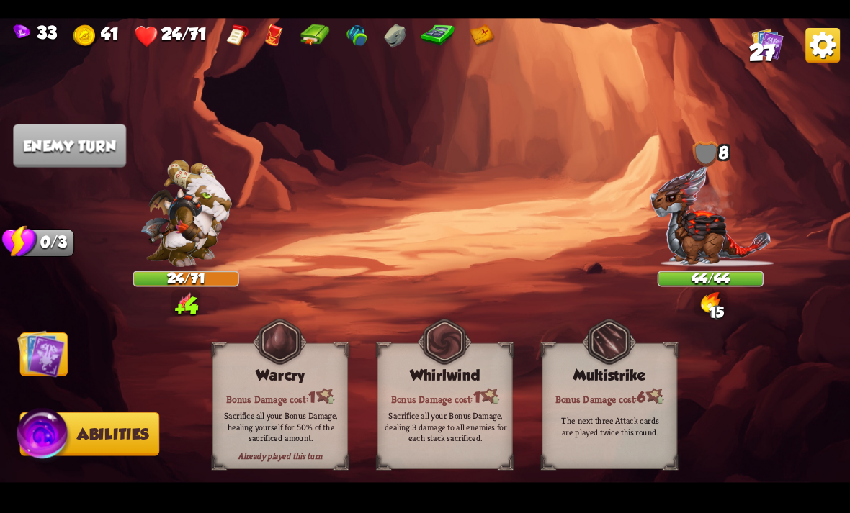
click at [52, 347] on img at bounding box center [41, 354] width 48 height 48
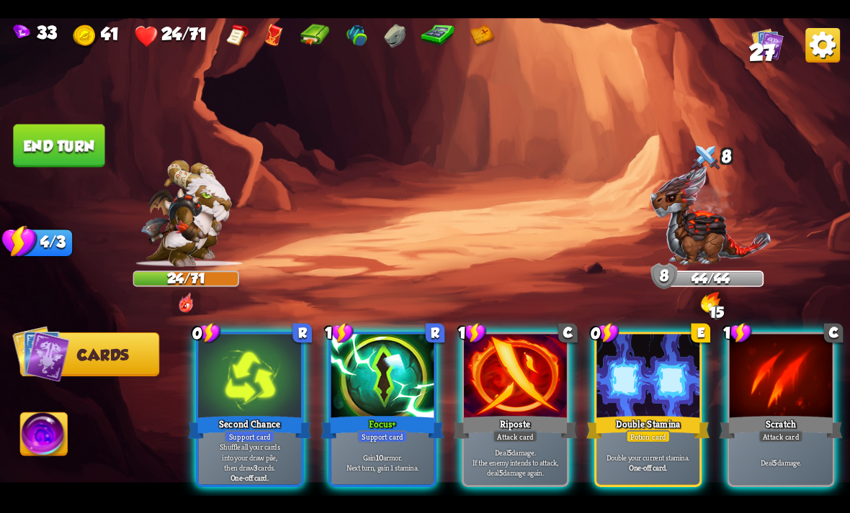
click at [626, 355] on div at bounding box center [647, 377] width 103 height 86
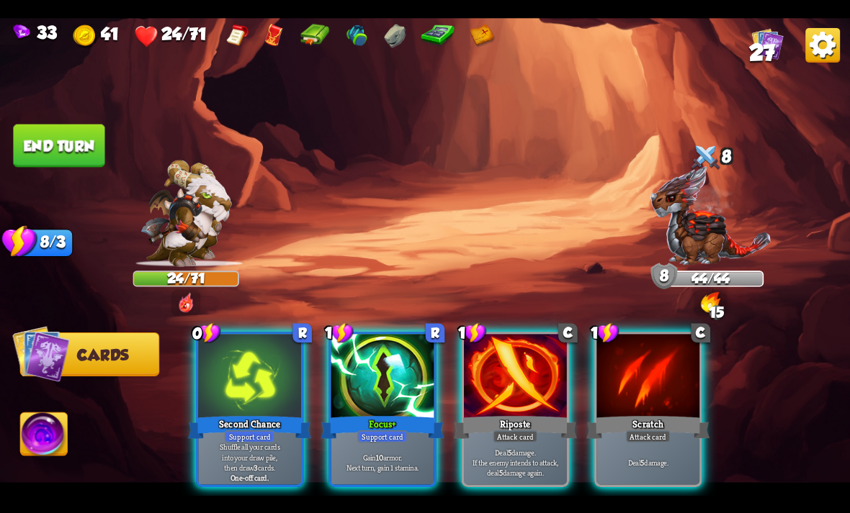
click at [396, 351] on div at bounding box center [382, 377] width 103 height 86
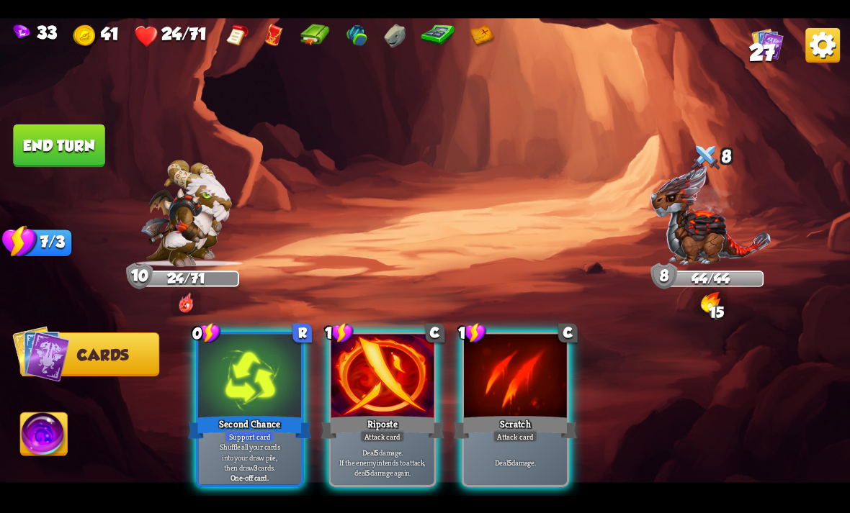
click at [384, 377] on div at bounding box center [382, 377] width 103 height 86
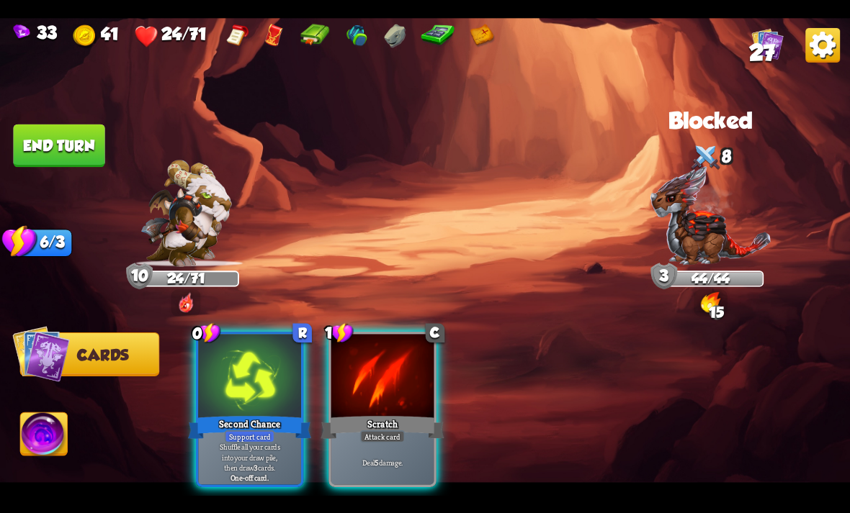
click at [398, 354] on div at bounding box center [382, 377] width 103 height 86
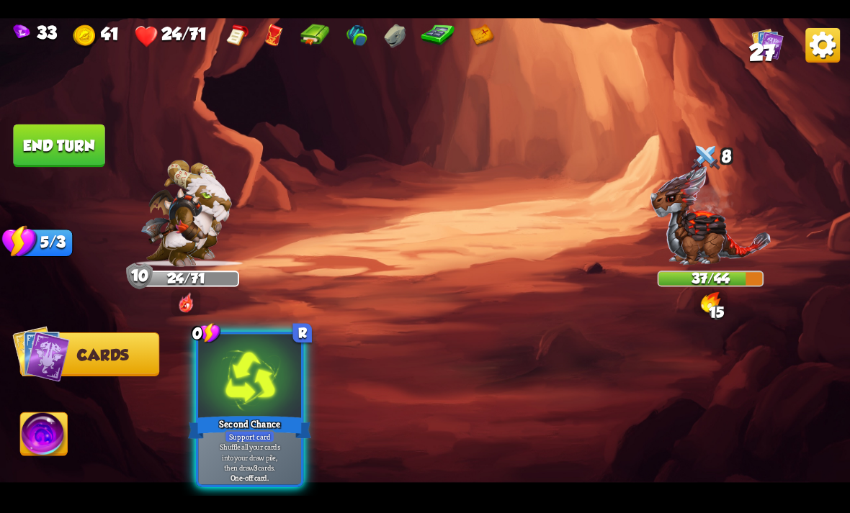
click at [284, 413] on div "Second Chance" at bounding box center [249, 426] width 123 height 27
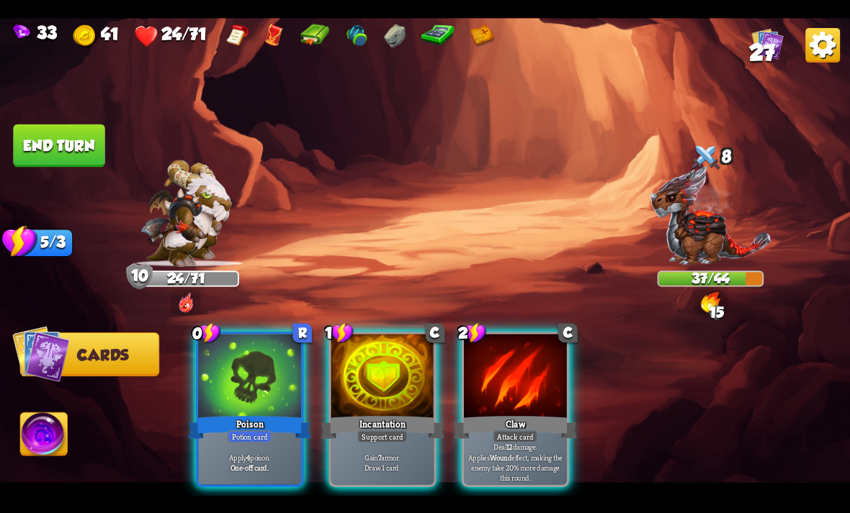
click at [528, 369] on div at bounding box center [515, 377] width 103 height 86
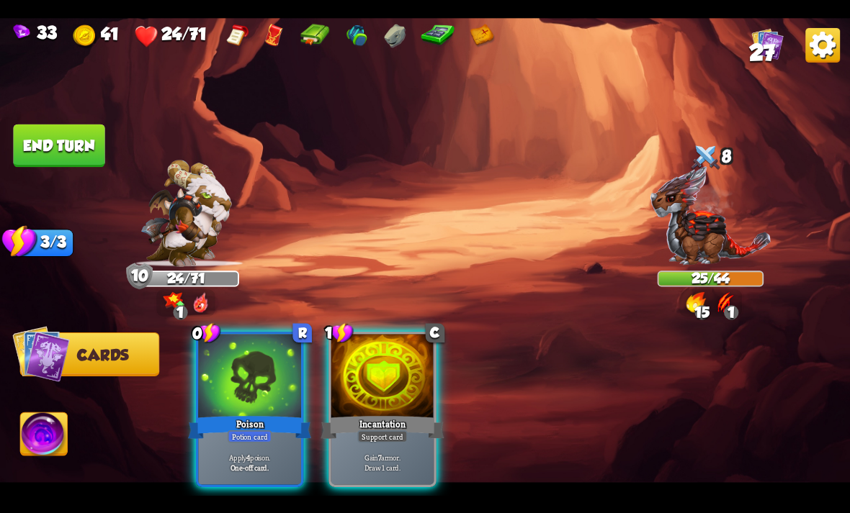
click at [220, 362] on div at bounding box center [249, 377] width 103 height 86
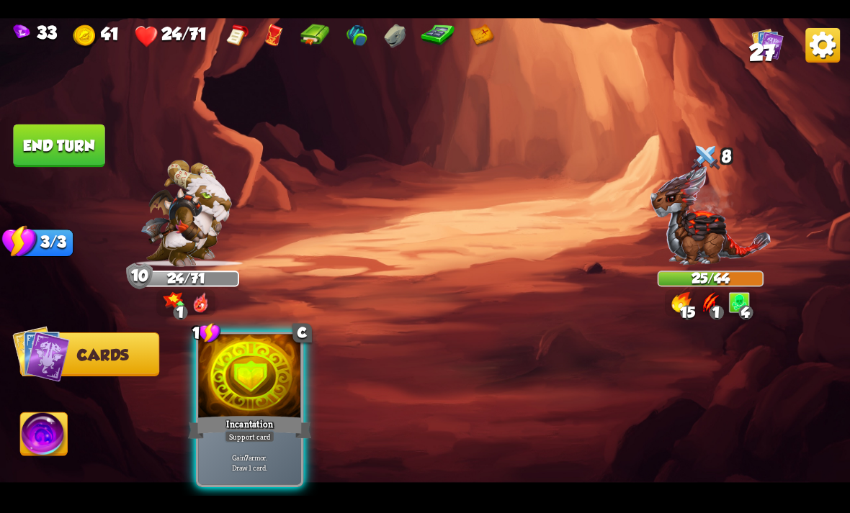
click at [245, 374] on div at bounding box center [249, 377] width 103 height 86
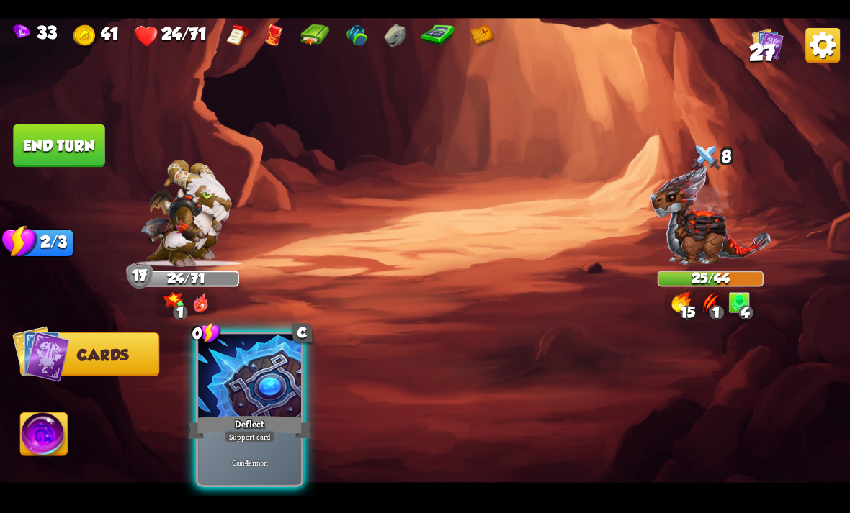
click at [213, 382] on div at bounding box center [249, 377] width 103 height 86
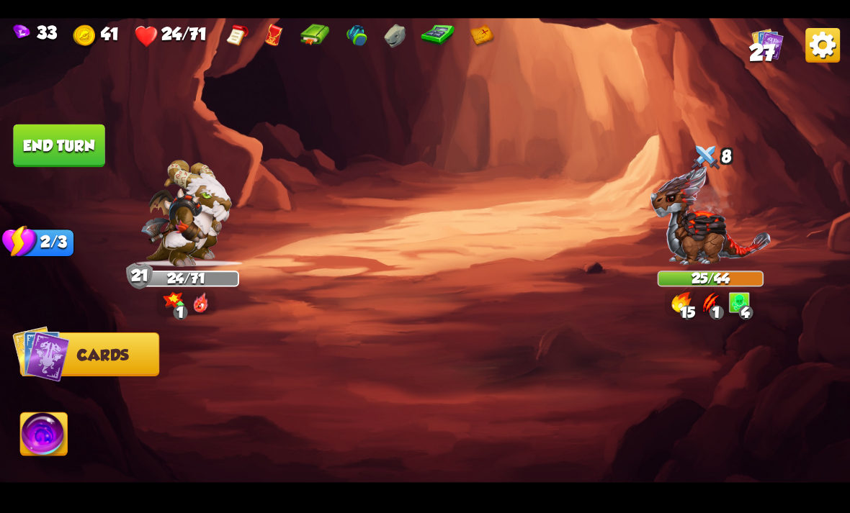
click at [73, 143] on button "End turn" at bounding box center [58, 145] width 91 height 43
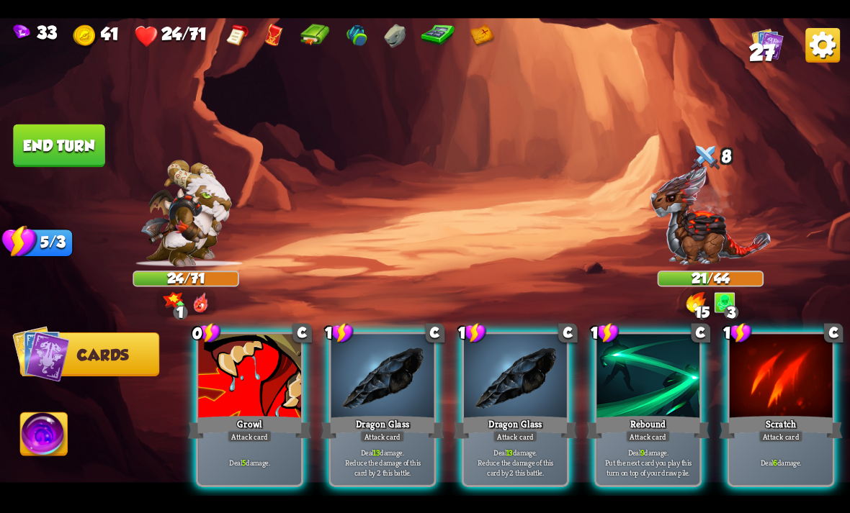
click at [523, 413] on div "Dragon Glass" at bounding box center [515, 426] width 123 height 27
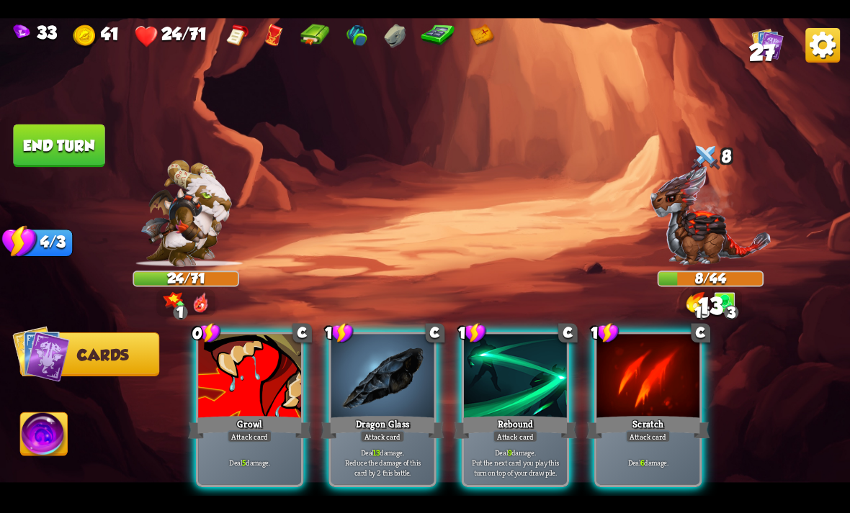
click at [523, 351] on div at bounding box center [515, 377] width 103 height 86
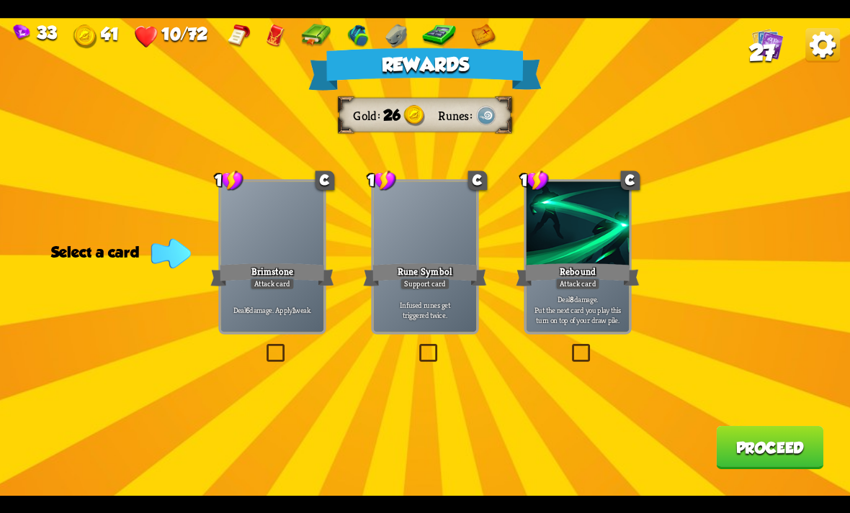
click at [583, 238] on div at bounding box center [577, 224] width 103 height 86
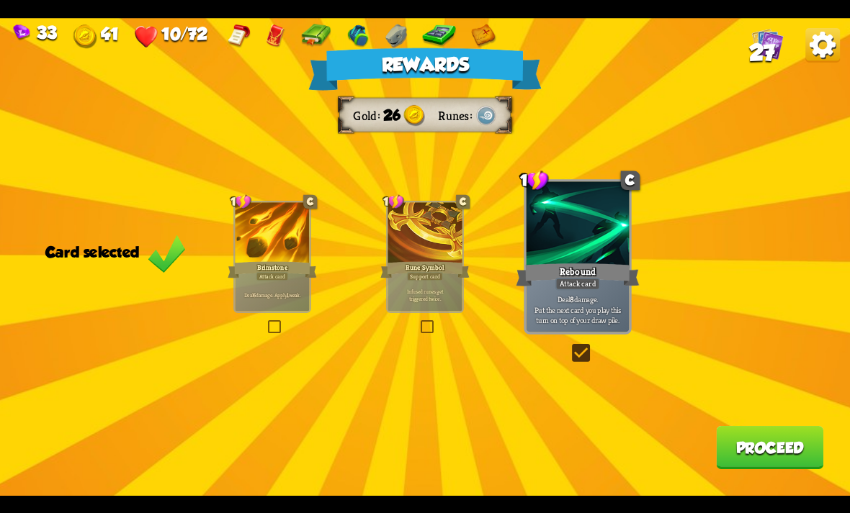
click at [752, 456] on button "Proceed" at bounding box center [769, 447] width 107 height 43
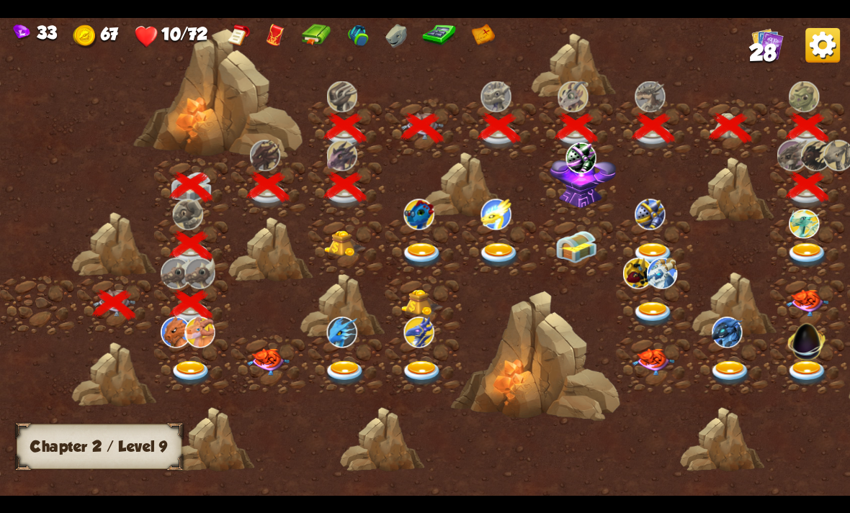
click at [809, 238] on img at bounding box center [803, 223] width 30 height 29
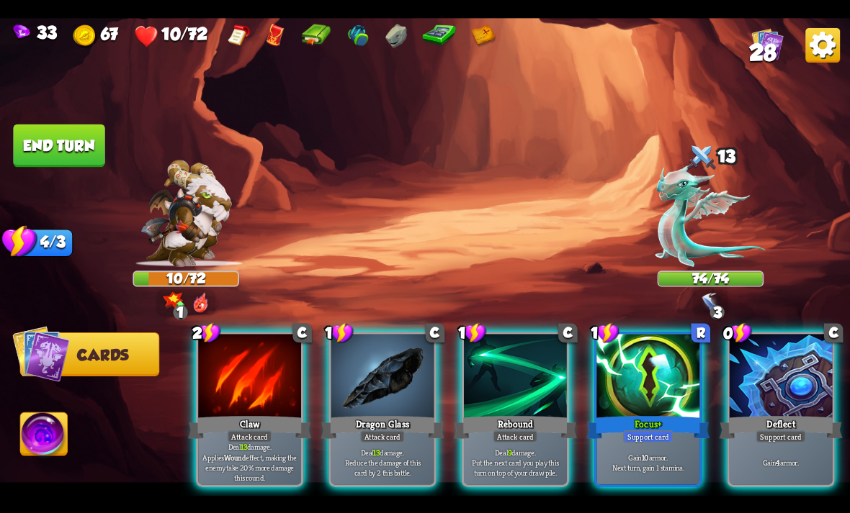
click at [686, 343] on div at bounding box center [647, 377] width 103 height 86
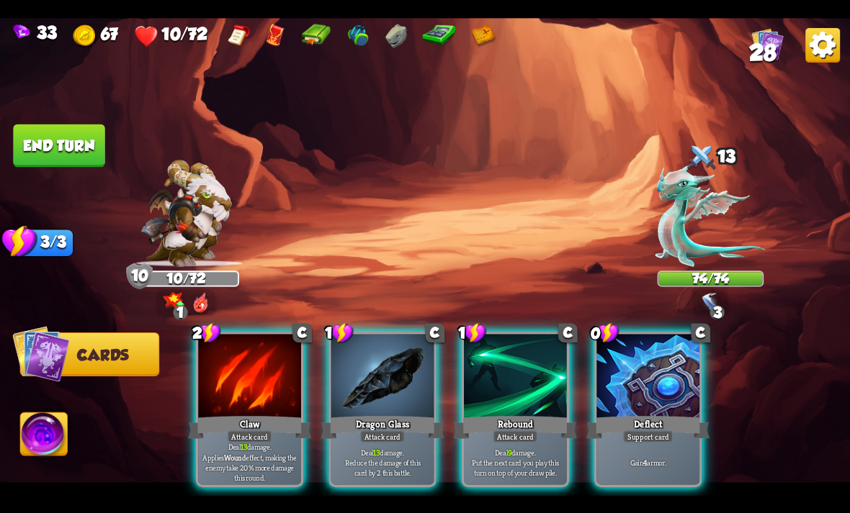
click at [740, 351] on div "2 C Claw Attack card Deal 13 damage. Applies Wound effect, making the enemy tak…" at bounding box center [510, 389] width 680 height 212
click at [674, 351] on div at bounding box center [647, 377] width 103 height 86
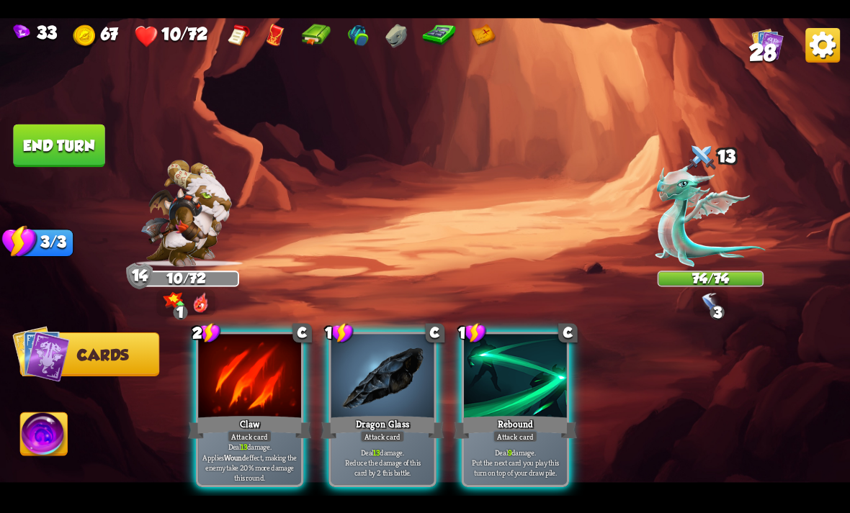
click at [233, 372] on div at bounding box center [249, 377] width 103 height 86
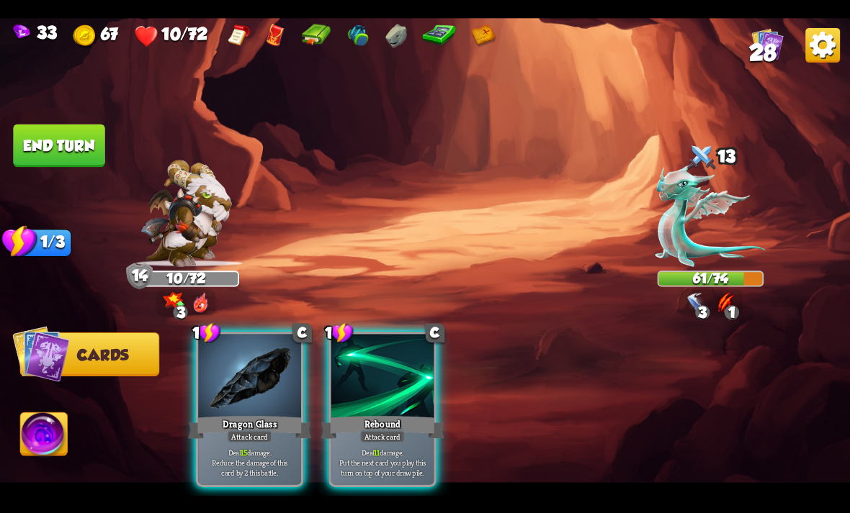
click at [251, 431] on div "Attack card" at bounding box center [250, 437] width 45 height 12
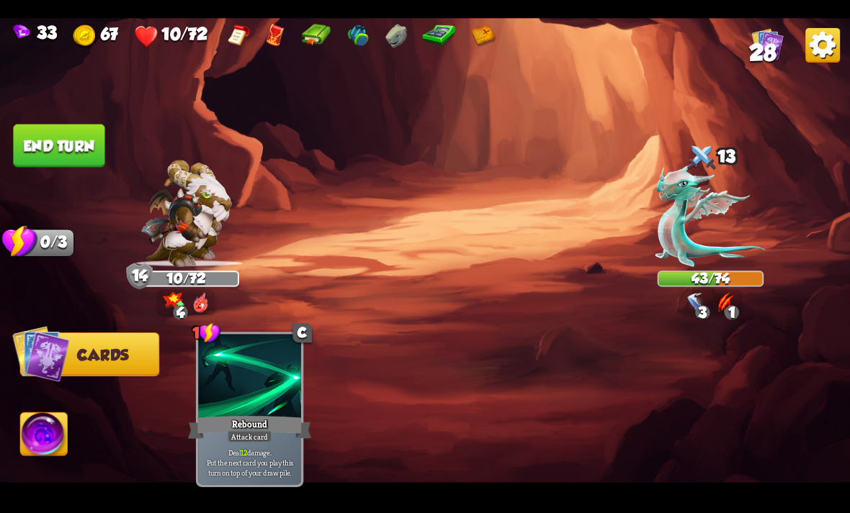
click at [94, 143] on button "End turn" at bounding box center [58, 145] width 91 height 43
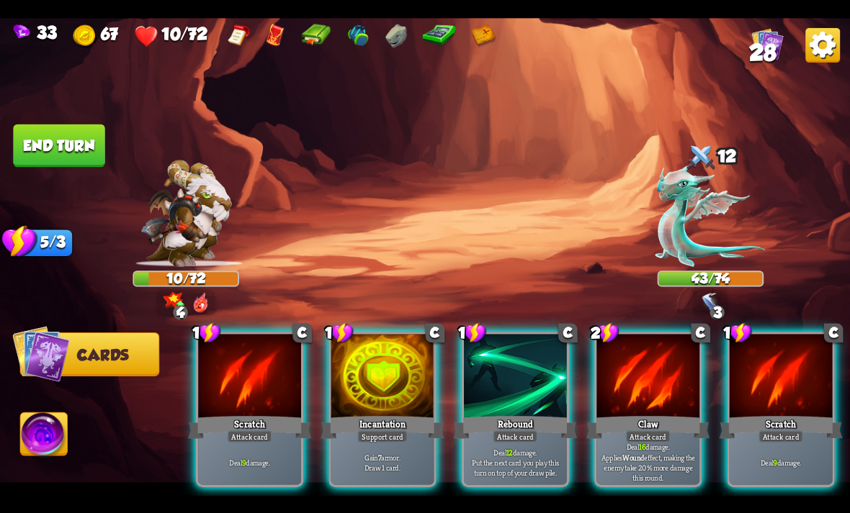
click at [629, 369] on div at bounding box center [647, 377] width 103 height 86
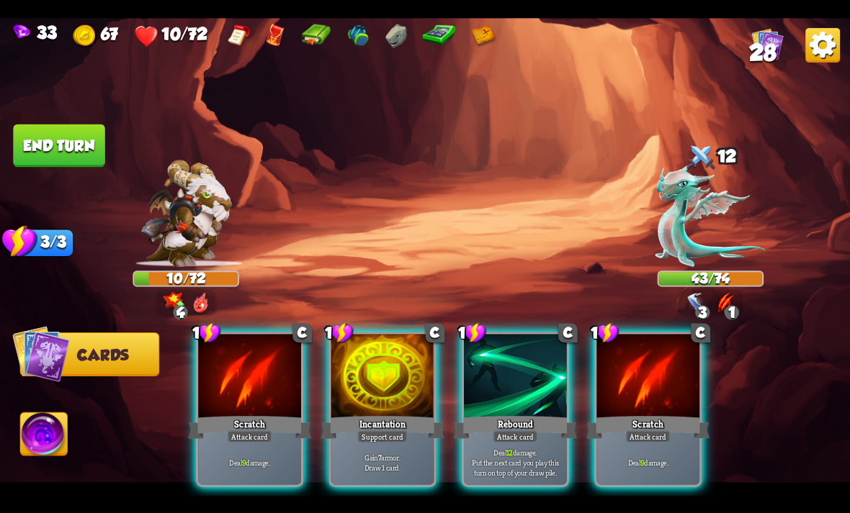
click at [526, 370] on div at bounding box center [515, 377] width 103 height 86
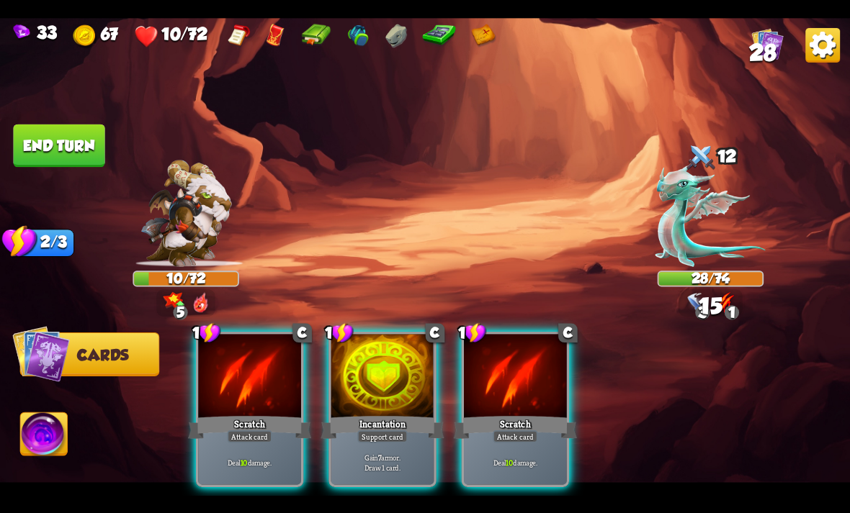
click at [397, 357] on div at bounding box center [382, 377] width 103 height 86
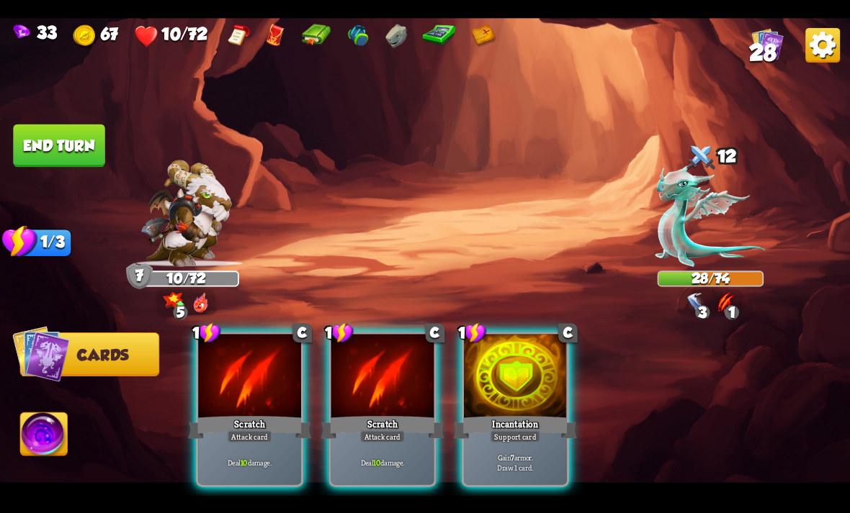
click at [521, 388] on div at bounding box center [515, 377] width 103 height 86
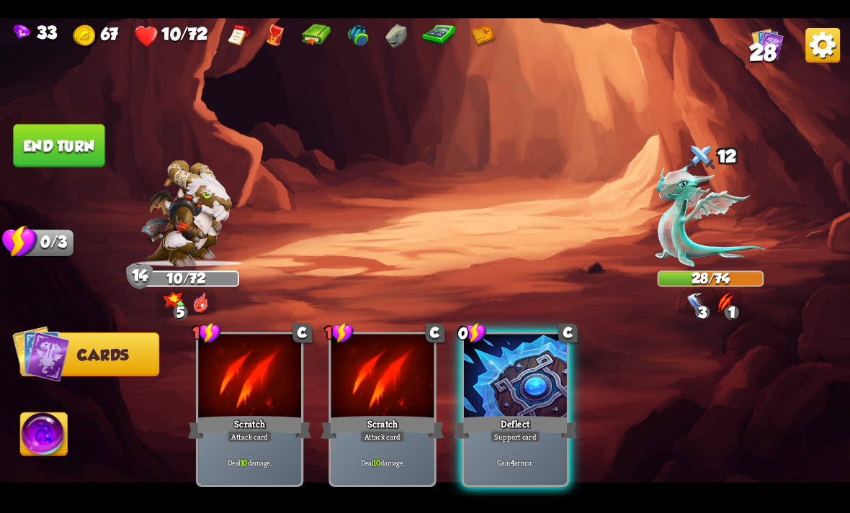
click at [516, 371] on div at bounding box center [515, 377] width 103 height 86
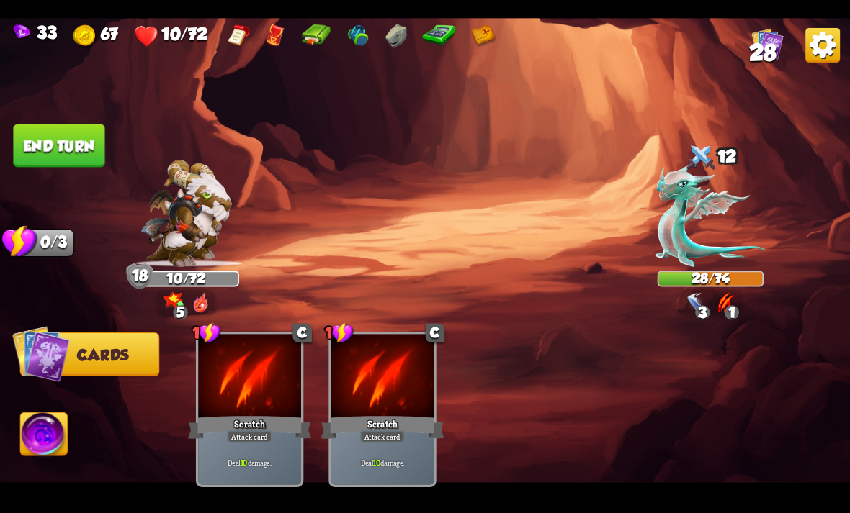
click at [55, 161] on button "End turn" at bounding box center [58, 145] width 91 height 43
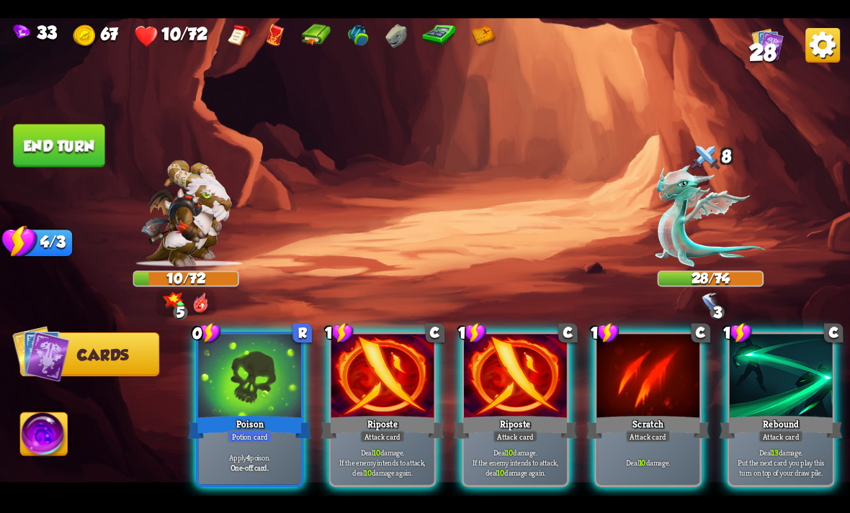
click at [277, 413] on div "Poison" at bounding box center [249, 426] width 123 height 27
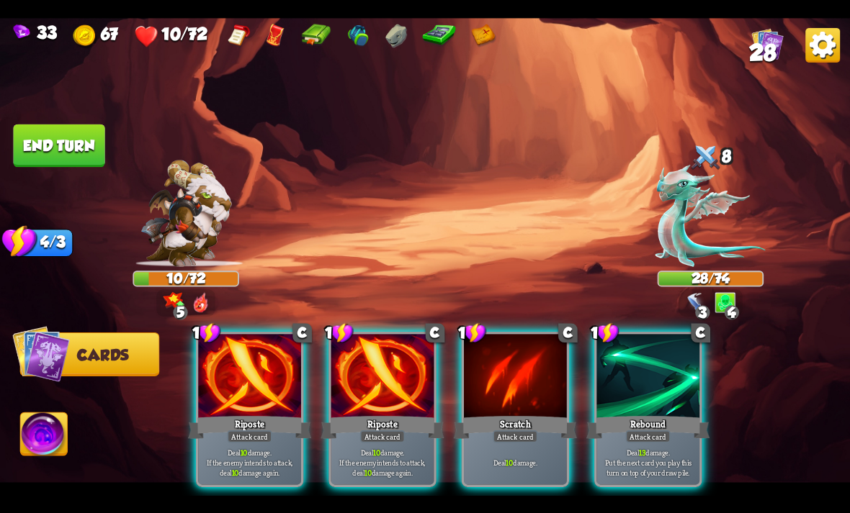
click at [374, 413] on div "Riposte" at bounding box center [381, 426] width 123 height 27
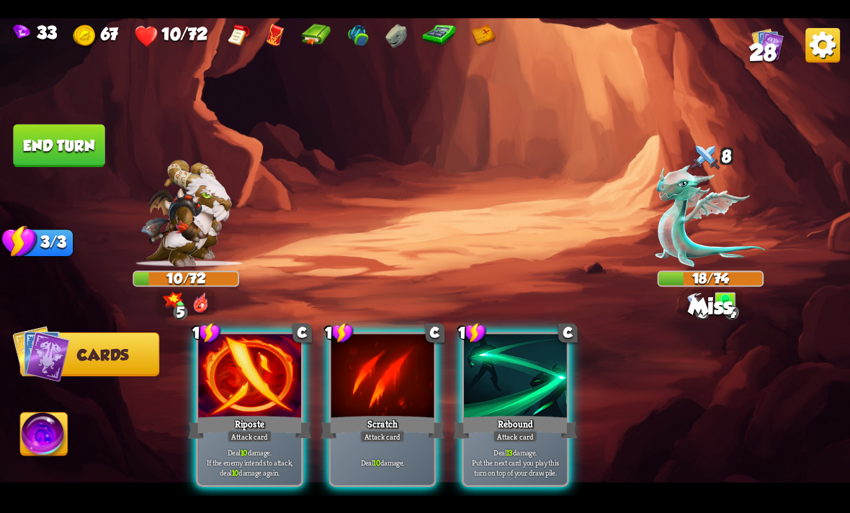
click at [246, 334] on div at bounding box center [249, 377] width 103 height 86
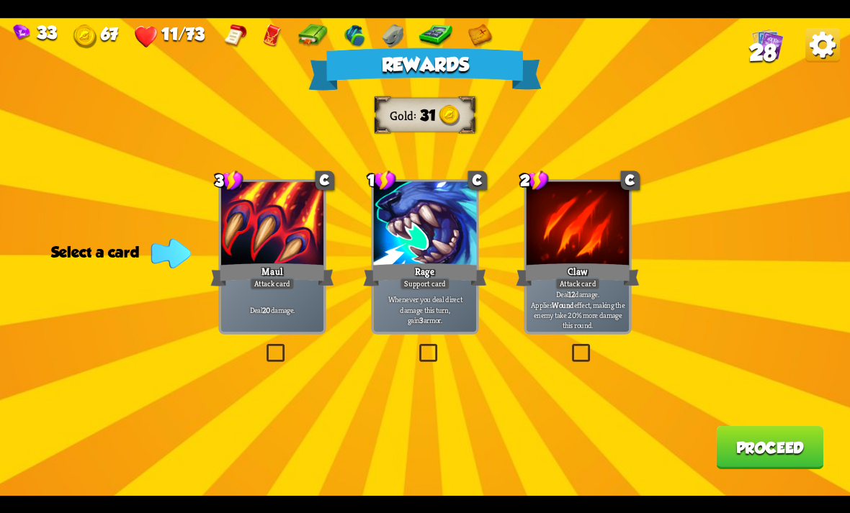
click at [529, 205] on div at bounding box center [577, 224] width 103 height 86
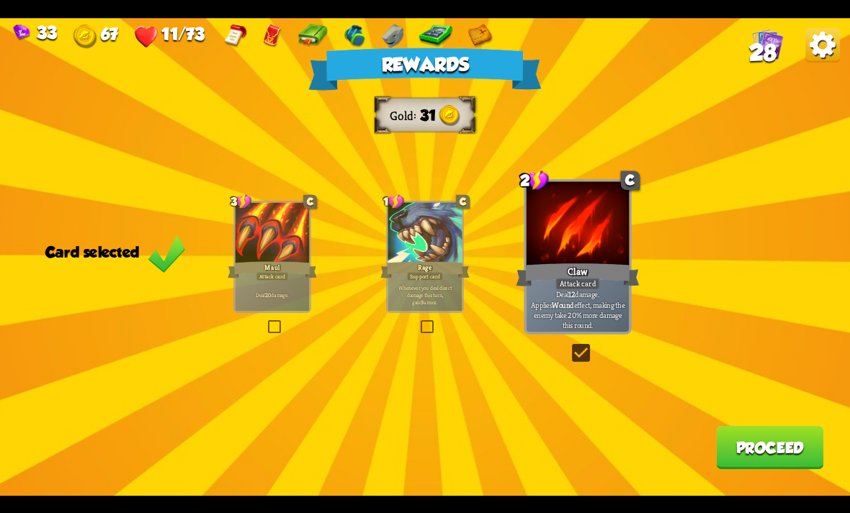
click at [738, 449] on button "Proceed" at bounding box center [769, 447] width 107 height 43
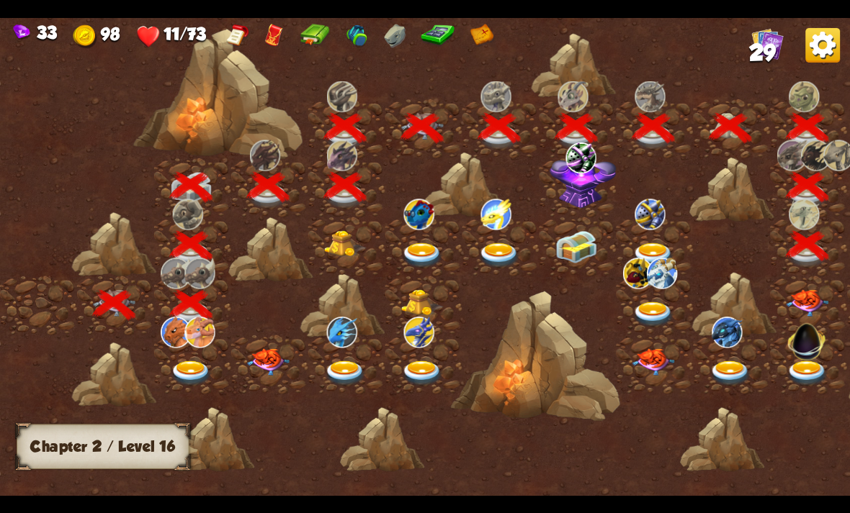
scroll to position [0, 219]
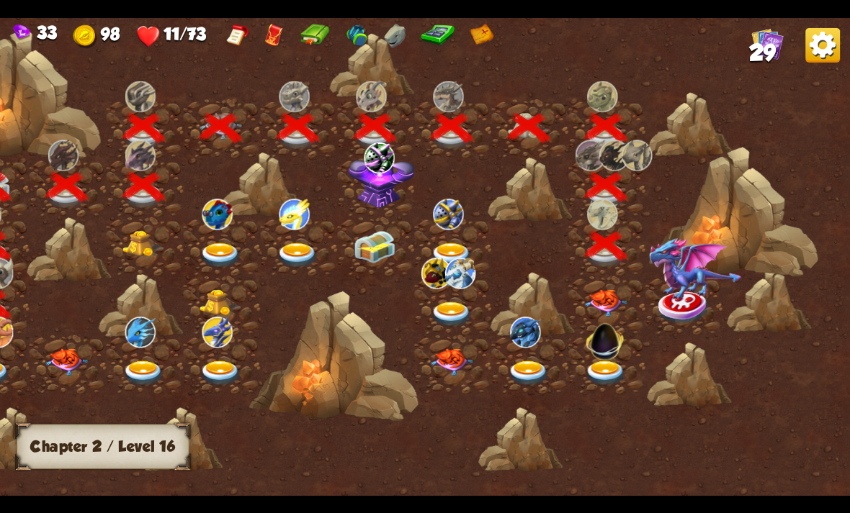
click at [611, 301] on img at bounding box center [605, 302] width 42 height 27
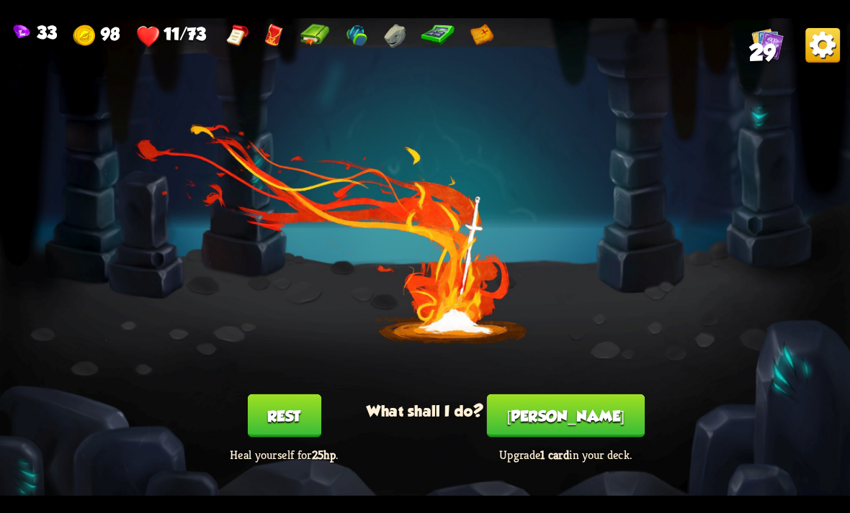
click at [280, 413] on button "Rest" at bounding box center [283, 415] width 73 height 43
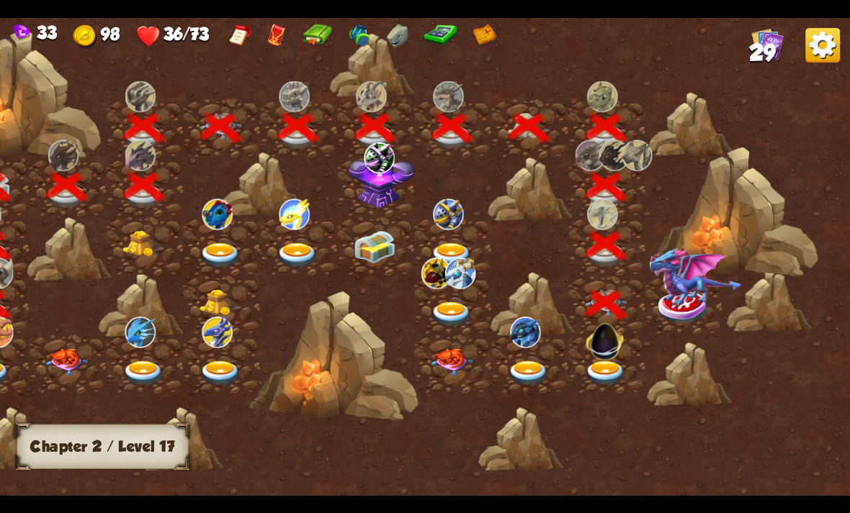
click at [694, 293] on img at bounding box center [695, 277] width 93 height 59
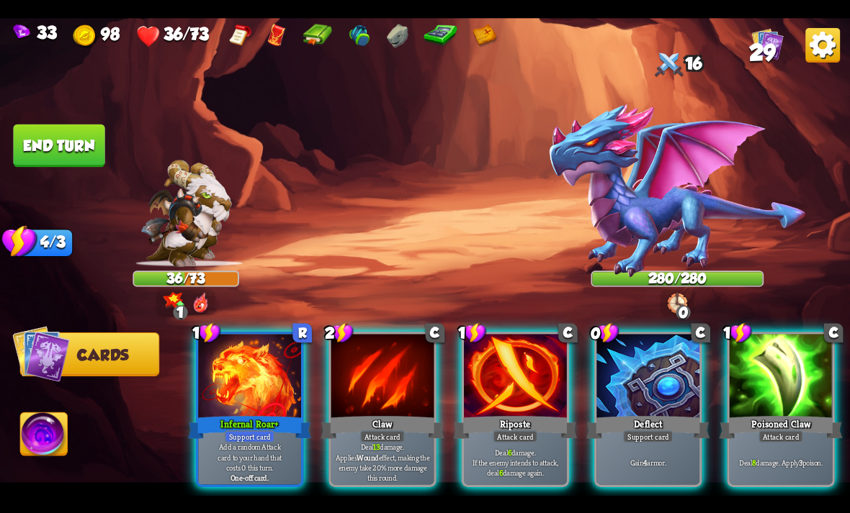
click at [385, 442] on p "Deal 13 damage. Applies Wound effect, making the enemy take 20% more damage thi…" at bounding box center [382, 462] width 98 height 40
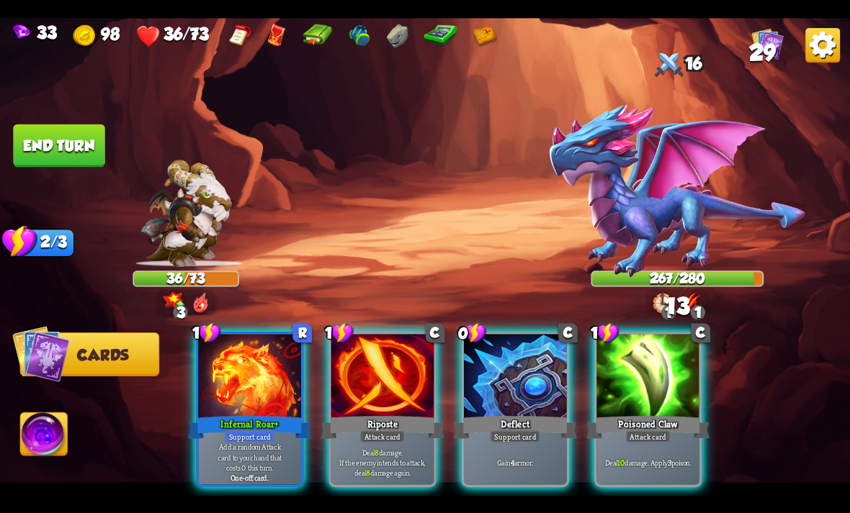
click at [506, 347] on div at bounding box center [515, 377] width 103 height 86
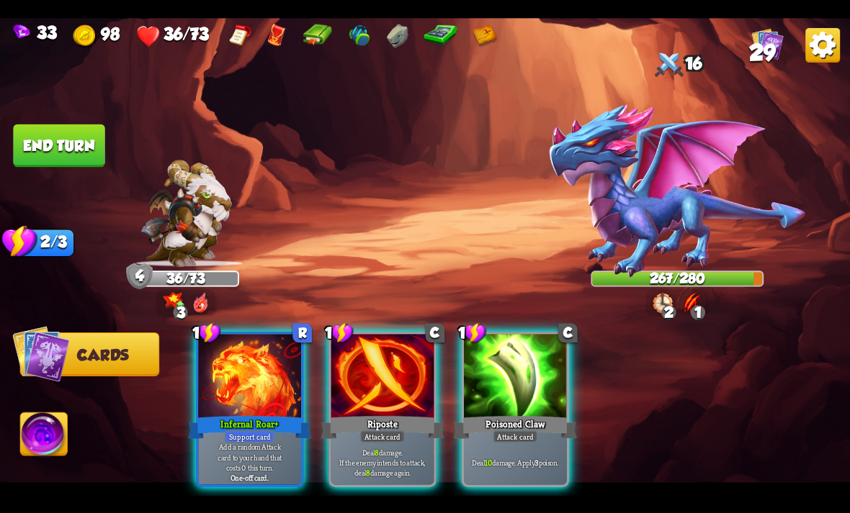
click at [275, 431] on div "Support card" at bounding box center [250, 437] width 50 height 12
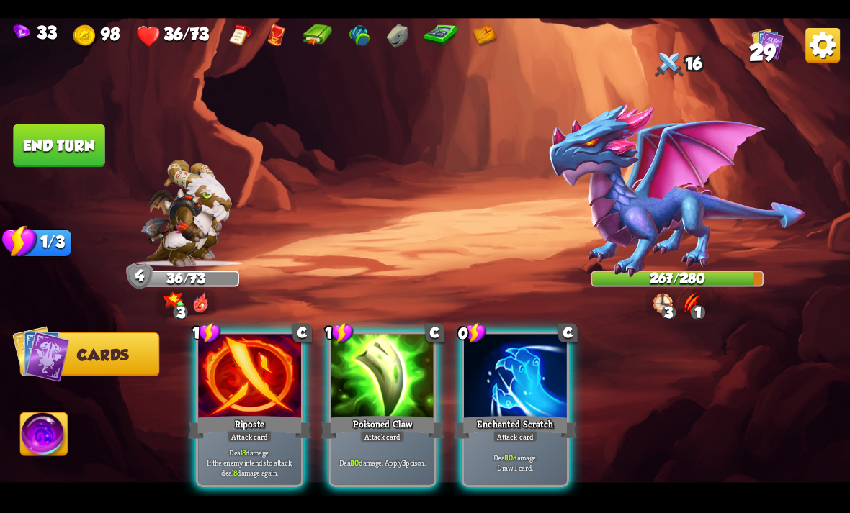
click at [527, 354] on div at bounding box center [515, 377] width 103 height 86
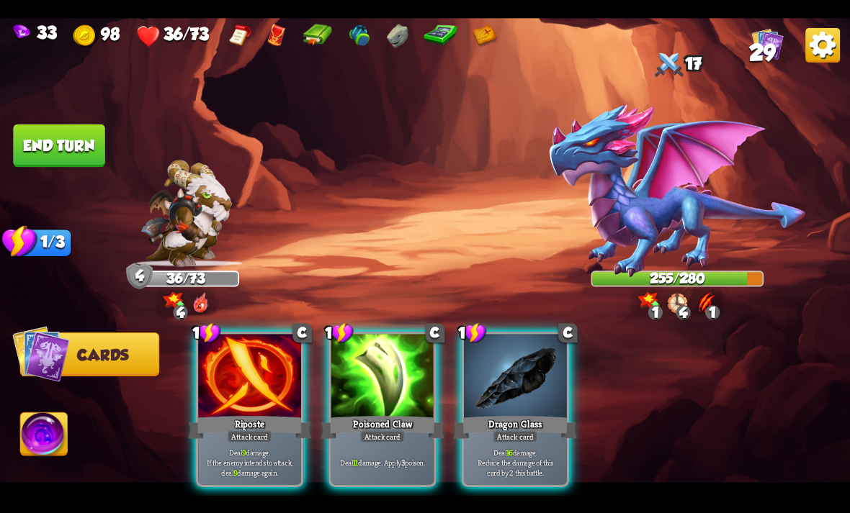
click at [503, 367] on div at bounding box center [515, 377] width 103 height 86
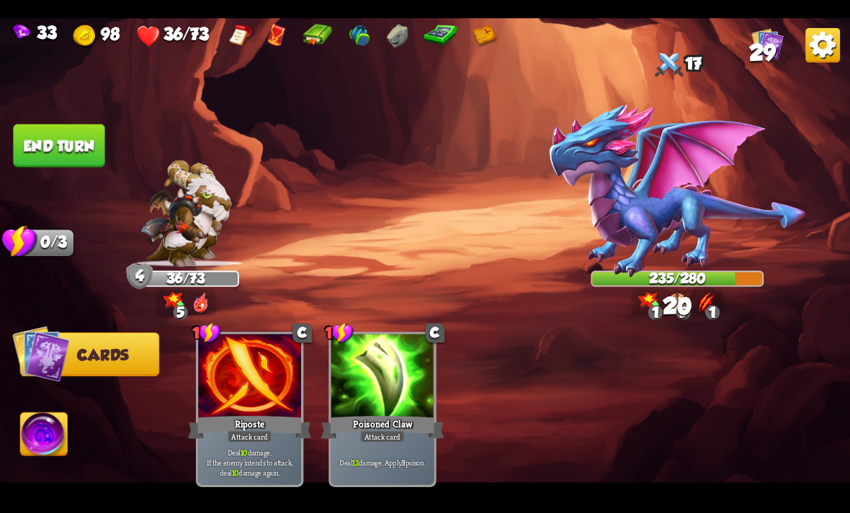
click at [46, 436] on img at bounding box center [44, 437] width 47 height 48
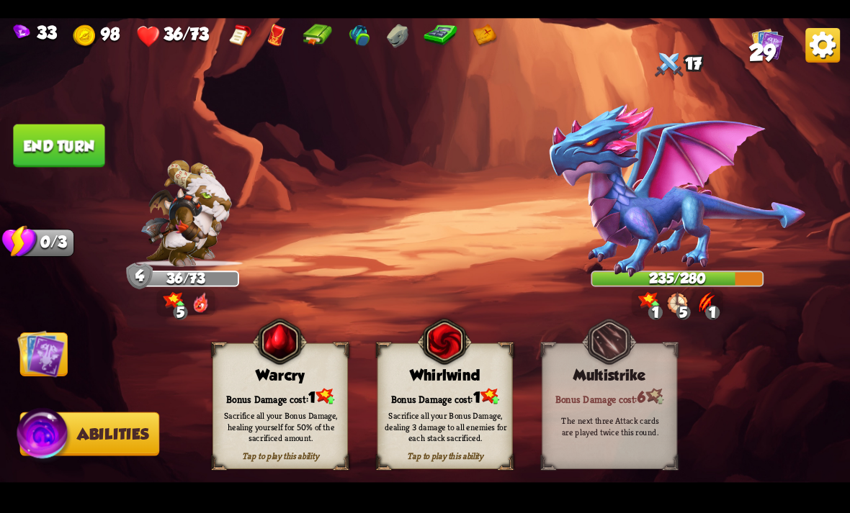
click at [246, 388] on div "Bonus Damage cost: 1" at bounding box center [280, 396] width 134 height 19
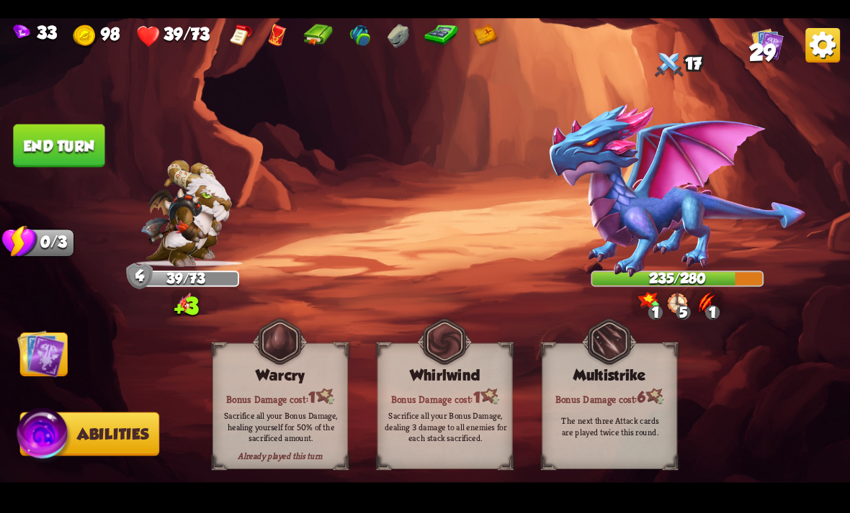
click at [68, 132] on button "End turn" at bounding box center [58, 145] width 91 height 43
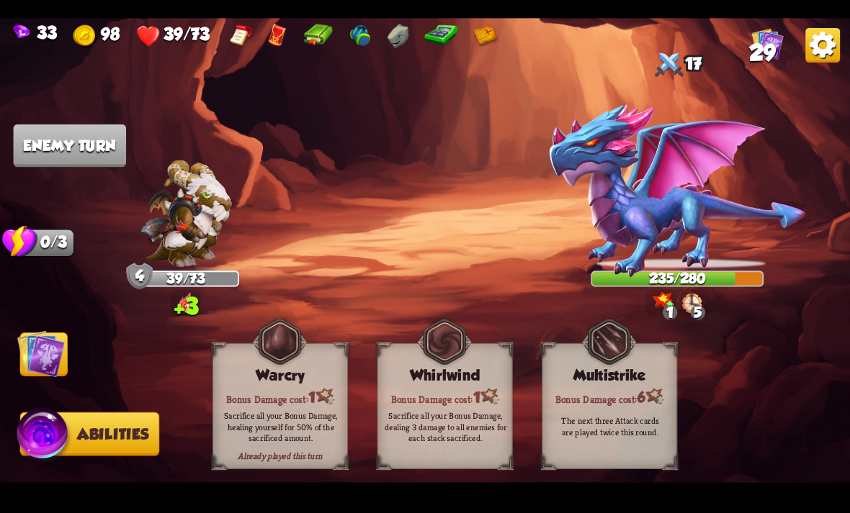
click at [37, 353] on img at bounding box center [41, 354] width 48 height 48
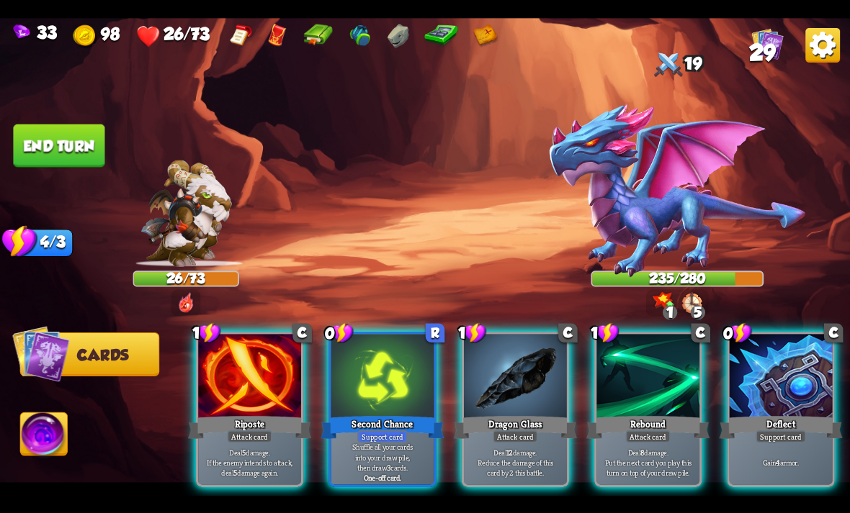
click at [768, 339] on div at bounding box center [780, 377] width 103 height 86
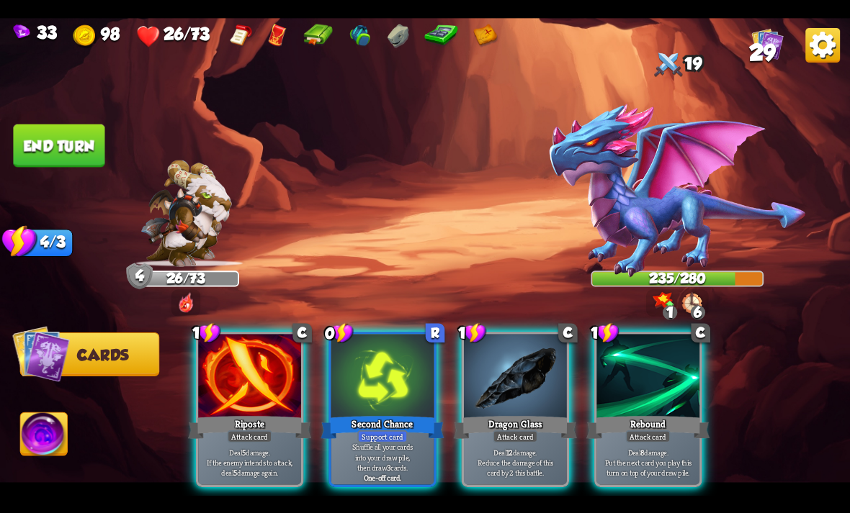
click at [538, 366] on div at bounding box center [515, 377] width 103 height 86
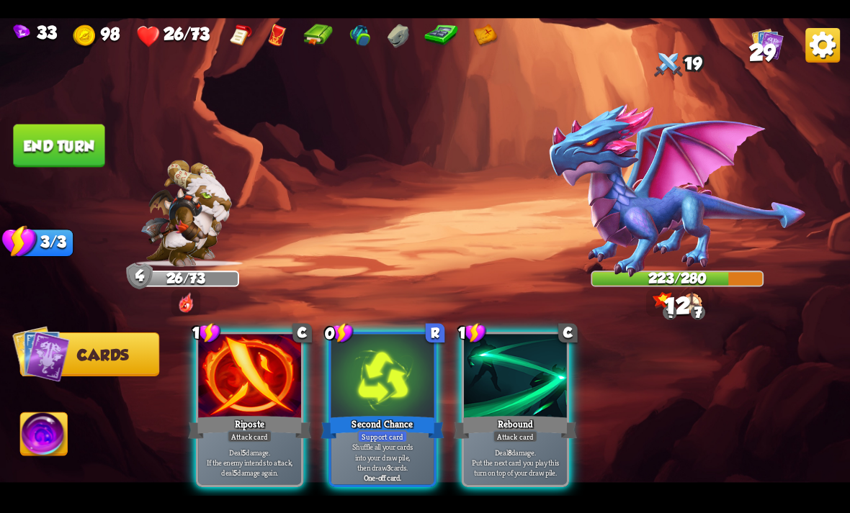
click at [529, 336] on div at bounding box center [515, 377] width 103 height 86
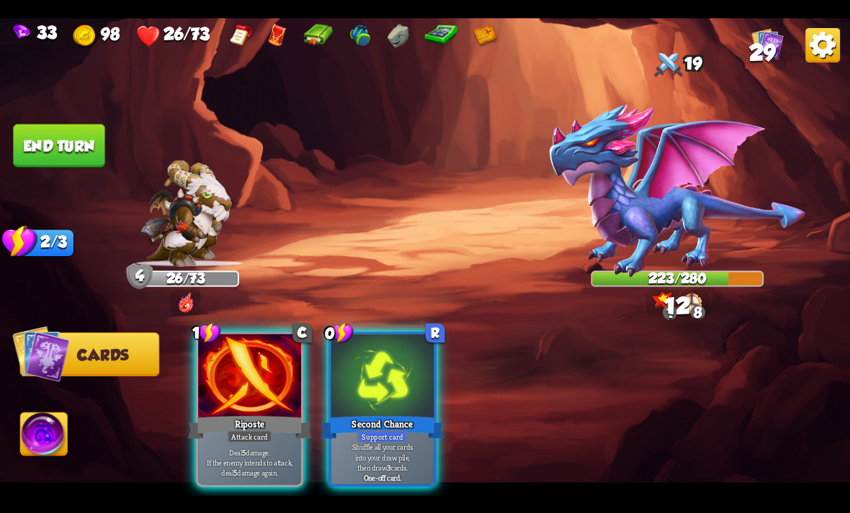
click at [257, 378] on div at bounding box center [249, 377] width 103 height 86
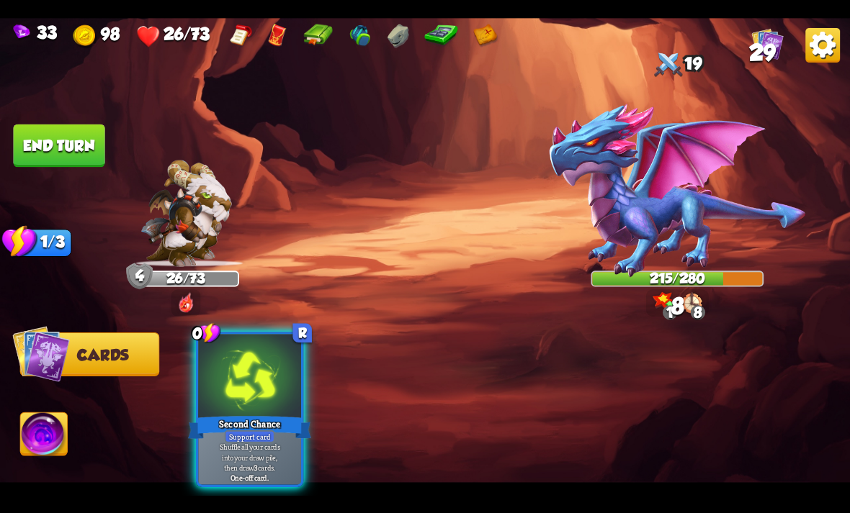
click at [260, 380] on div at bounding box center [249, 377] width 103 height 86
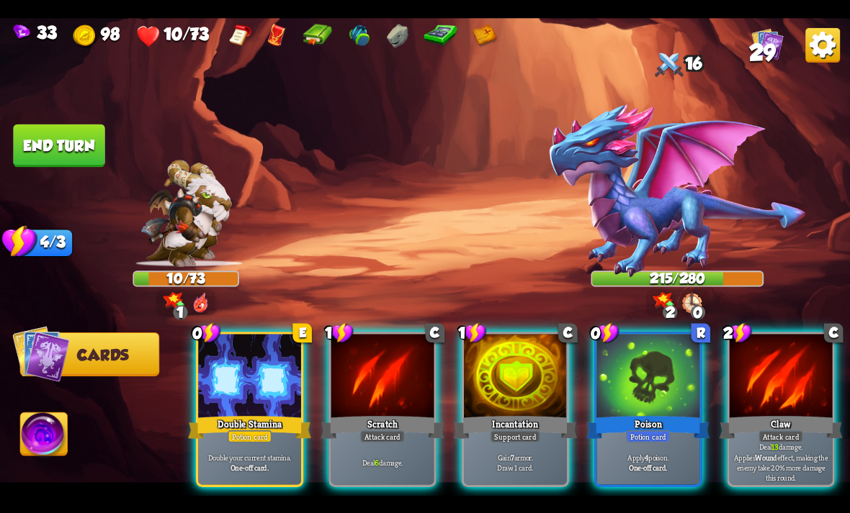
click at [763, 361] on div at bounding box center [780, 377] width 103 height 86
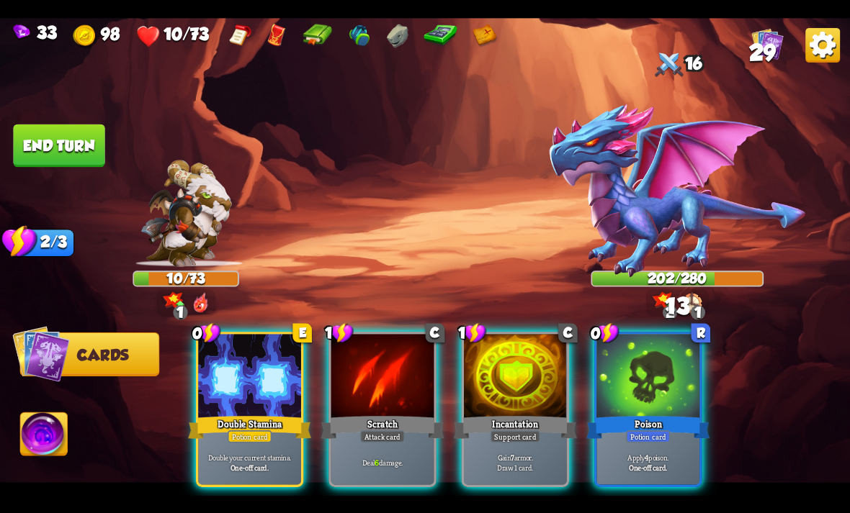
click at [634, 356] on div at bounding box center [647, 377] width 103 height 86
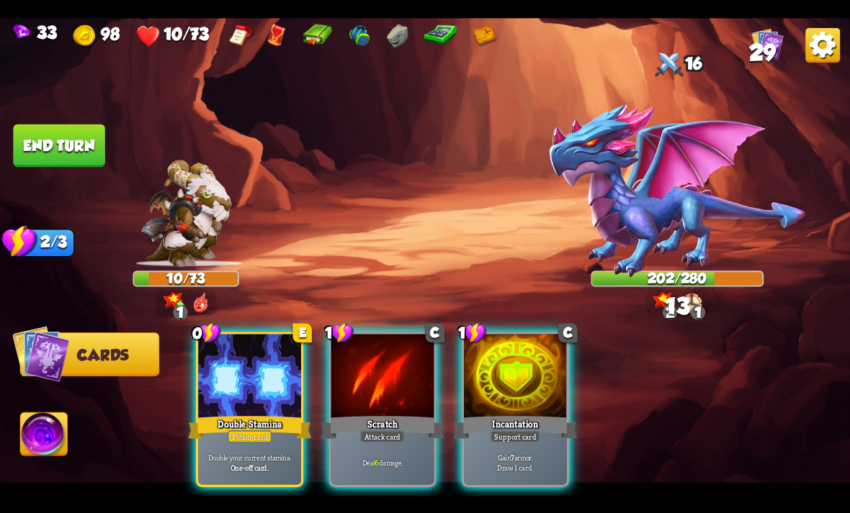
click at [376, 385] on div at bounding box center [382, 377] width 103 height 86
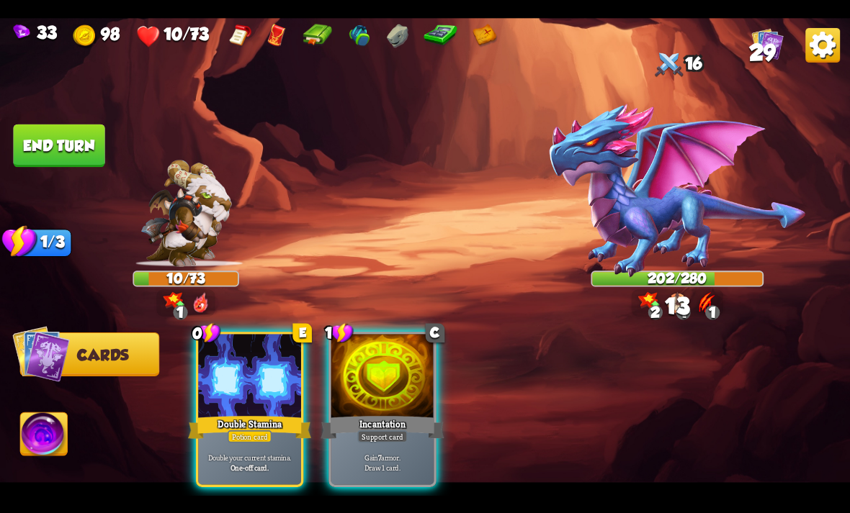
click at [434, 374] on div at bounding box center [382, 377] width 103 height 86
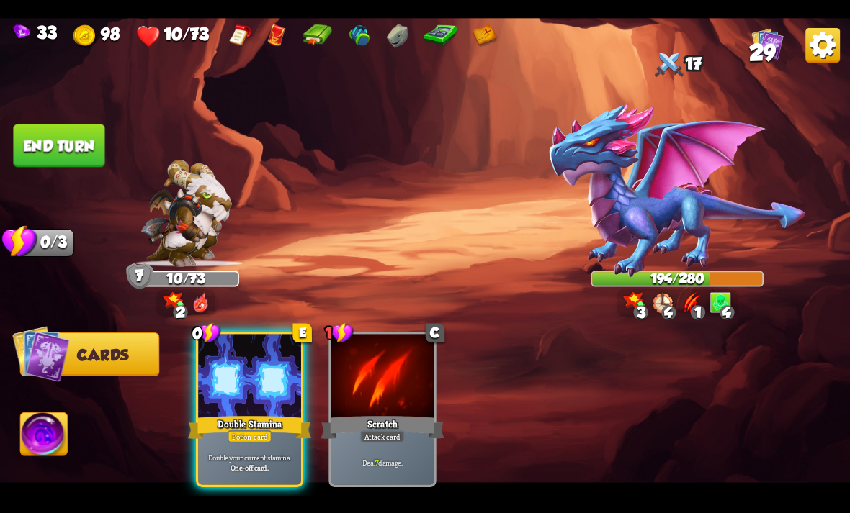
click at [71, 148] on button "End turn" at bounding box center [58, 145] width 91 height 43
